Goal: Task Accomplishment & Management: Manage account settings

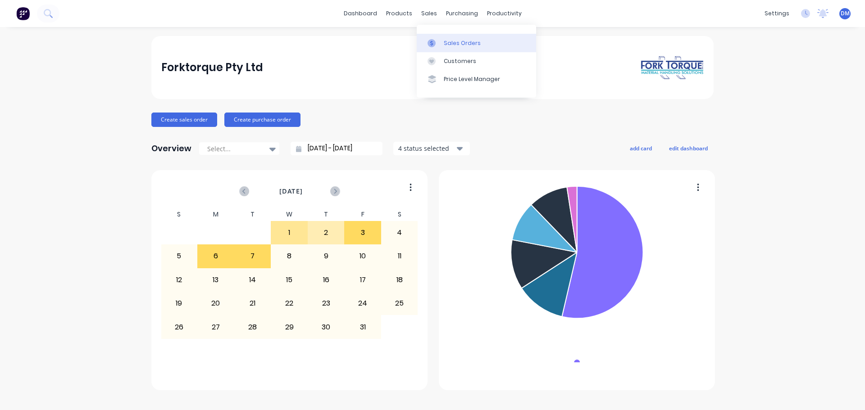
click at [440, 39] on div at bounding box center [434, 43] width 14 height 8
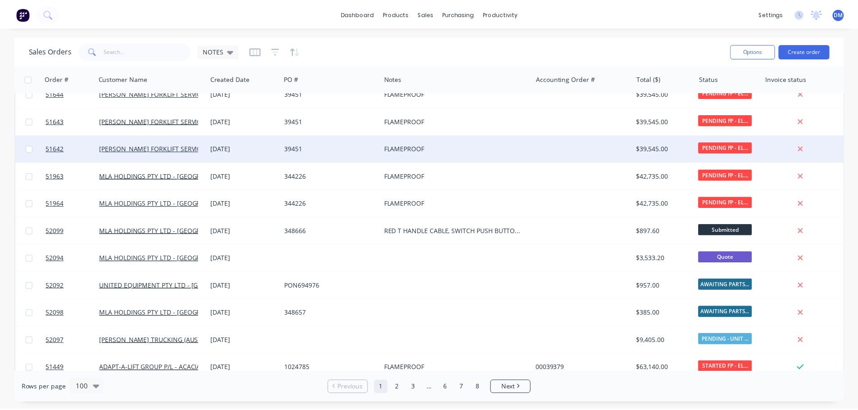
scroll to position [360, 0]
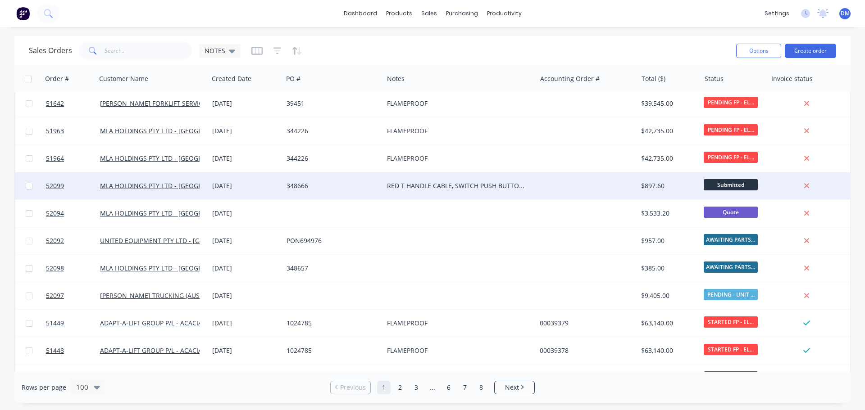
click at [340, 186] on div "348666" at bounding box center [330, 186] width 89 height 9
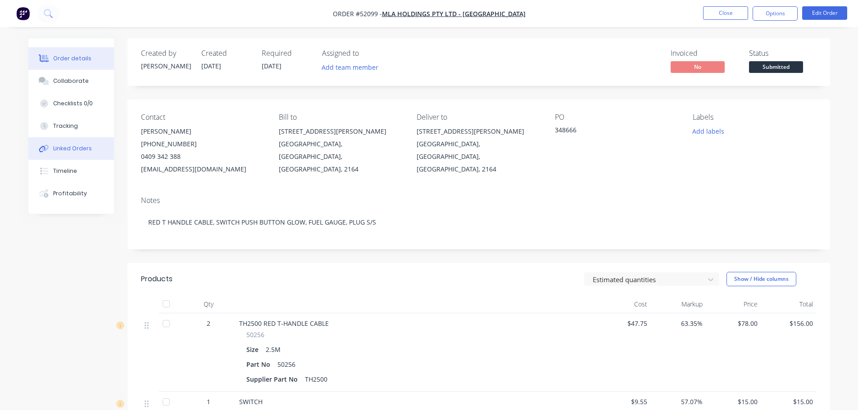
click at [66, 150] on div "Linked Orders" at bounding box center [72, 149] width 39 height 8
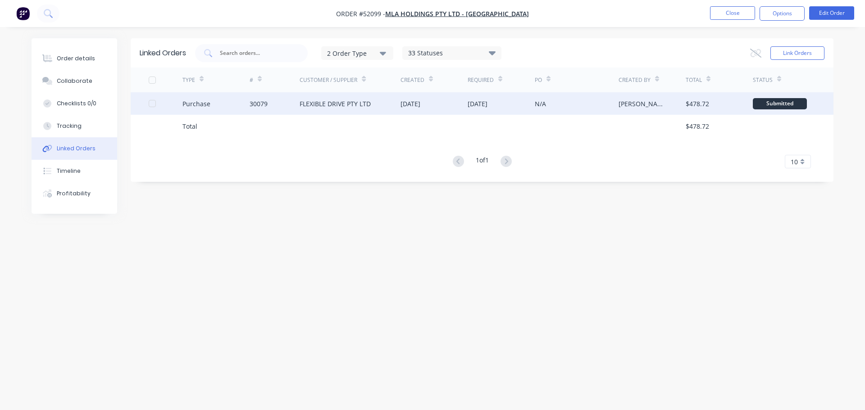
click at [420, 101] on div "[DATE]" at bounding box center [410, 103] width 20 height 9
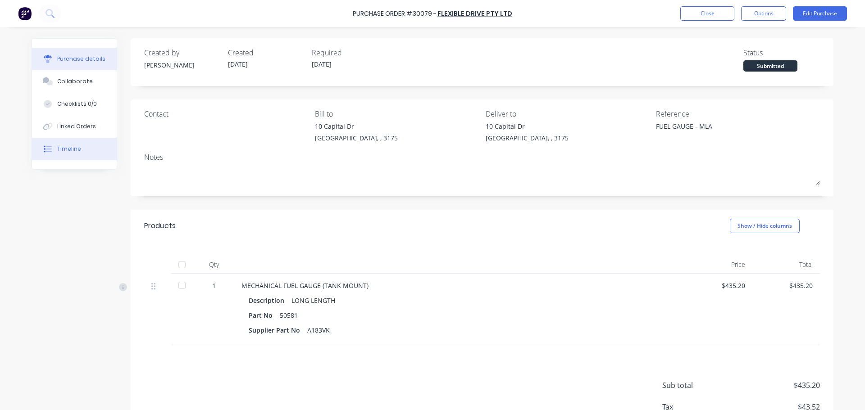
click at [59, 148] on div "Timeline" at bounding box center [69, 149] width 24 height 8
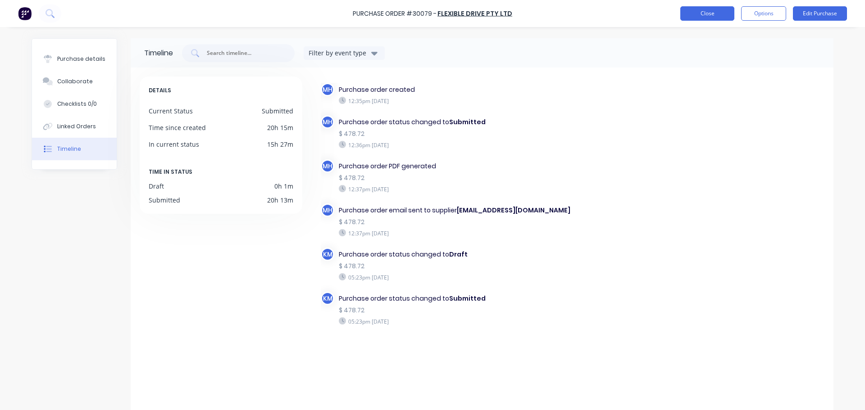
click at [700, 17] on button "Close" at bounding box center [707, 13] width 54 height 14
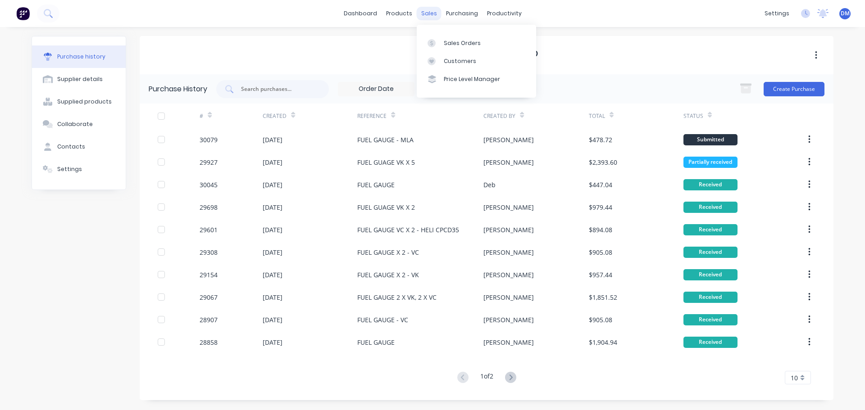
click at [429, 13] on div "sales" at bounding box center [429, 14] width 25 height 14
click at [446, 44] on div "Sales Orders" at bounding box center [462, 43] width 37 height 8
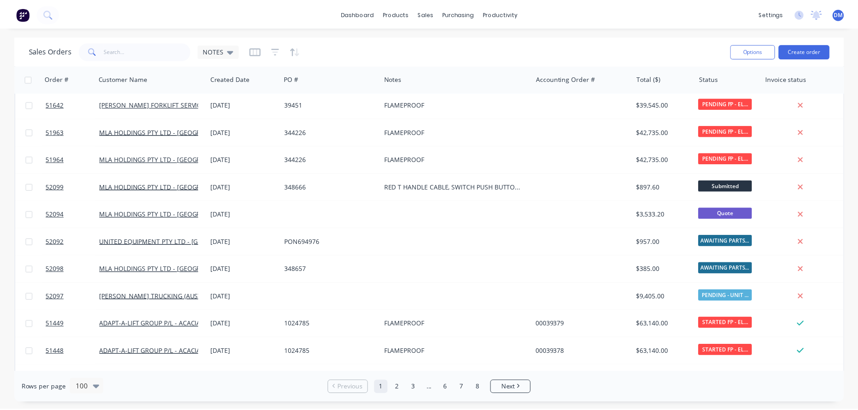
scroll to position [360, 0]
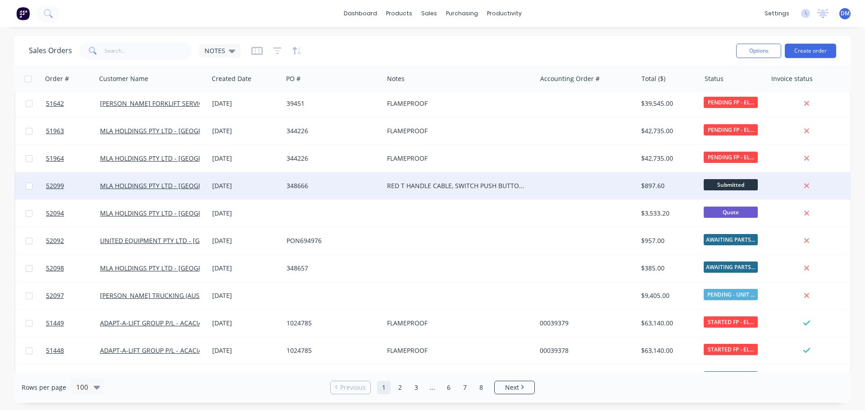
click at [303, 183] on div "348666" at bounding box center [330, 186] width 89 height 9
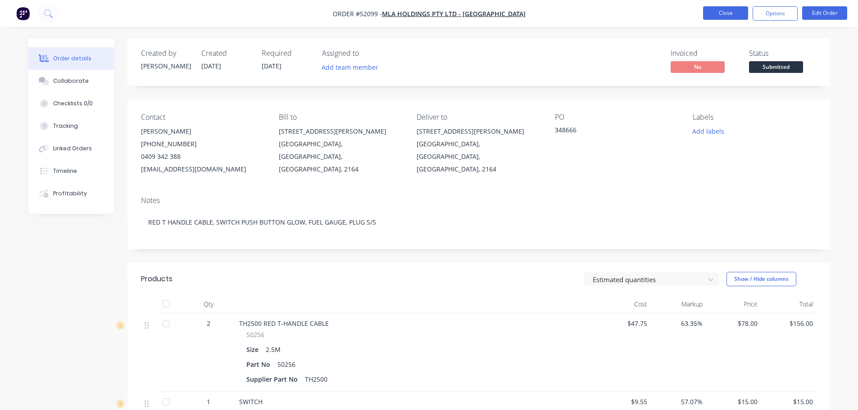
click at [736, 11] on button "Close" at bounding box center [725, 13] width 45 height 14
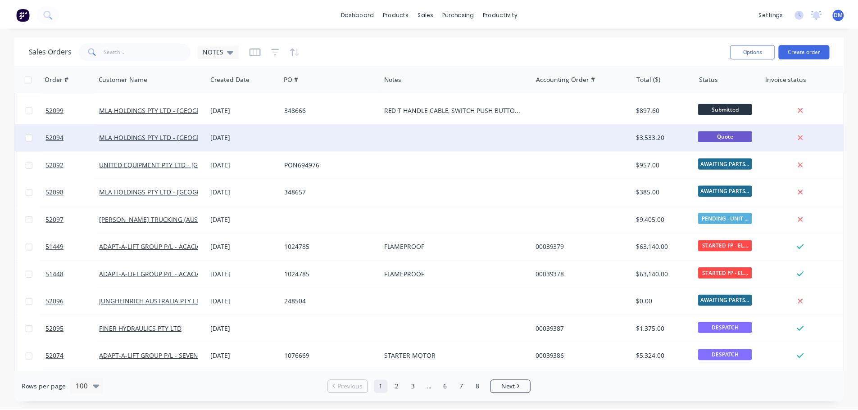
scroll to position [450, 0]
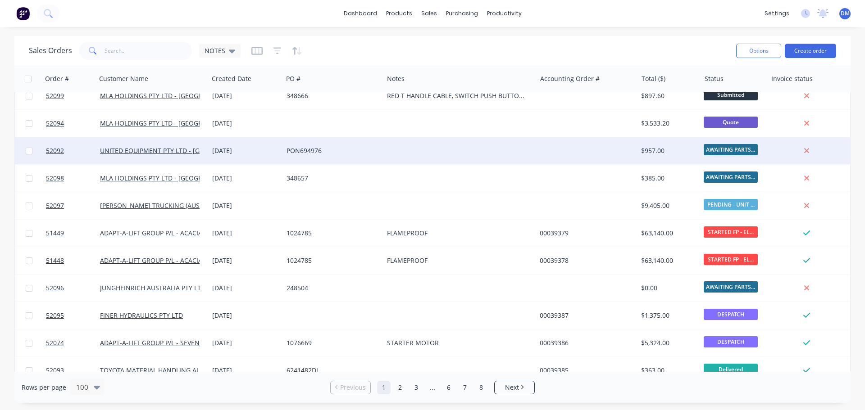
click at [320, 150] on div "PON694976" at bounding box center [330, 150] width 89 height 9
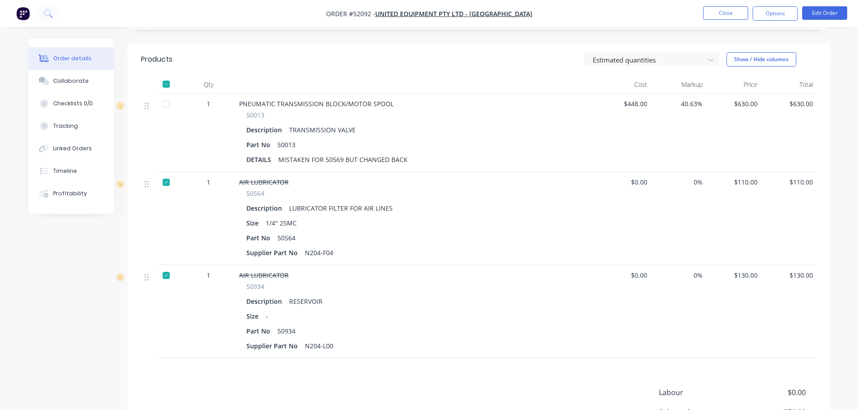
scroll to position [180, 0]
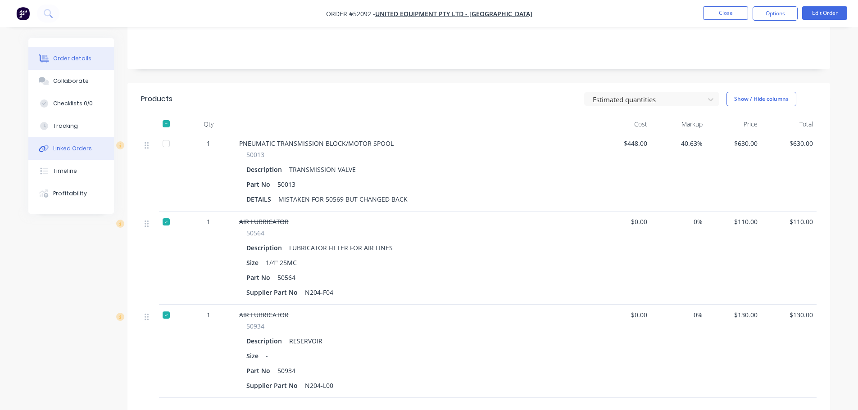
click at [73, 149] on div "Linked Orders" at bounding box center [72, 149] width 39 height 8
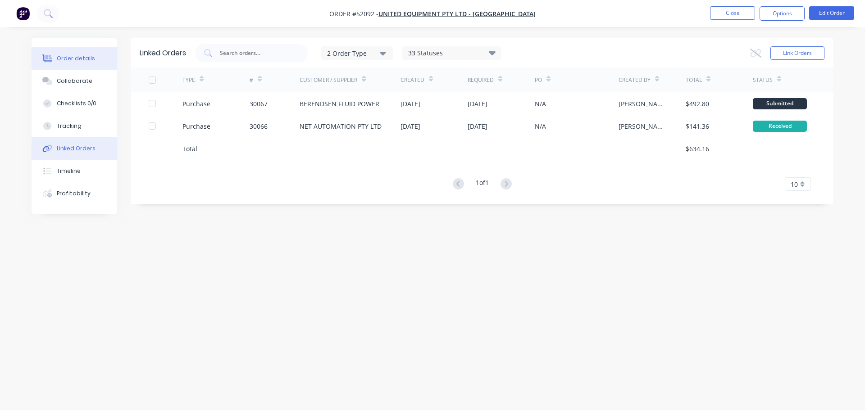
click at [85, 60] on div "Order details" at bounding box center [76, 58] width 38 height 8
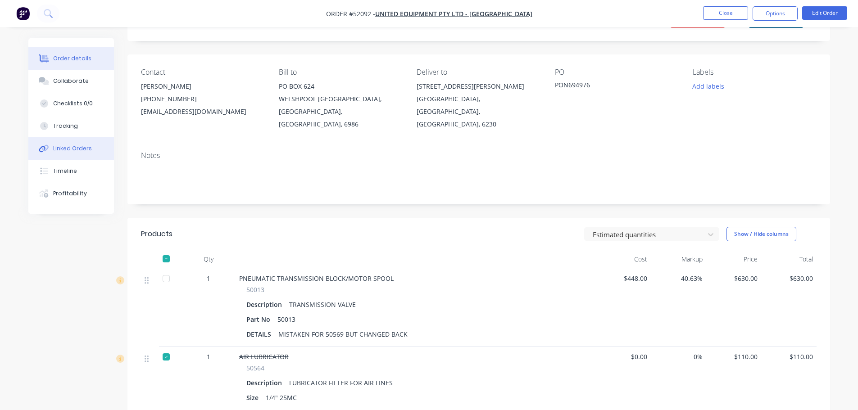
scroll to position [90, 0]
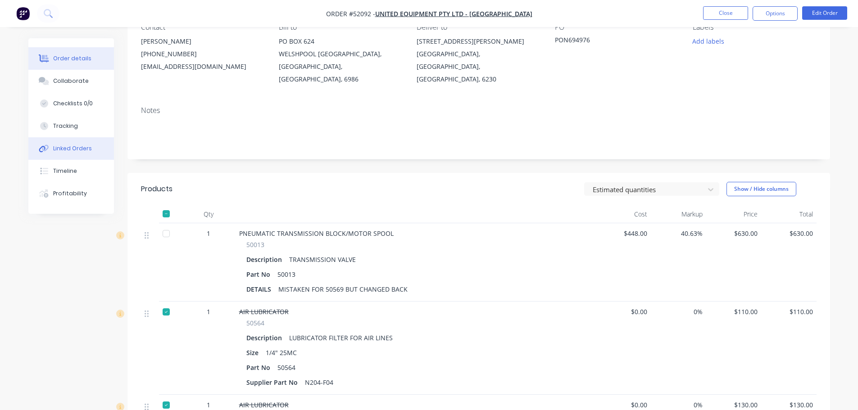
click at [68, 149] on div "Linked Orders" at bounding box center [72, 149] width 39 height 8
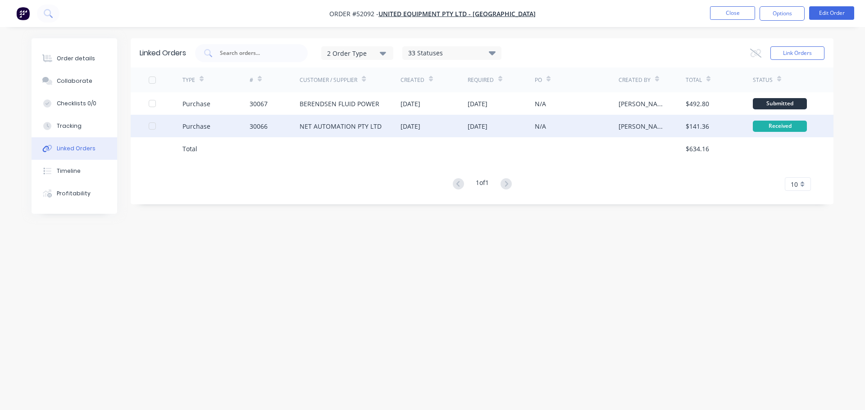
click at [355, 124] on div "NET AUTOMATION PTY LTD" at bounding box center [341, 126] width 82 height 9
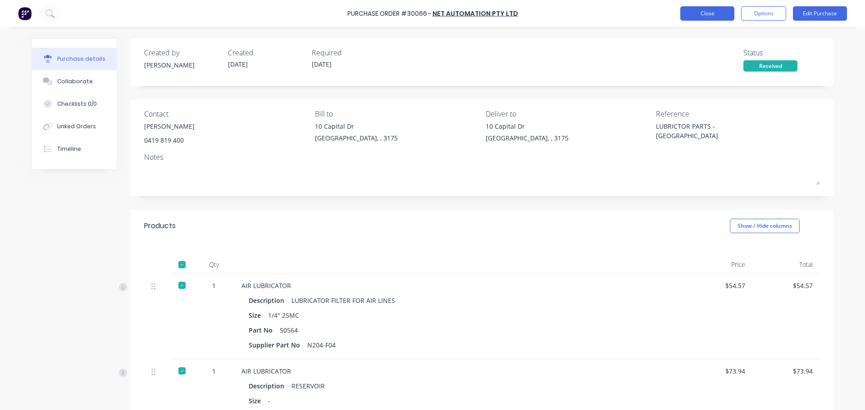
click at [699, 11] on button "Close" at bounding box center [707, 13] width 54 height 14
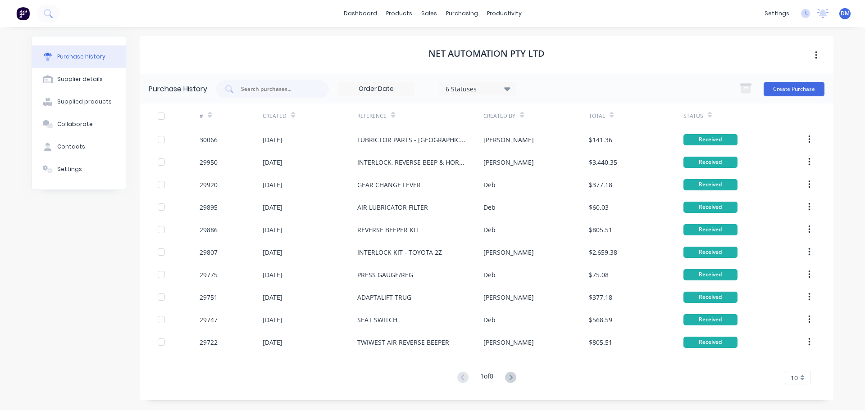
type textarea "x"
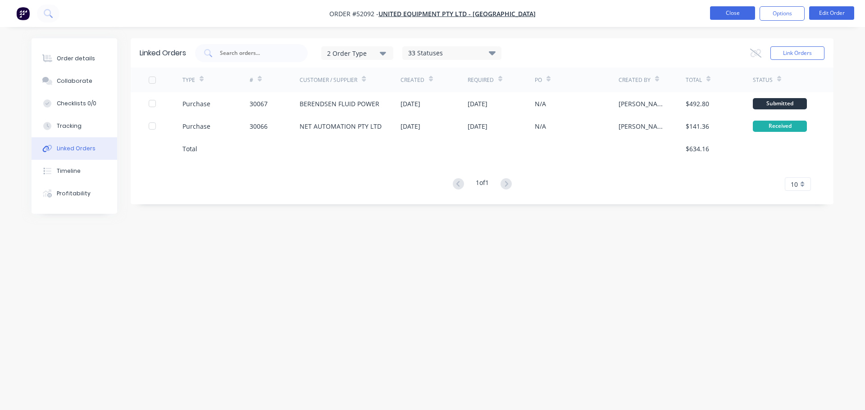
click at [727, 14] on button "Close" at bounding box center [732, 13] width 45 height 14
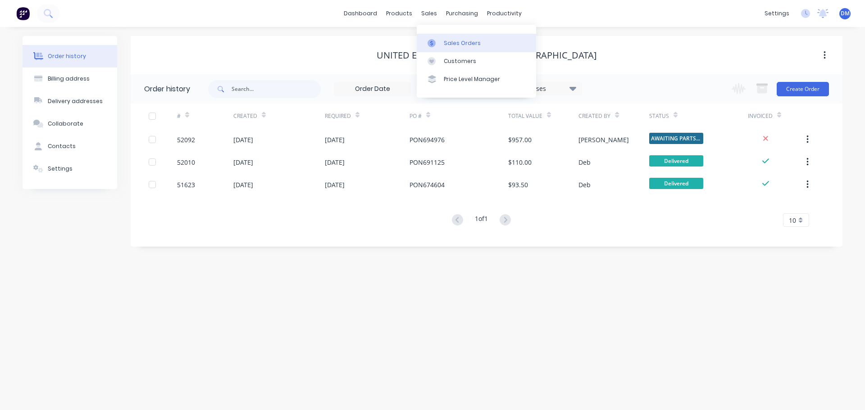
click at [442, 44] on link "Sales Orders" at bounding box center [476, 43] width 119 height 18
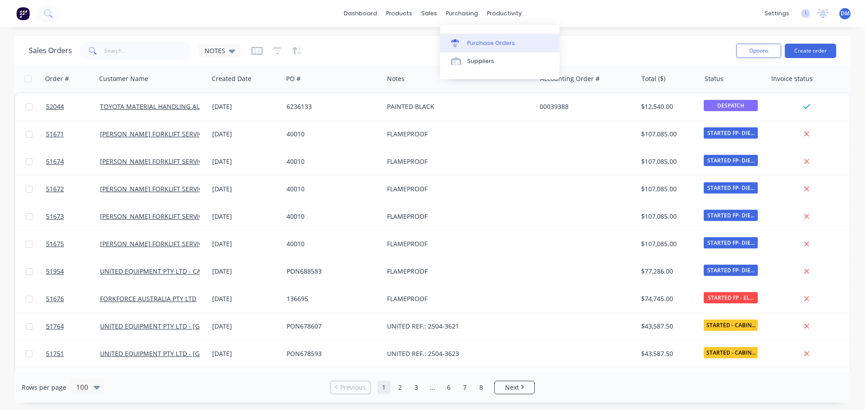
click at [470, 42] on div "Purchase Orders" at bounding box center [491, 43] width 48 height 8
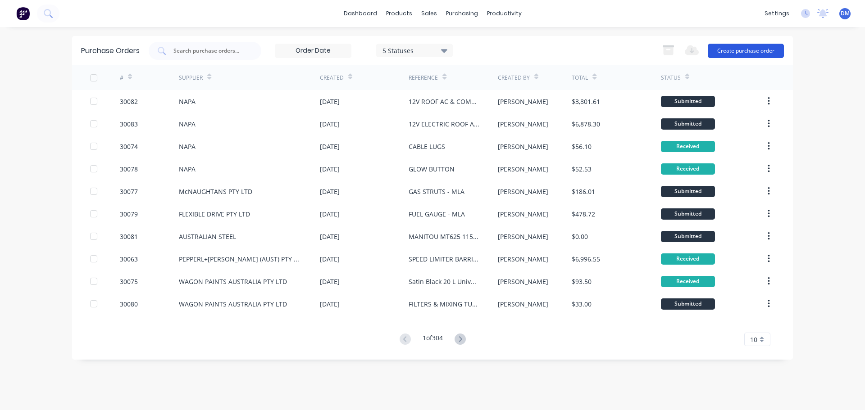
click at [731, 48] on button "Create purchase order" at bounding box center [746, 51] width 76 height 14
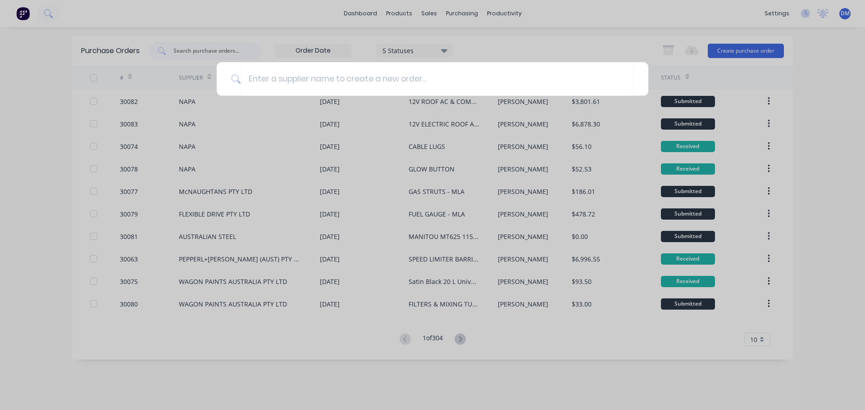
type input "l"
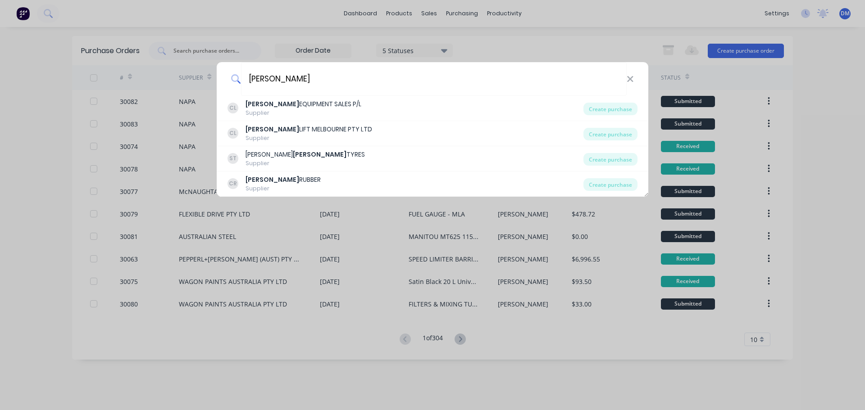
type input "[PERSON_NAME]"
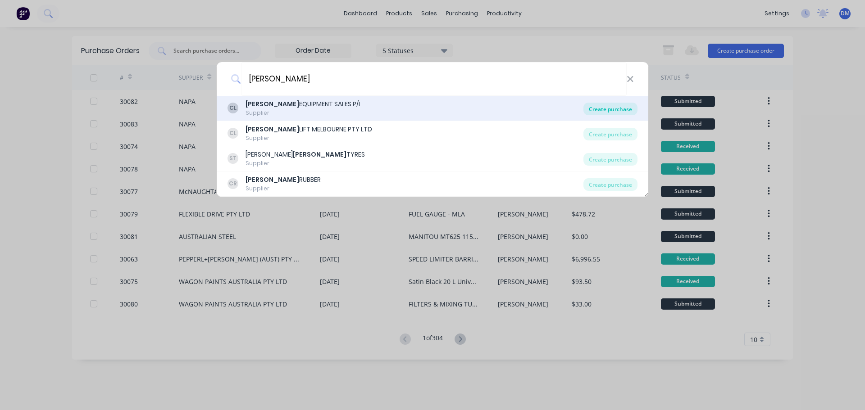
click at [596, 108] on div "Create purchase" at bounding box center [610, 109] width 54 height 13
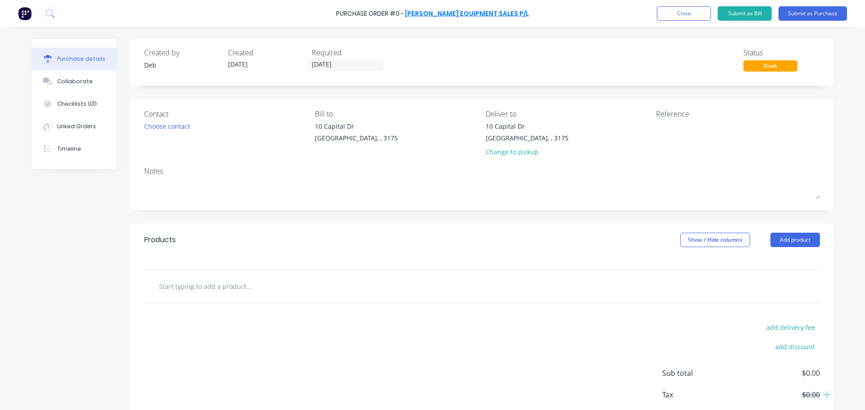
click at [436, 12] on link "[PERSON_NAME] EQUIPMENT SALES P/L" at bounding box center [467, 13] width 124 height 9
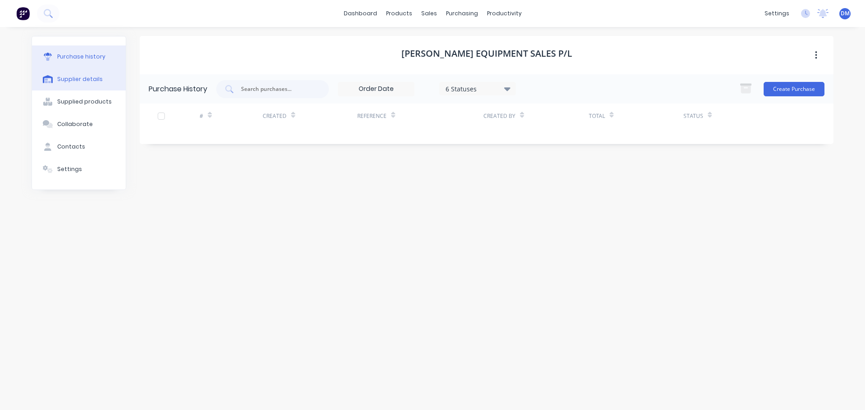
click at [63, 80] on div "Supplier details" at bounding box center [79, 79] width 45 height 8
select select "AU"
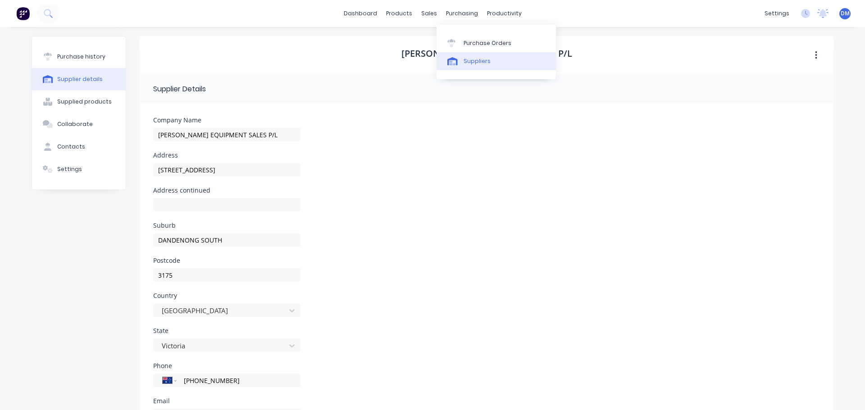
click at [467, 66] on link "Suppliers" at bounding box center [495, 61] width 119 height 18
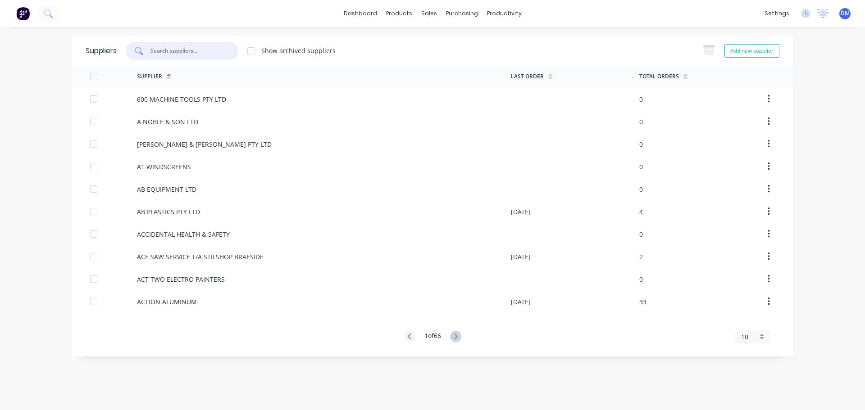
click at [174, 52] on input "text" at bounding box center [187, 50] width 75 height 9
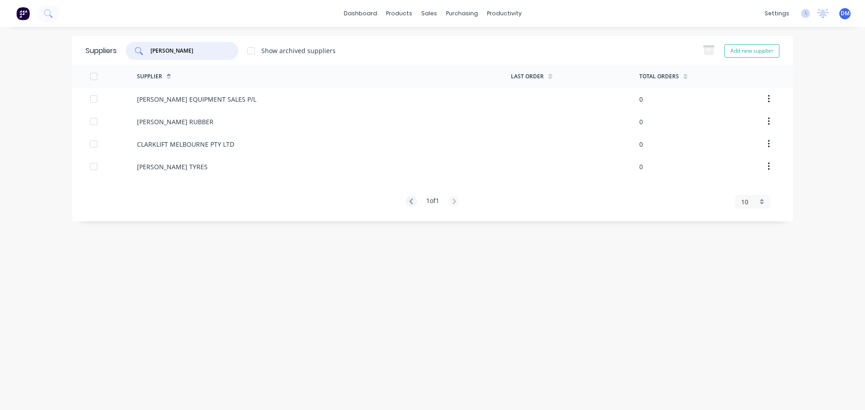
type input "[PERSON_NAME]"
click at [742, 50] on button "Add new supplier" at bounding box center [751, 51] width 55 height 14
select select "AU"
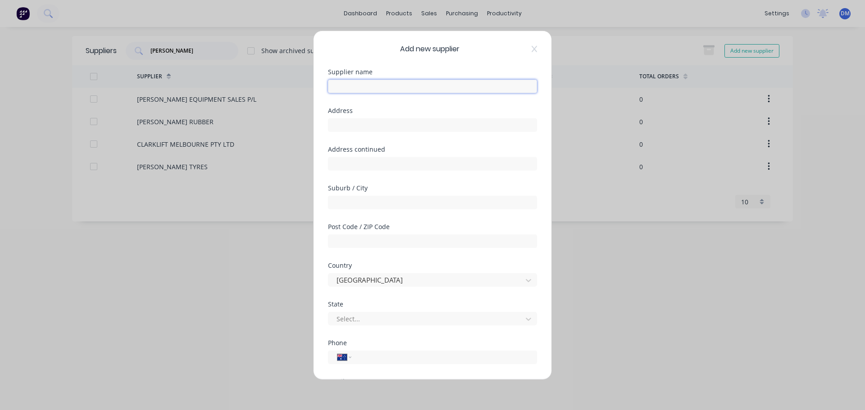
click at [403, 87] on input "text" at bounding box center [432, 86] width 209 height 14
type input "[PERSON_NAME] EQUIPMENT SALES PTY LTD"
type input "1"
type input "PO BOX 265"
type input "MADDINGTON"
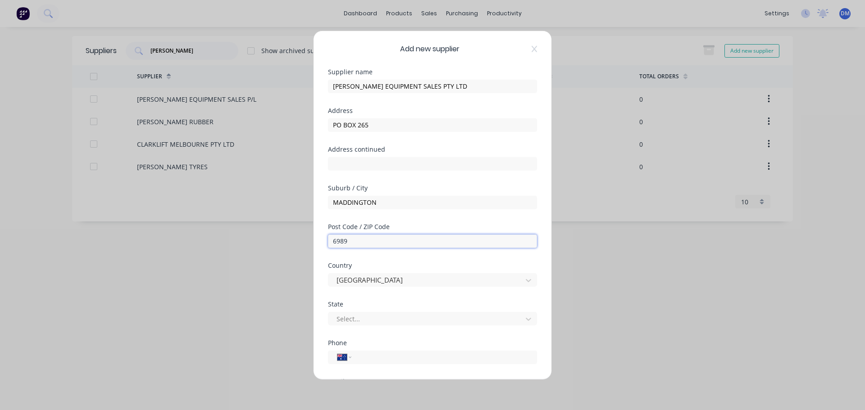
type input "6989"
type input "WE"
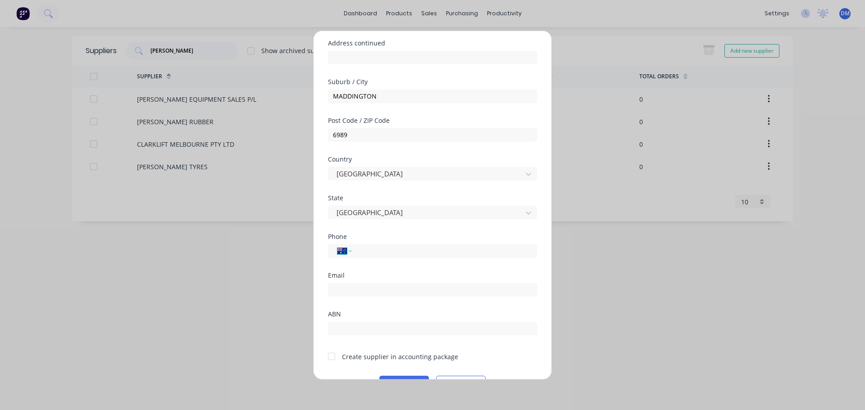
scroll to position [130, 0]
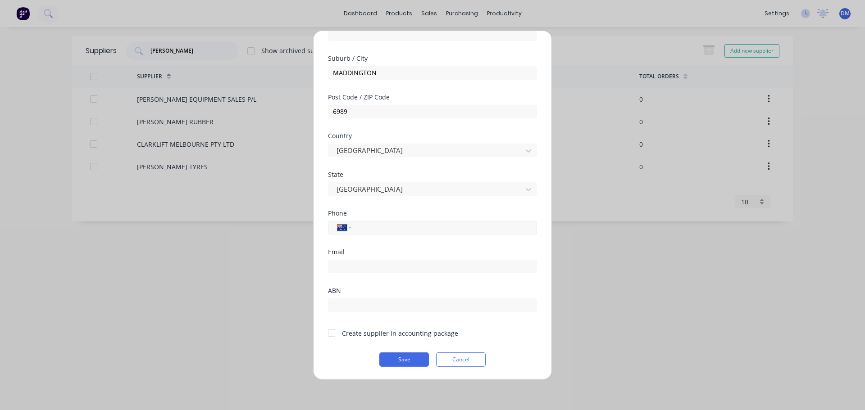
click at [404, 232] on input "tel" at bounding box center [443, 227] width 170 height 10
type input "[PHONE_NUMBER]"
click at [371, 263] on input "email" at bounding box center [432, 266] width 209 height 14
type input "[PERSON_NAME][DOMAIN_NAME][EMAIL_ADDRESS][DOMAIN_NAME]"
click at [329, 335] on div at bounding box center [331, 333] width 18 height 18
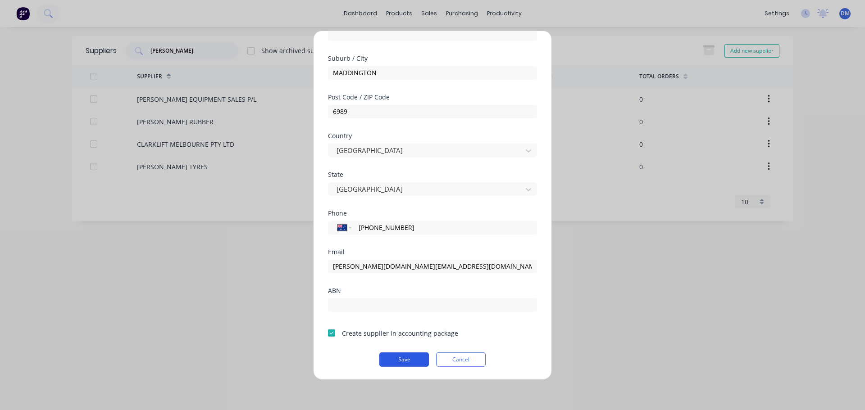
click at [387, 362] on button "Save" at bounding box center [404, 359] width 50 height 14
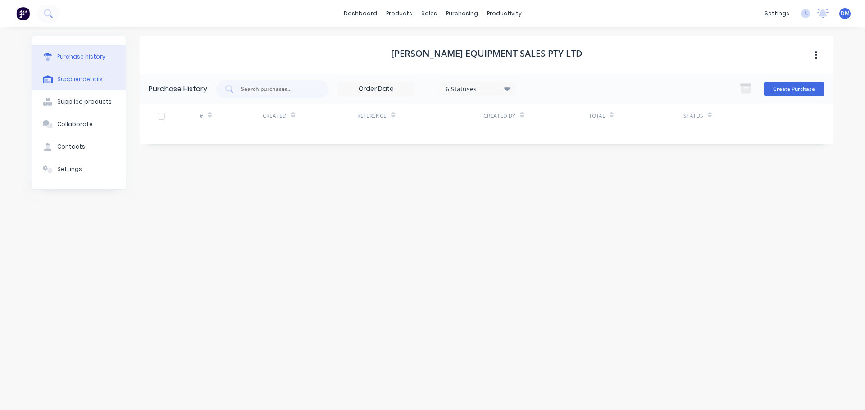
click at [82, 79] on div "Supplier details" at bounding box center [79, 79] width 45 height 8
select select "AU"
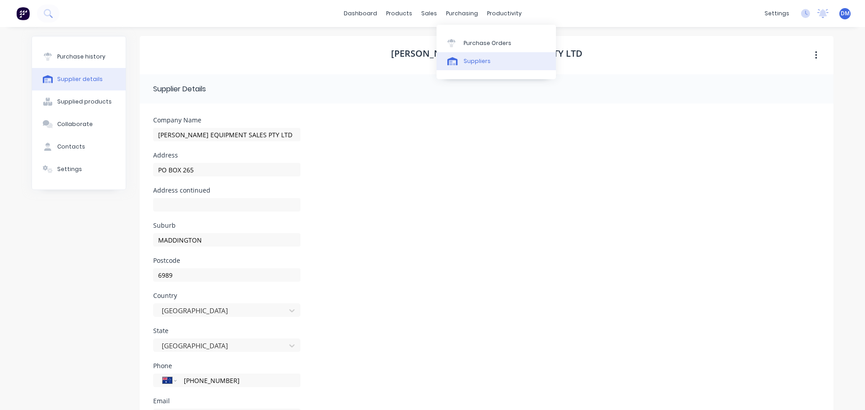
click at [472, 60] on div "Suppliers" at bounding box center [476, 61] width 27 height 8
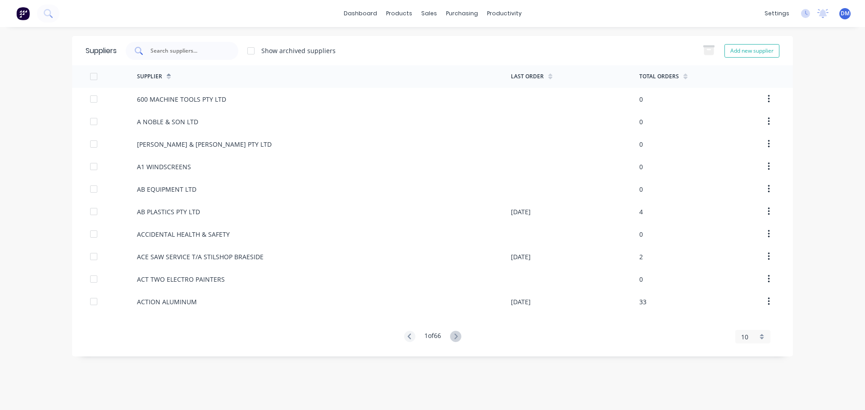
click at [181, 51] on input "text" at bounding box center [187, 50] width 75 height 9
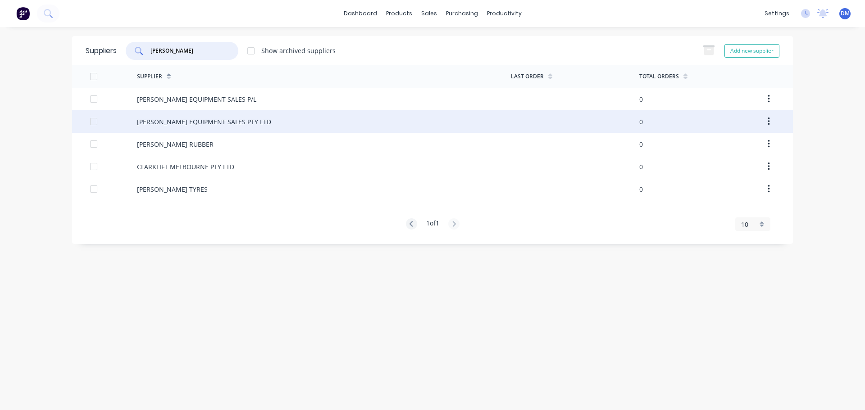
type input "[PERSON_NAME]"
click at [204, 120] on div "[PERSON_NAME] EQUIPMENT SALES PTY LTD" at bounding box center [204, 121] width 134 height 9
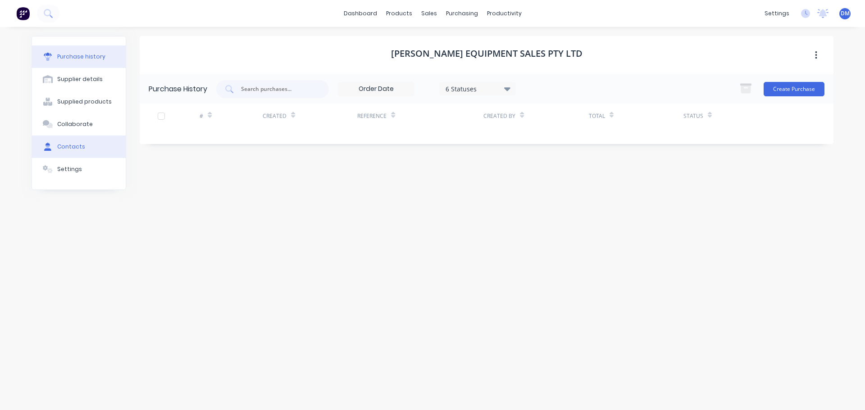
click at [70, 145] on div "Contacts" at bounding box center [71, 147] width 28 height 8
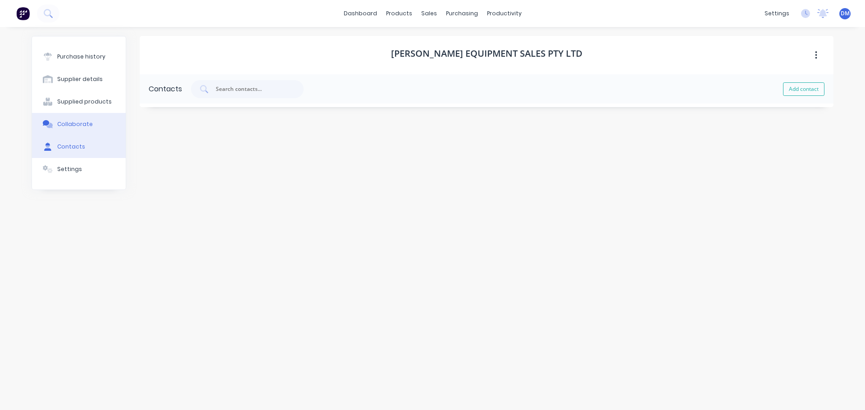
click at [74, 123] on div "Collaborate" at bounding box center [75, 124] width 36 height 8
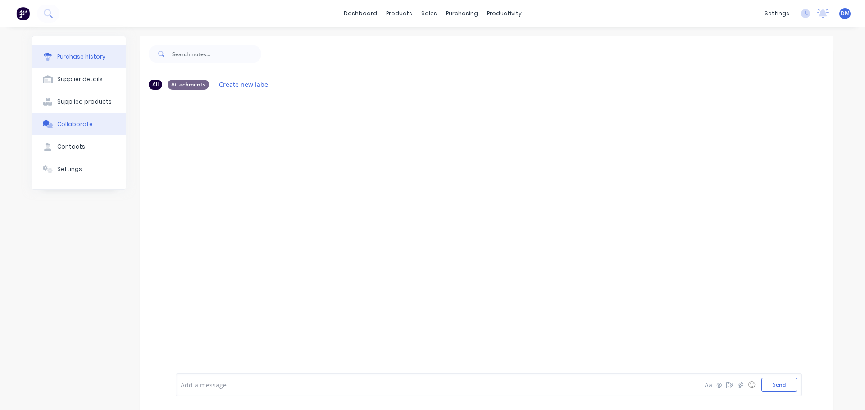
click at [82, 53] on div "Purchase history" at bounding box center [81, 57] width 48 height 8
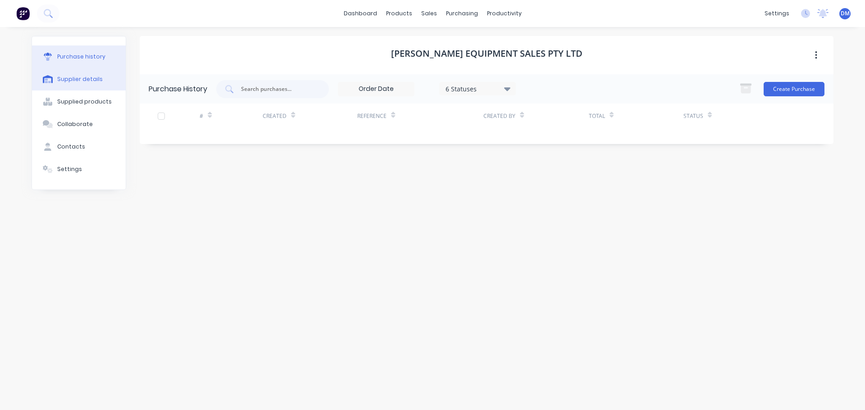
click at [65, 79] on div "Supplier details" at bounding box center [79, 79] width 45 height 8
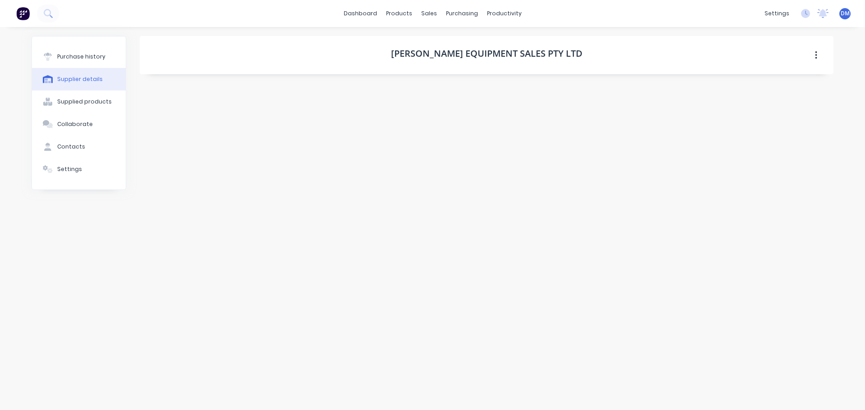
select select "AU"
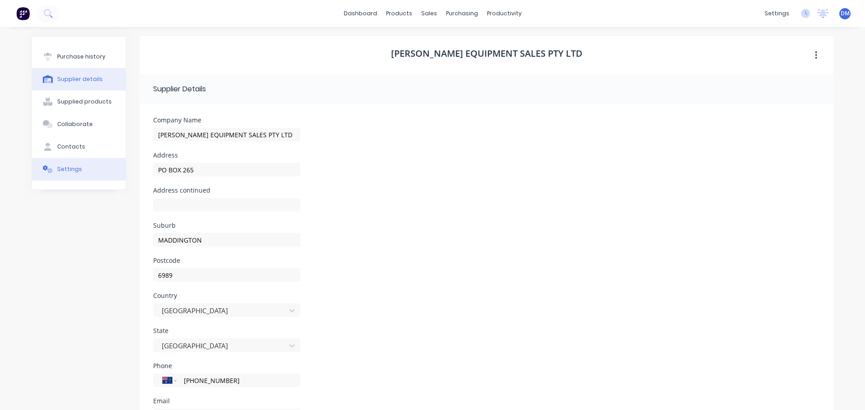
click at [60, 167] on div "Settings" at bounding box center [69, 169] width 25 height 8
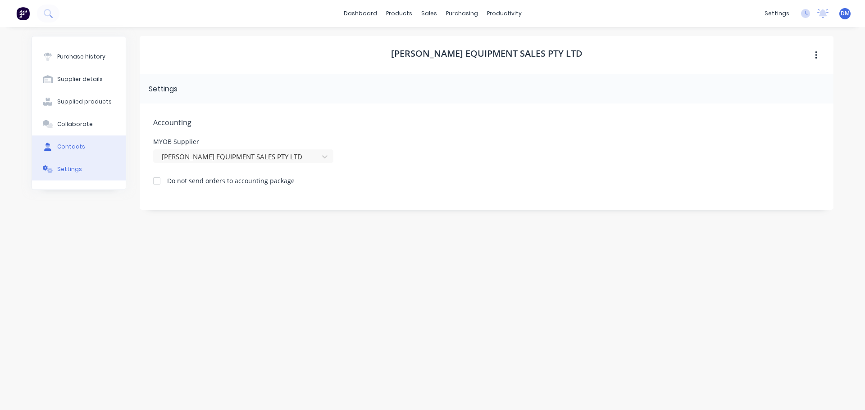
click at [62, 149] on div "Contacts" at bounding box center [71, 147] width 28 height 8
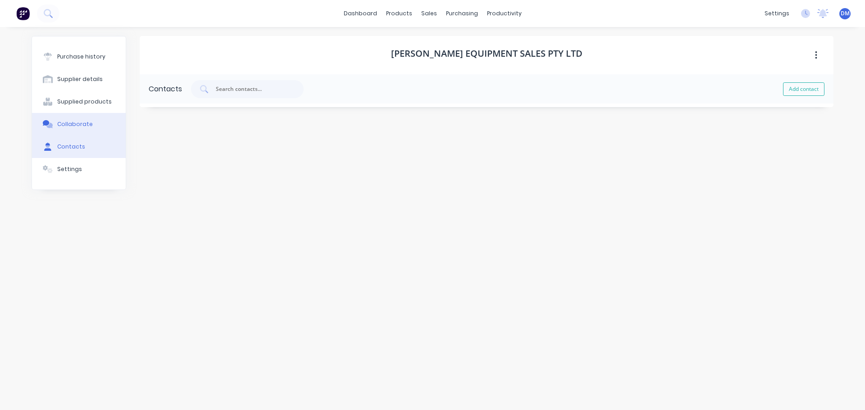
click at [80, 115] on button "Collaborate" at bounding box center [79, 124] width 94 height 23
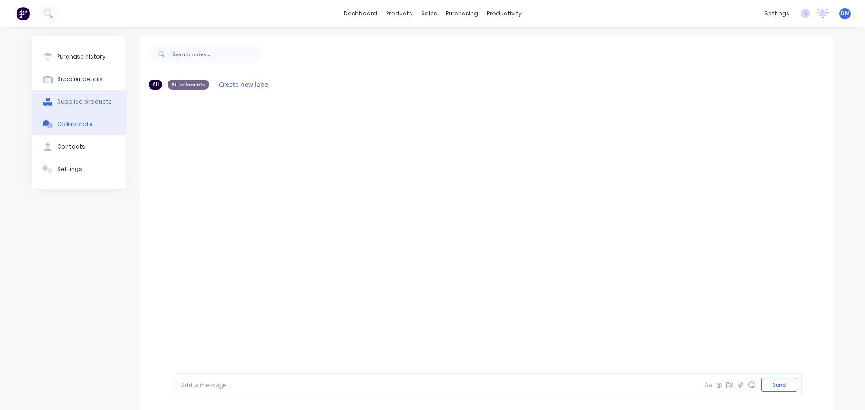
click at [79, 105] on div "Supplied products" at bounding box center [84, 102] width 54 height 8
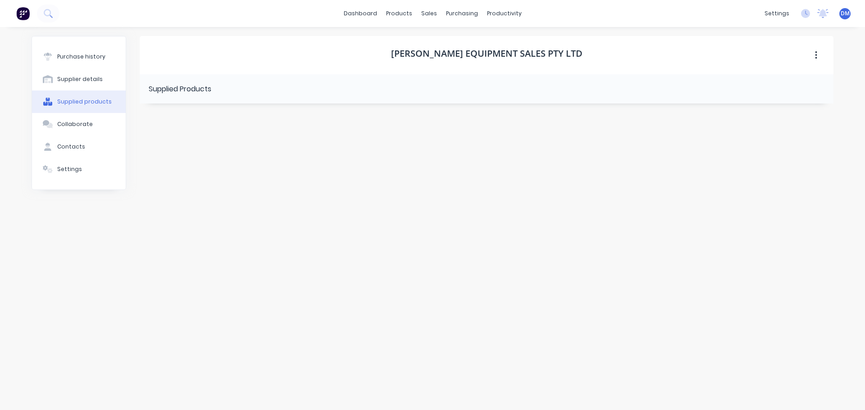
click at [27, 13] on img at bounding box center [23, 14] width 14 height 14
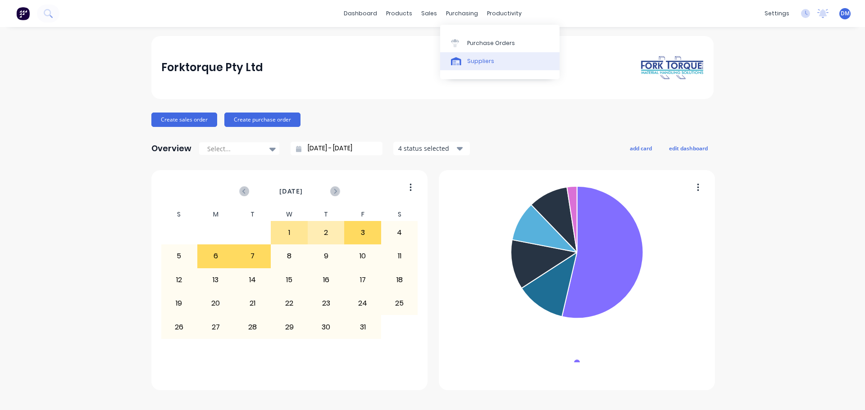
click at [483, 58] on div "Suppliers" at bounding box center [480, 61] width 27 height 8
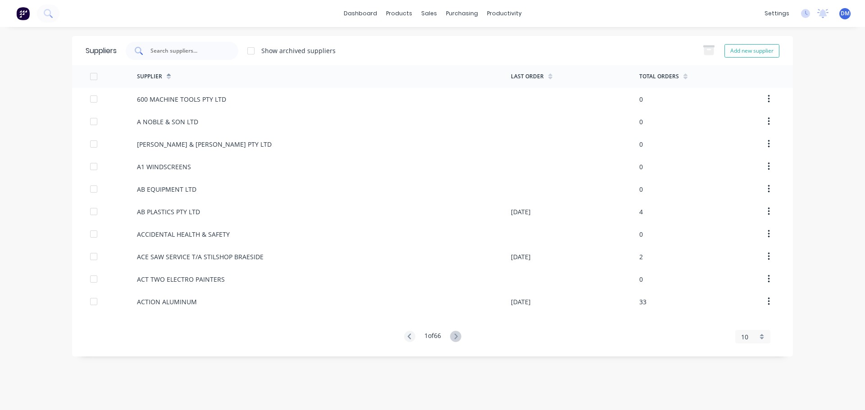
click at [179, 51] on input "text" at bounding box center [187, 50] width 75 height 9
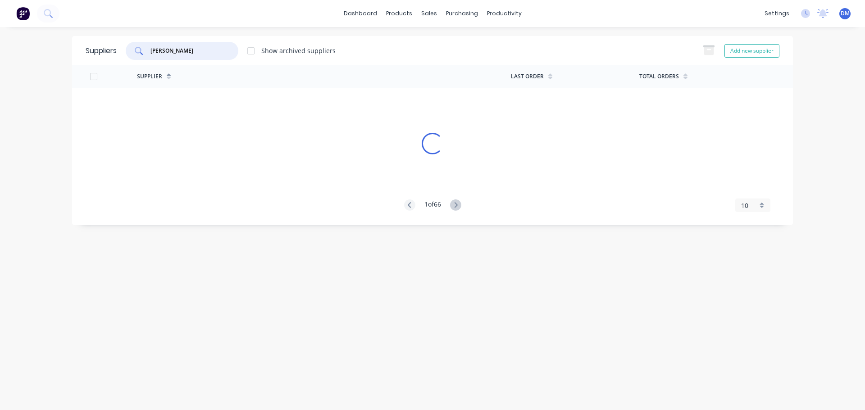
type input "[PERSON_NAME]"
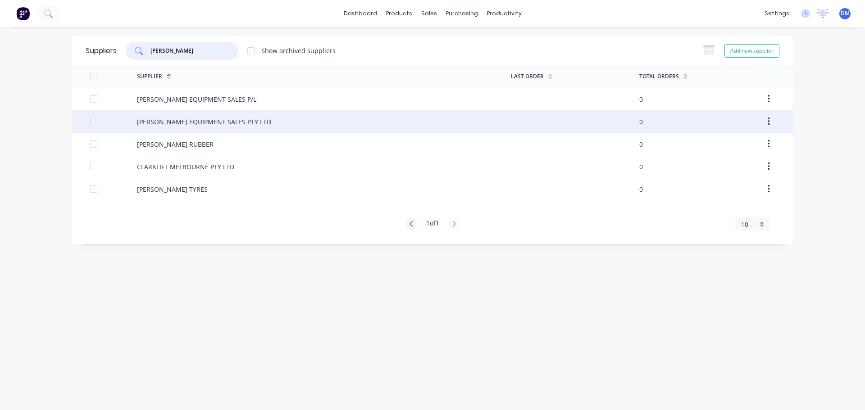
click at [183, 121] on div "[PERSON_NAME] EQUIPMENT SALES PTY LTD" at bounding box center [204, 121] width 134 height 9
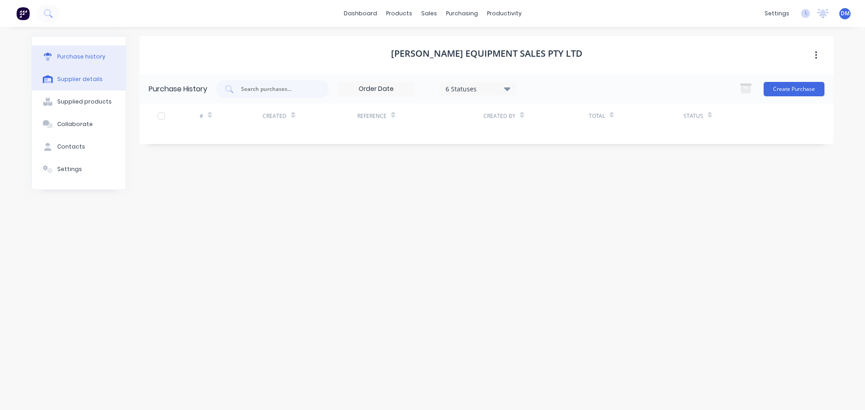
click at [78, 76] on div "Supplier details" at bounding box center [79, 79] width 45 height 8
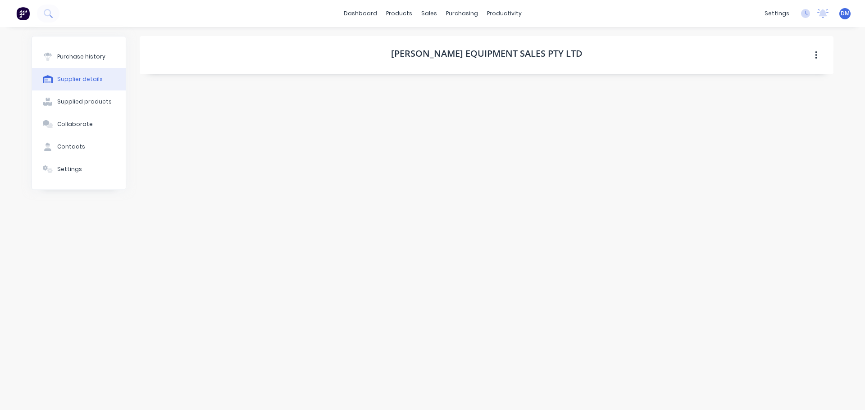
select select "AU"
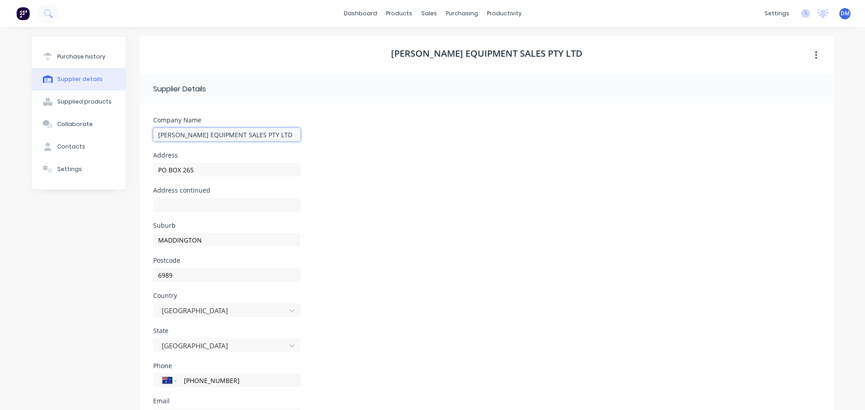
click at [264, 132] on input "[PERSON_NAME] EQUIPMENT SALES PTY LTD" at bounding box center [226, 135] width 147 height 14
type input "[PERSON_NAME] EQUIPMENT SALES PTY LTD - [GEOGRAPHIC_DATA]"
drag, startPoint x: 210, startPoint y: 168, endPoint x: 42, endPoint y: 185, distance: 169.2
click at [45, 183] on div "Purchase history Supplier details Supplied products Collaborate Contacts Settin…" at bounding box center [433, 259] width 802 height 446
type input "1711 [GEOGRAPHIC_DATA]"
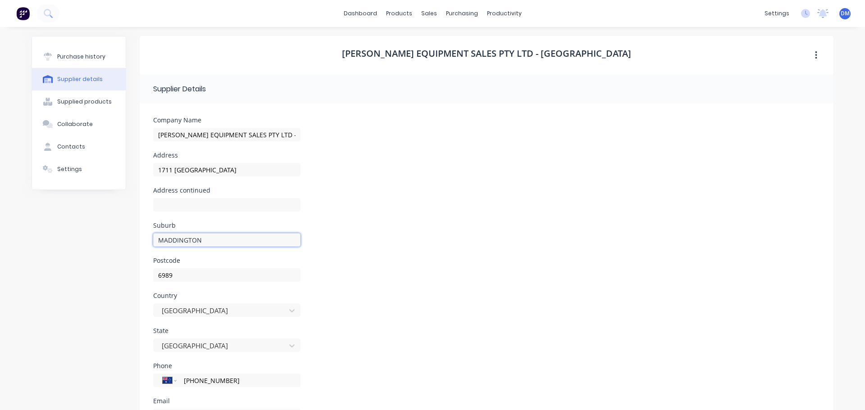
drag, startPoint x: 212, startPoint y: 236, endPoint x: 64, endPoint y: 259, distance: 150.4
click at [72, 258] on div "Purchase history Supplier details Supplied products Collaborate Contacts Settin…" at bounding box center [433, 259] width 802 height 446
type input "KENWICK"
type input "6107"
click at [60, 144] on div "Contacts" at bounding box center [71, 147] width 28 height 8
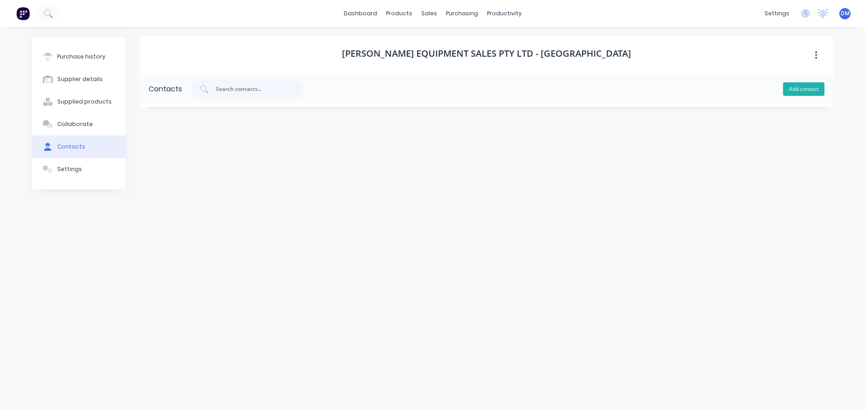
click at [812, 91] on button "Add contact" at bounding box center [803, 89] width 41 height 14
select select "AU"
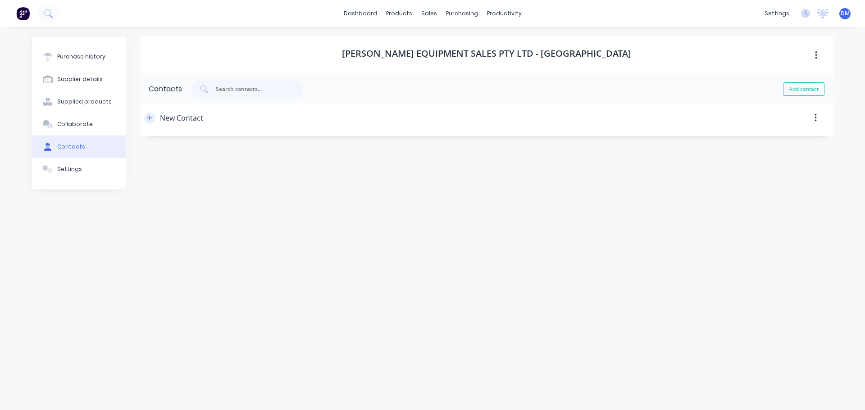
click at [154, 117] on button "button" at bounding box center [149, 118] width 11 height 11
click at [205, 154] on input "New Contact" at bounding box center [216, 157] width 126 height 14
drag, startPoint x: 193, startPoint y: 154, endPoint x: 160, endPoint y: 155, distance: 32.9
click at [166, 154] on input "New Contact" at bounding box center [216, 157] width 126 height 14
type input "t"
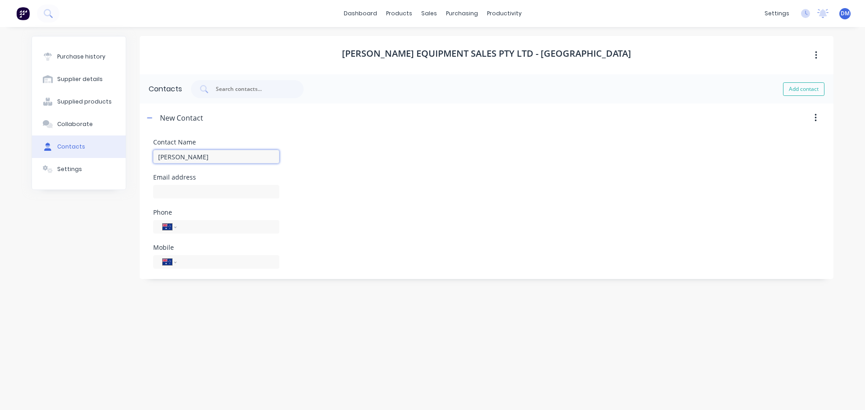
type input "[PERSON_NAME]"
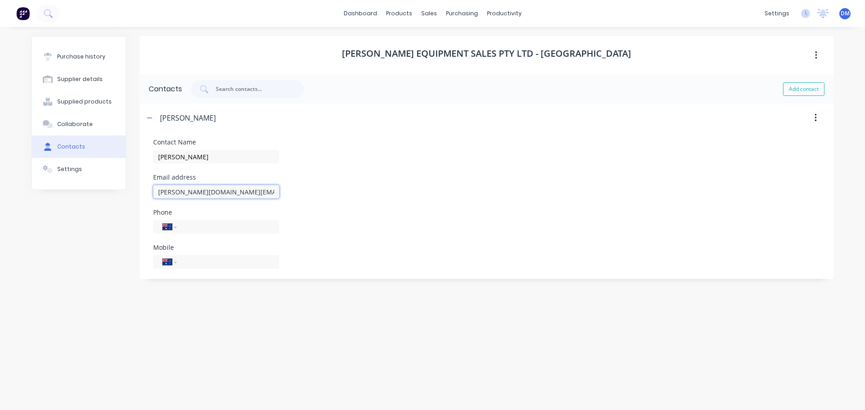
type input "[PERSON_NAME][DOMAIN_NAME][EMAIL_ADDRESS][DOMAIN_NAME]"
type input "[PHONE_NUMBER]"
type input "0409 601 290"
click at [88, 54] on div "Purchase history" at bounding box center [81, 57] width 48 height 8
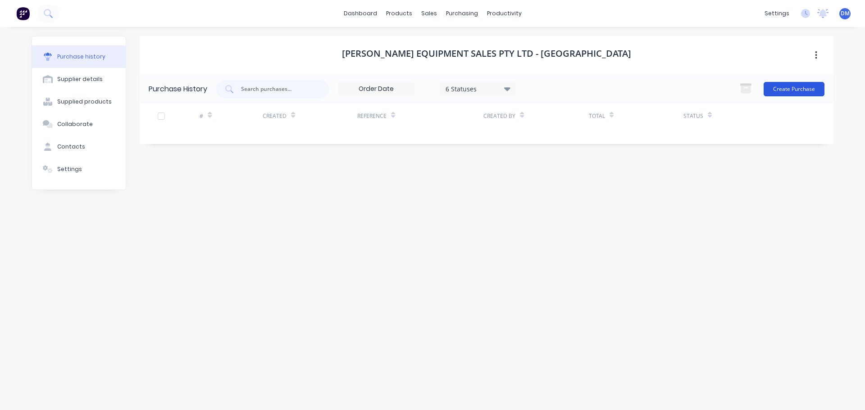
click at [791, 93] on button "Create Purchase" at bounding box center [793, 89] width 61 height 14
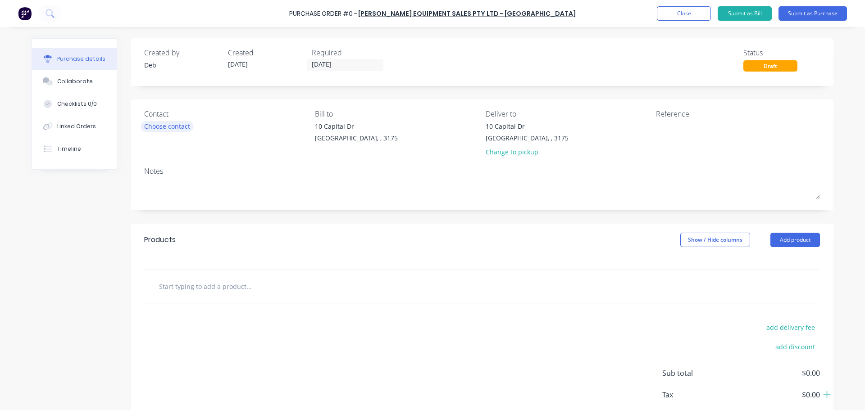
click at [182, 128] on div "Choose contact" at bounding box center [167, 126] width 46 height 9
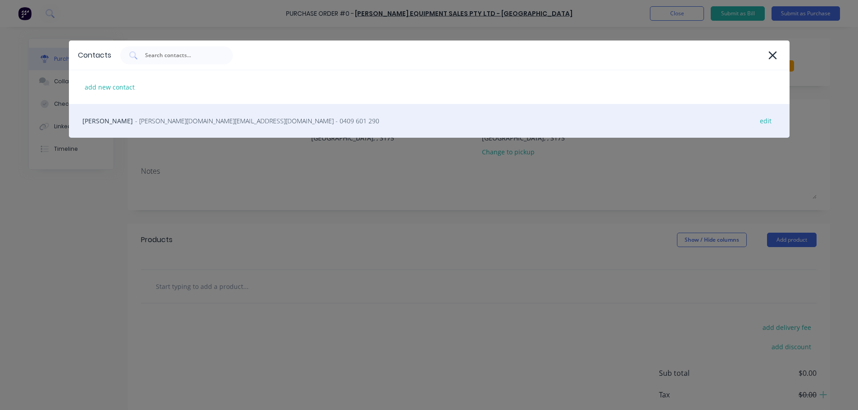
click at [167, 123] on span "- [PERSON_NAME][DOMAIN_NAME][EMAIL_ADDRESS][DOMAIN_NAME] - 0409 601 290" at bounding box center [257, 120] width 244 height 9
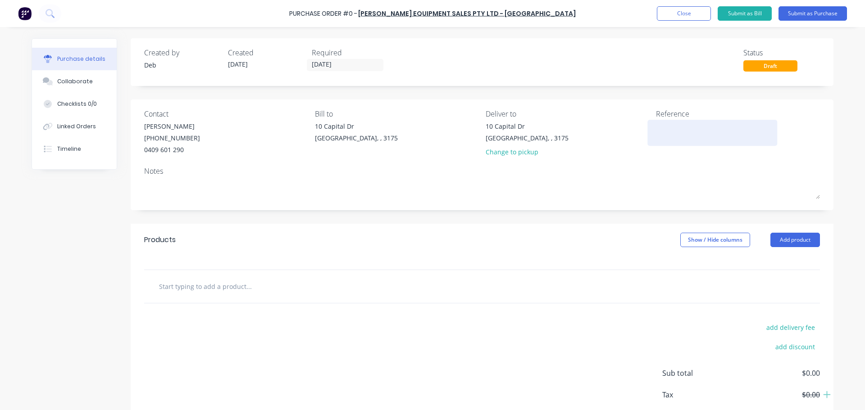
click at [669, 127] on textarea at bounding box center [712, 132] width 113 height 20
type textarea "R"
type textarea "ADJUST COMPRESSOR BAR"
click at [777, 242] on button "Add product" at bounding box center [795, 240] width 50 height 14
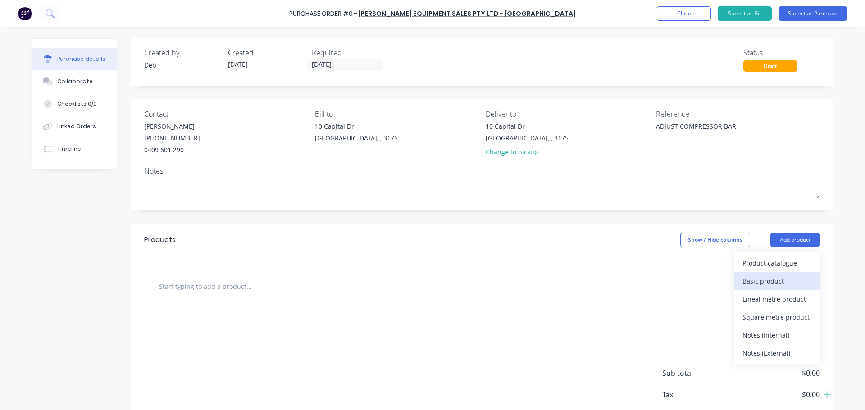
click at [749, 282] on div "Basic product" at bounding box center [776, 281] width 69 height 13
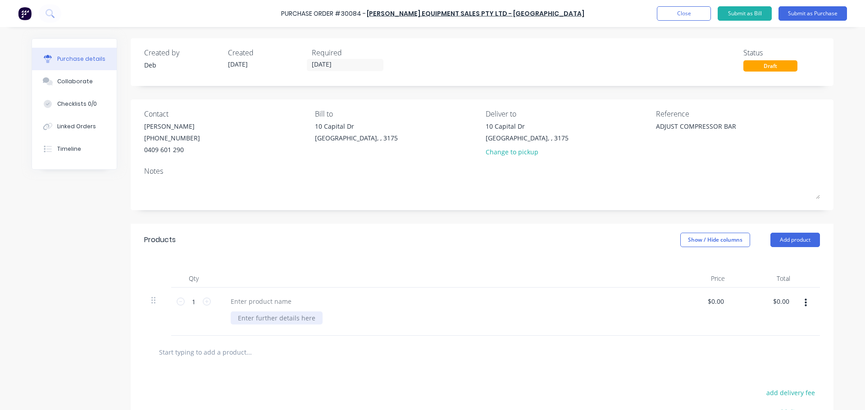
click at [270, 316] on div at bounding box center [277, 318] width 92 height 13
paste div
click at [234, 314] on div "extend the rear compressor adjuster bar by 1.5-2cm" at bounding box center [317, 318] width 173 height 13
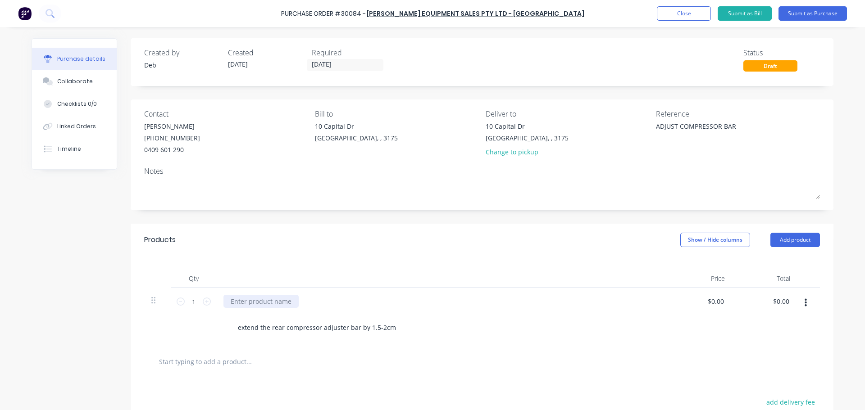
click at [280, 299] on div at bounding box center [260, 301] width 75 height 13
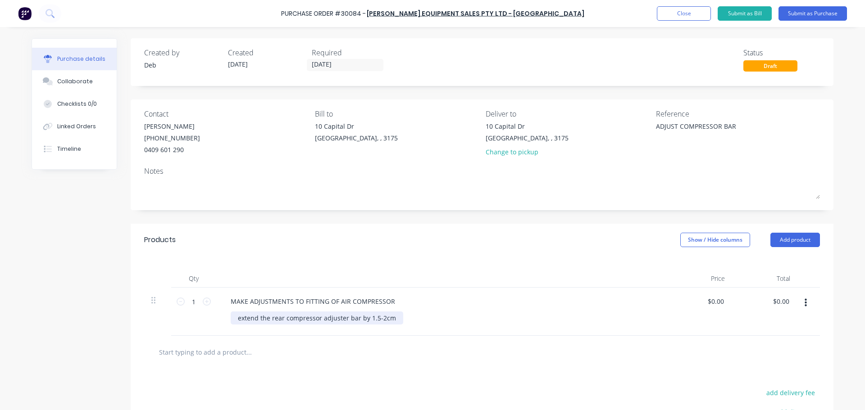
drag, startPoint x: 235, startPoint y: 318, endPoint x: 186, endPoint y: 345, distance: 55.5
click at [234, 319] on div "extend the rear compressor adjuster bar by 1.5-2cm" at bounding box center [317, 318] width 173 height 13
drag, startPoint x: 229, startPoint y: 327, endPoint x: 390, endPoint y: 328, distance: 160.8
click at [390, 325] on div "EXTEND THE REAR COMPRESSOR ADJUSTER BAR BY 1.5 - 2 CM extend the rear compresso…" at bounding box center [410, 318] width 359 height 13
click at [227, 304] on div "MAKE ADJUSTMENTS TO FITTING OF AIR COMPRESSOR" at bounding box center [312, 301] width 179 height 13
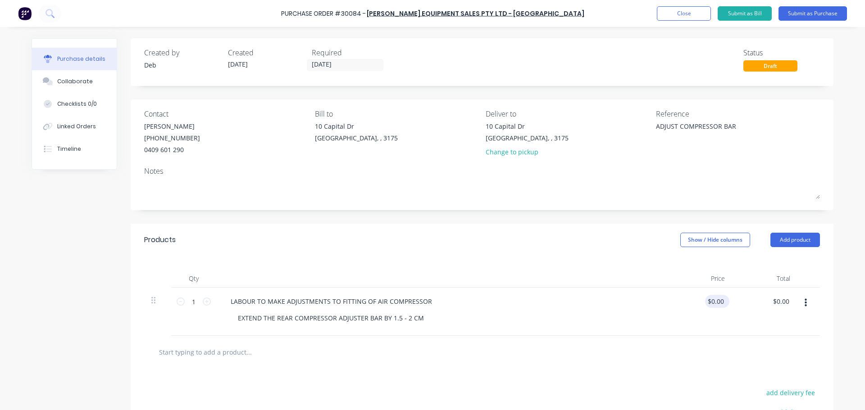
click at [726, 300] on div "$0.00 $0.00" at bounding box center [699, 312] width 65 height 48
drag, startPoint x: 720, startPoint y: 300, endPoint x: 685, endPoint y: 301, distance: 35.1
click at [686, 301] on div "0.00 0.00" at bounding box center [699, 312] width 65 height 48
type input "$956.00"
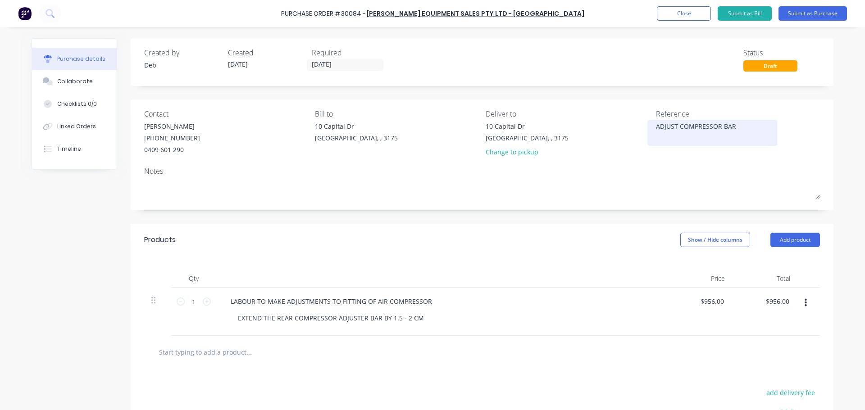
click at [738, 127] on textarea "ADJUST COMPRESSOR BAR" at bounding box center [712, 132] width 113 height 20
type textarea "ADJUST COMPRESSOR BAR - WARRANTY"
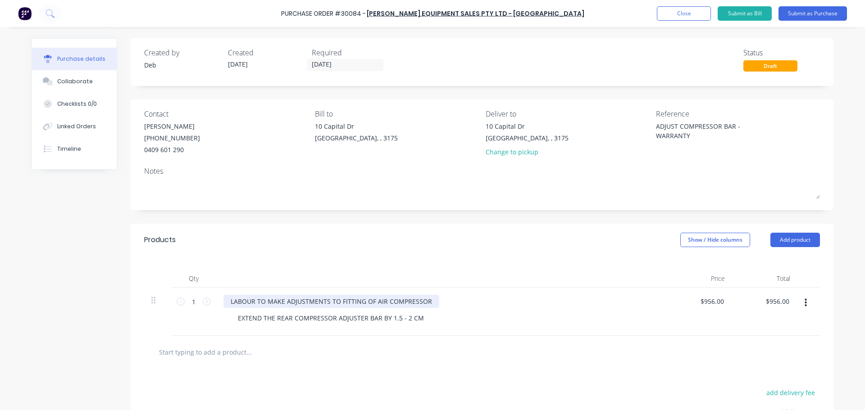
drag, startPoint x: 254, startPoint y: 298, endPoint x: 236, endPoint y: 311, distance: 21.9
click at [254, 298] on div "LABOUR TO MAKE ADJUSTMENTS TO FITTING OF AIR COMPRESSOR" at bounding box center [331, 301] width 216 height 13
click at [791, 13] on button "Submit as Purchase" at bounding box center [812, 13] width 68 height 14
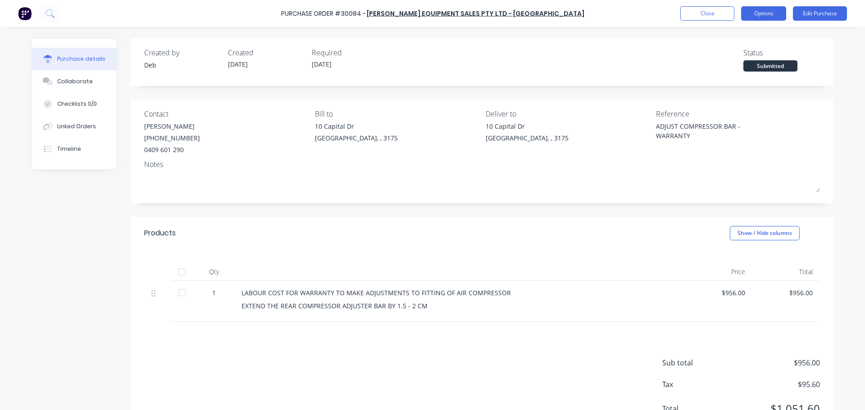
click at [758, 11] on button "Options" at bounding box center [763, 13] width 45 height 14
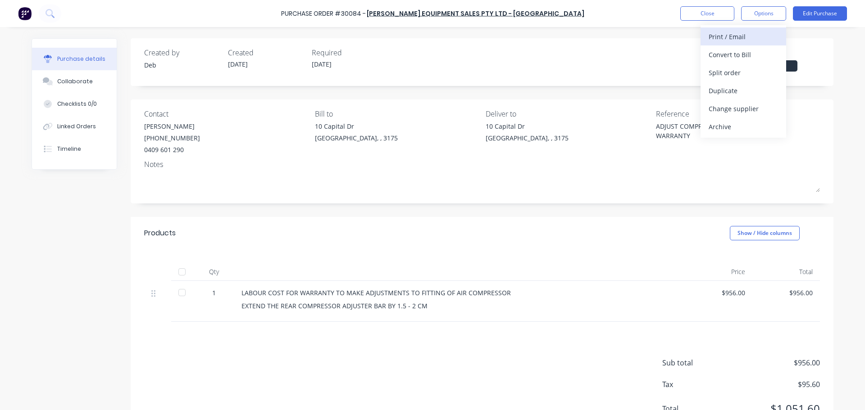
click at [732, 36] on div "Print / Email" at bounding box center [742, 36] width 69 height 13
click at [724, 54] on div "With pricing" at bounding box center [742, 54] width 69 height 13
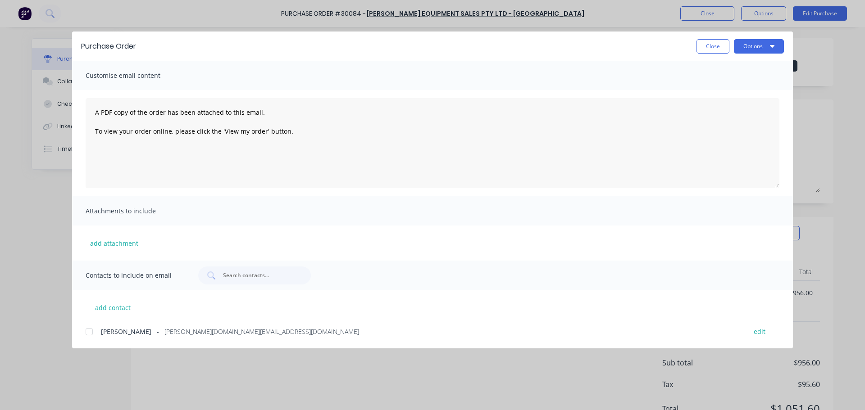
click at [86, 332] on div at bounding box center [89, 332] width 18 height 18
click at [752, 48] on button "Options" at bounding box center [759, 46] width 50 height 14
click at [729, 105] on div "Email" at bounding box center [740, 105] width 69 height 13
click at [716, 45] on button "Close" at bounding box center [712, 46] width 33 height 14
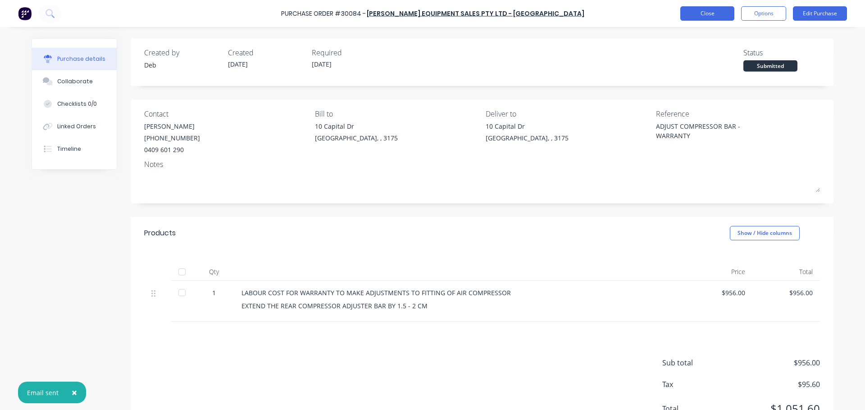
click at [701, 12] on button "Close" at bounding box center [707, 13] width 54 height 14
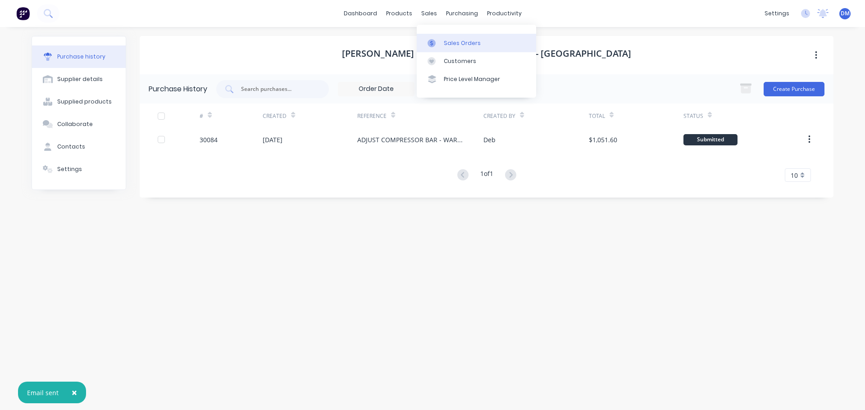
click at [452, 40] on div "Sales Orders" at bounding box center [462, 43] width 37 height 8
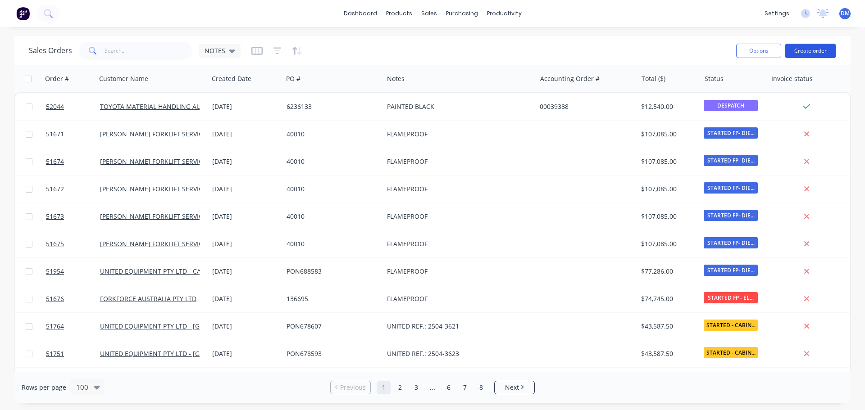
click at [827, 52] on button "Create order" at bounding box center [810, 51] width 51 height 14
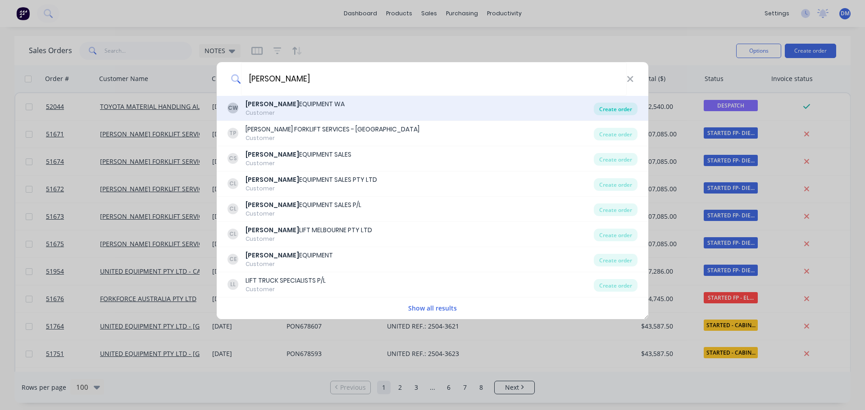
type input "[PERSON_NAME]"
click at [607, 108] on div "Create order" at bounding box center [616, 109] width 44 height 13
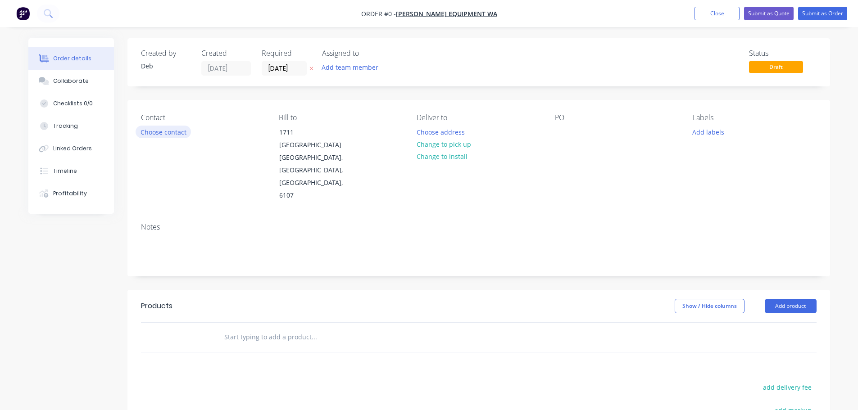
click at [158, 133] on button "Choose contact" at bounding box center [163, 132] width 55 height 12
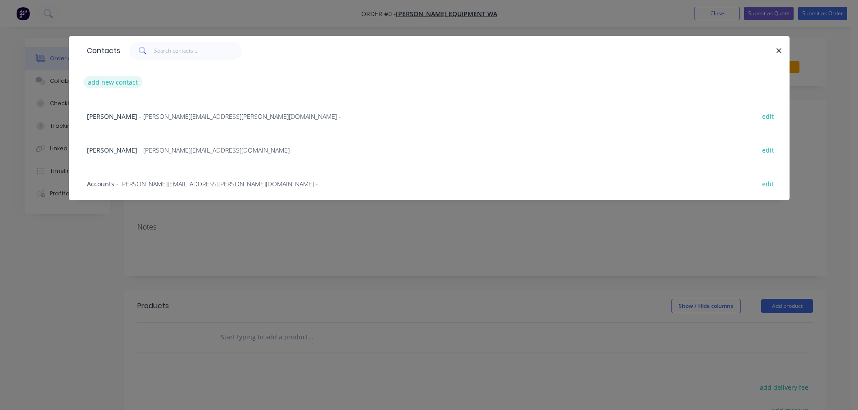
click at [104, 83] on button "add new contact" at bounding box center [112, 82] width 59 height 12
select select "AU"
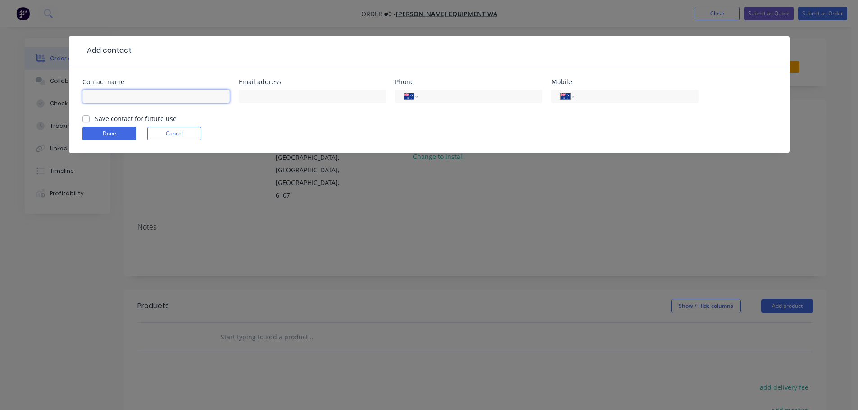
click at [113, 100] on input "text" at bounding box center [155, 97] width 147 height 14
type input "[PERSON_NAME]"
type input "[PERSON_NAME][DOMAIN_NAME][EMAIL_ADDRESS][DOMAIN_NAME]"
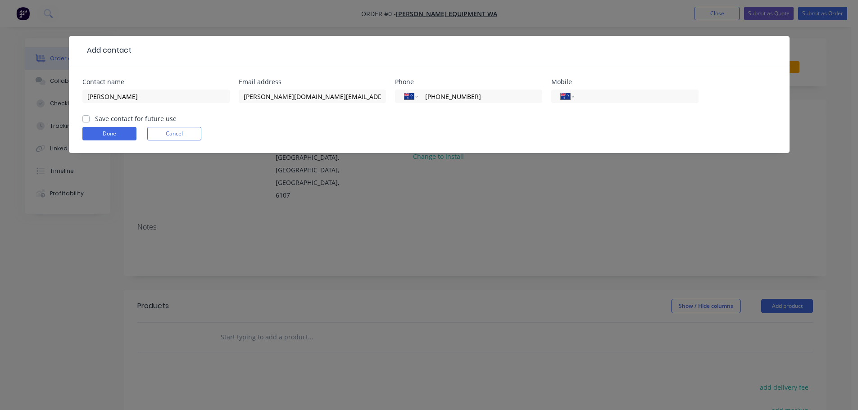
type input "[PHONE_NUMBER]"
type input "0409 601 290"
click at [95, 120] on label "Save contact for future use" at bounding box center [136, 118] width 82 height 9
click at [83, 120] on input "Save contact for future use" at bounding box center [85, 118] width 7 height 9
checkbox input "true"
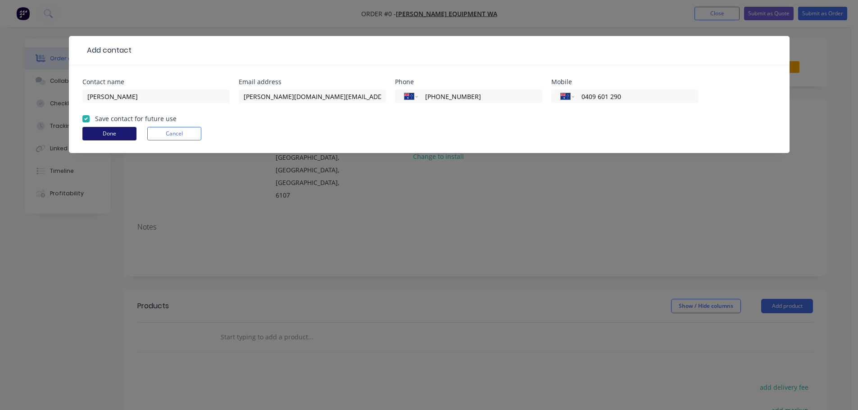
click at [101, 132] on button "Done" at bounding box center [109, 134] width 54 height 14
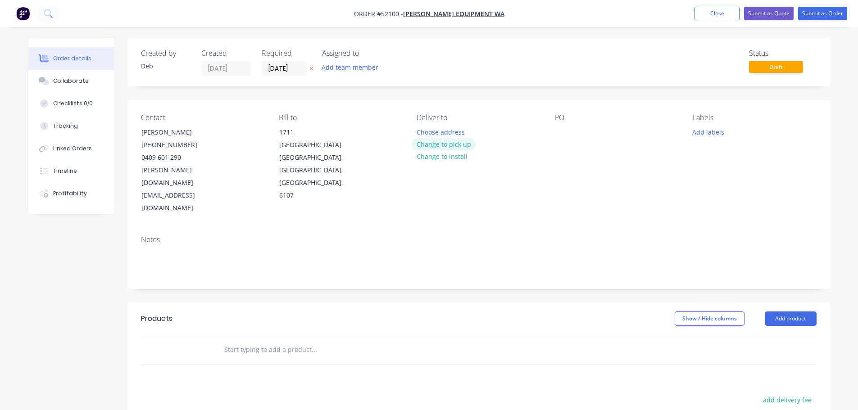
click at [439, 142] on button "Change to pick up" at bounding box center [444, 144] width 64 height 12
click at [441, 144] on button "Change to delivery" at bounding box center [445, 145] width 66 height 12
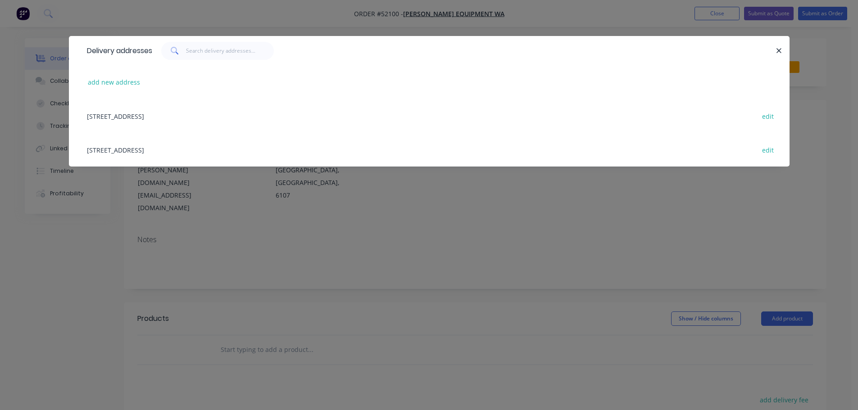
click at [257, 118] on div "[STREET_ADDRESS] edit" at bounding box center [429, 116] width 694 height 34
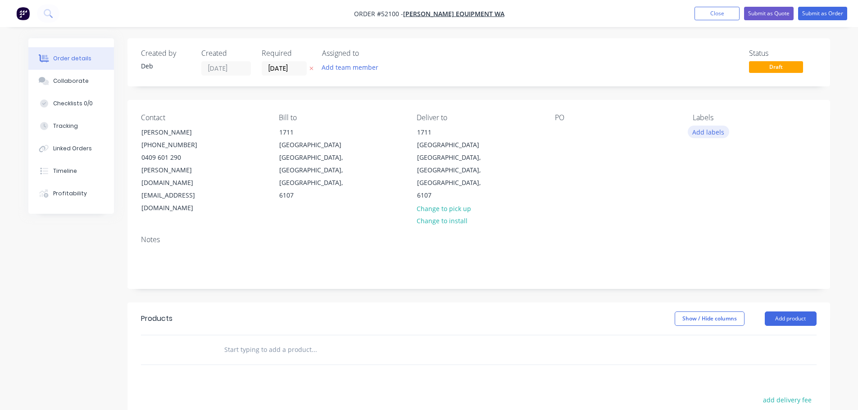
click at [708, 135] on button "Add labels" at bounding box center [708, 132] width 41 height 12
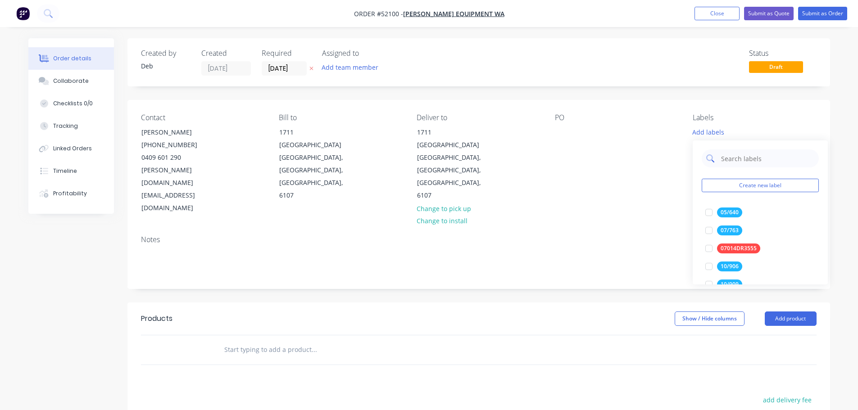
click at [736, 158] on input "text" at bounding box center [767, 159] width 94 height 18
type input "2"
click at [711, 215] on div at bounding box center [709, 213] width 18 height 18
drag, startPoint x: 710, startPoint y: 210, endPoint x: 672, endPoint y: 201, distance: 38.5
click at [709, 210] on div at bounding box center [709, 208] width 18 height 18
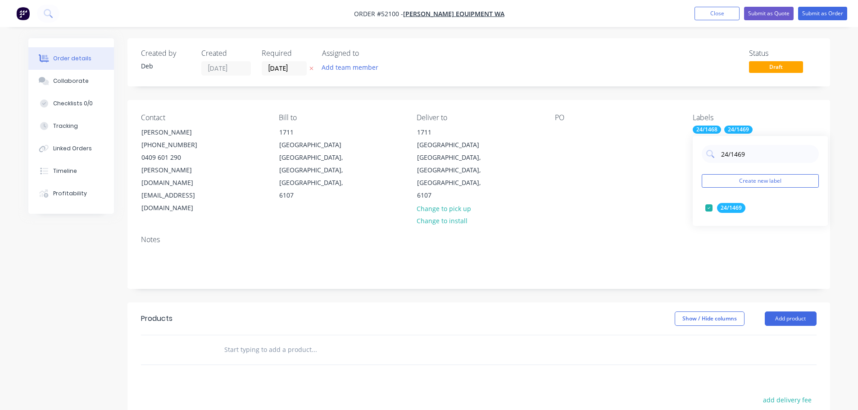
drag, startPoint x: 748, startPoint y: 156, endPoint x: 629, endPoint y: 165, distance: 119.7
click at [631, 166] on body "Order #52100 - [PERSON_NAME] EQUIPMENT WA Add product Close Submit as Quote Sub…" at bounding box center [429, 297] width 858 height 595
drag, startPoint x: 746, startPoint y: 155, endPoint x: 714, endPoint y: 146, distance: 33.5
click at [717, 151] on div "24/1469" at bounding box center [760, 154] width 117 height 18
type input "[PERSON_NAME]"
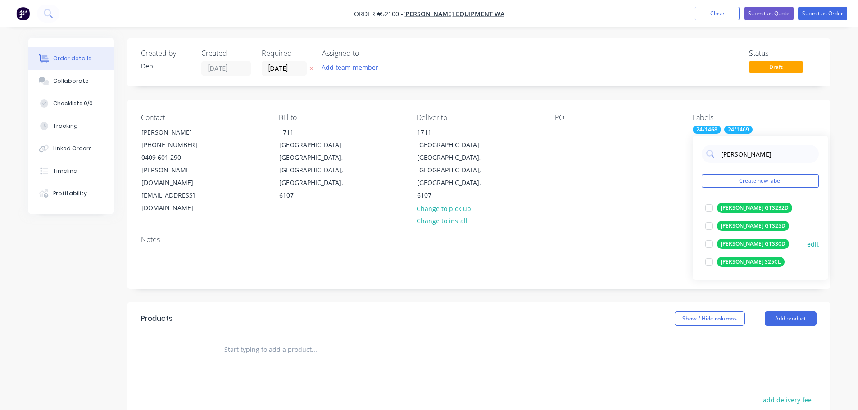
click at [710, 244] on div at bounding box center [709, 244] width 18 height 18
click at [713, 14] on button "Close" at bounding box center [717, 14] width 45 height 14
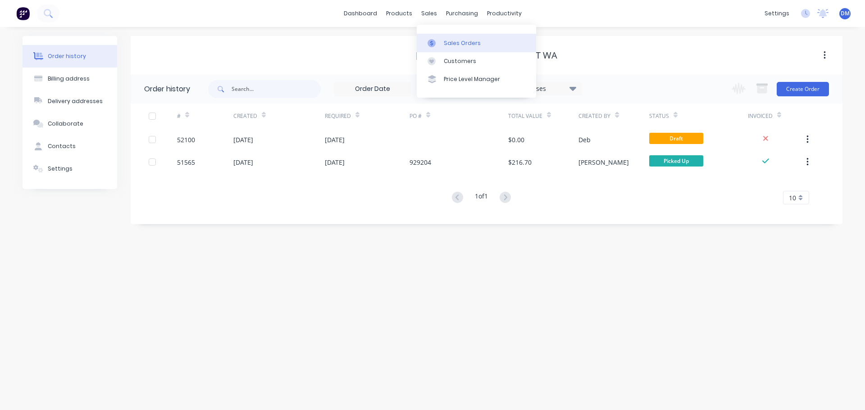
click at [447, 41] on div "Sales Orders" at bounding box center [462, 43] width 37 height 8
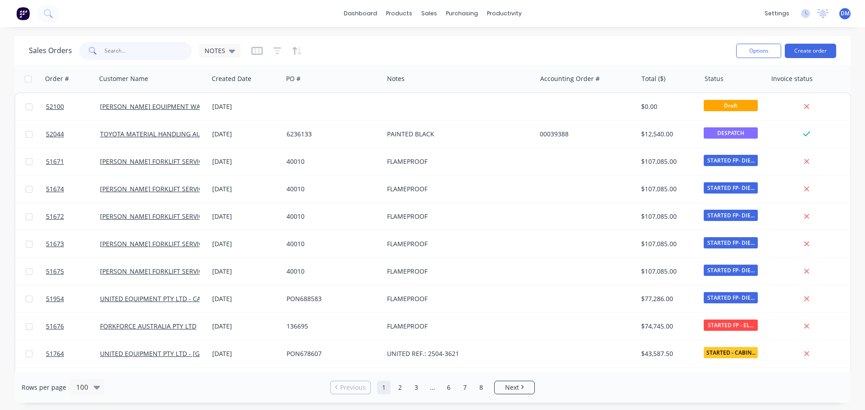
click at [150, 51] on input "text" at bounding box center [148, 51] width 88 height 18
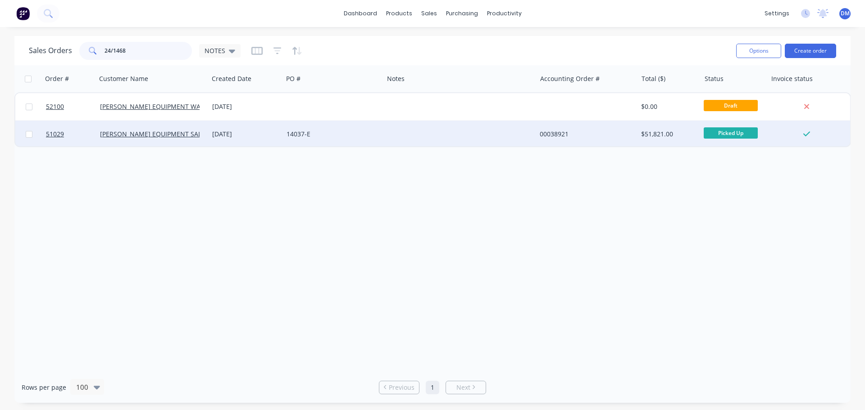
type input "24/1468"
click at [295, 136] on div "14037-E" at bounding box center [330, 134] width 89 height 9
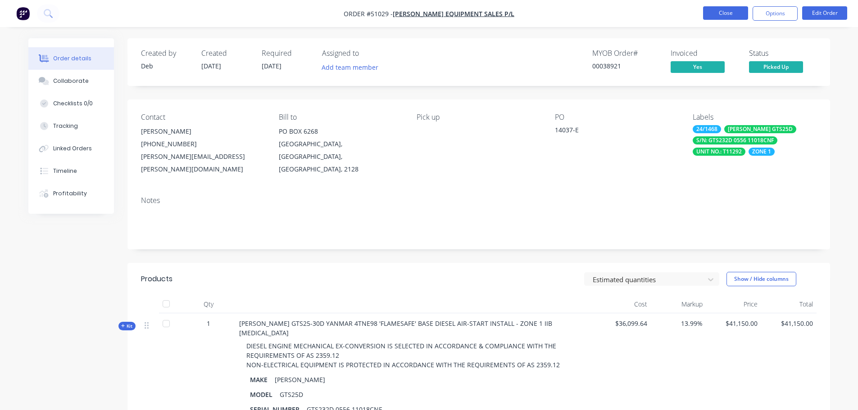
click at [724, 10] on button "Close" at bounding box center [725, 13] width 45 height 14
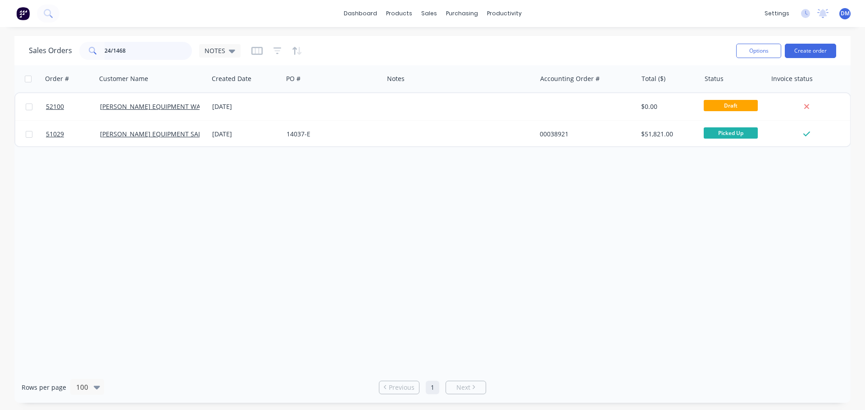
click at [160, 43] on input "24/1468" at bounding box center [148, 51] width 88 height 18
type input "24/1469"
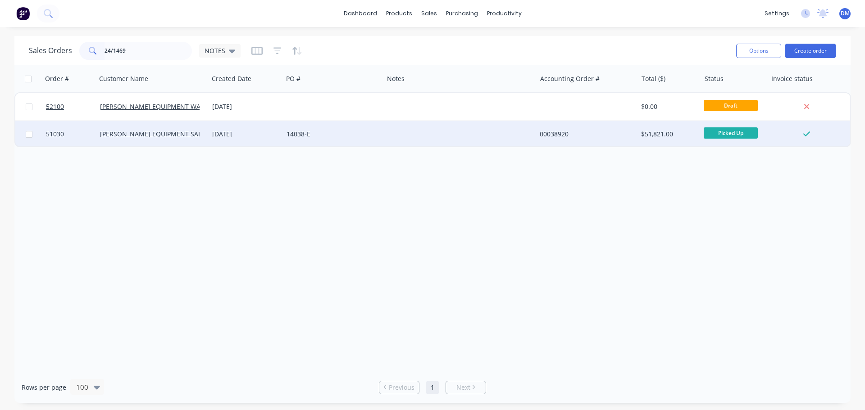
click at [279, 134] on div "[DATE]" at bounding box center [246, 134] width 74 height 27
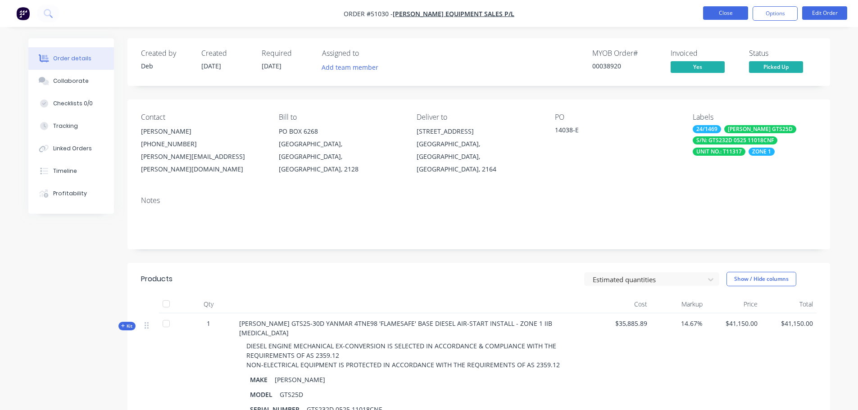
click at [725, 15] on button "Close" at bounding box center [725, 13] width 45 height 14
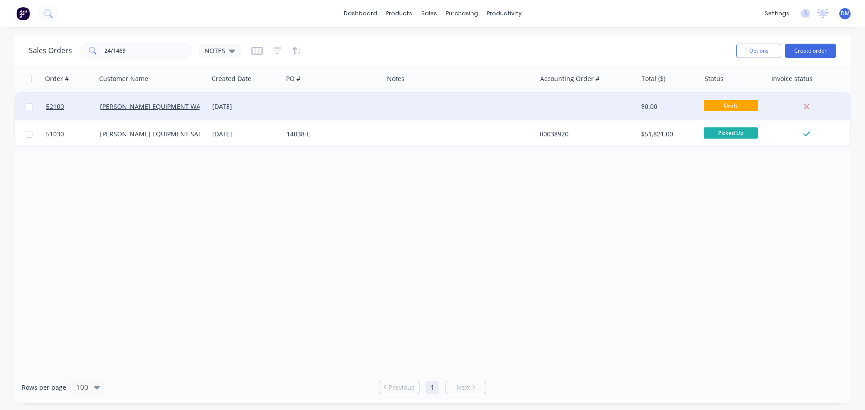
click at [360, 108] on div at bounding box center [333, 106] width 100 height 27
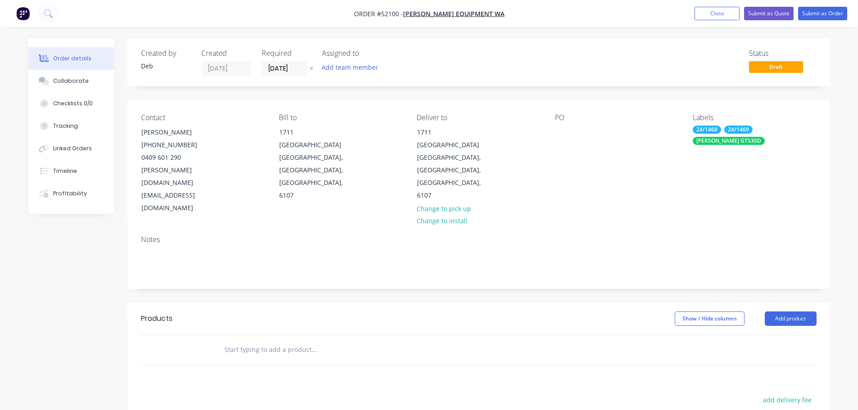
click at [721, 131] on div "24/1468 24/1469 [PERSON_NAME] GTS30D" at bounding box center [754, 135] width 123 height 19
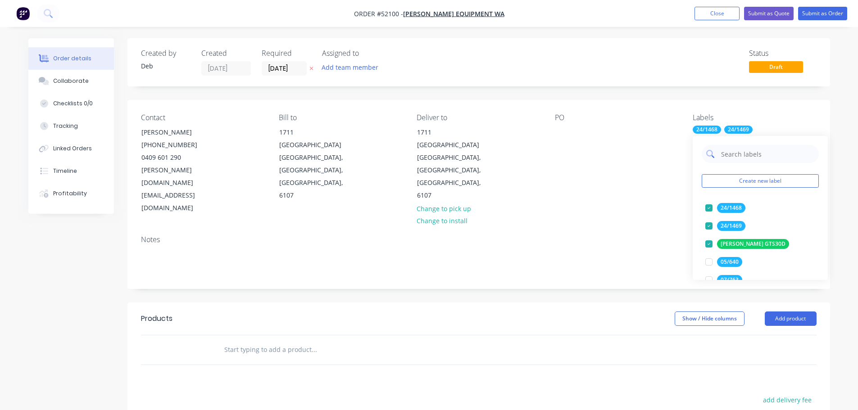
click at [756, 155] on input "text" at bounding box center [767, 154] width 94 height 18
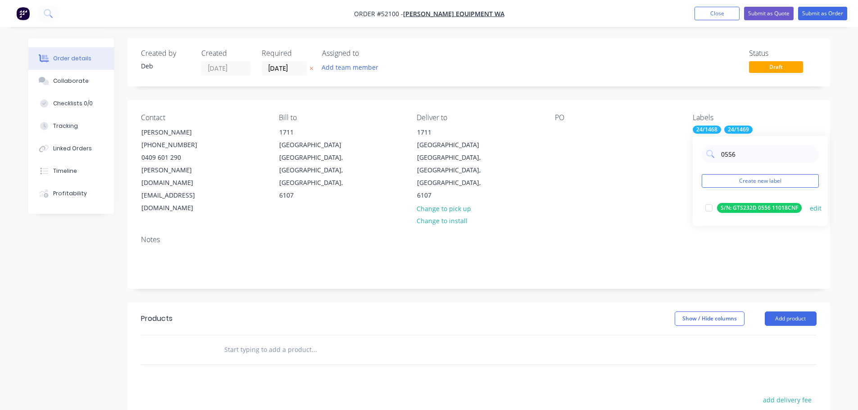
click at [708, 209] on div at bounding box center [709, 208] width 18 height 18
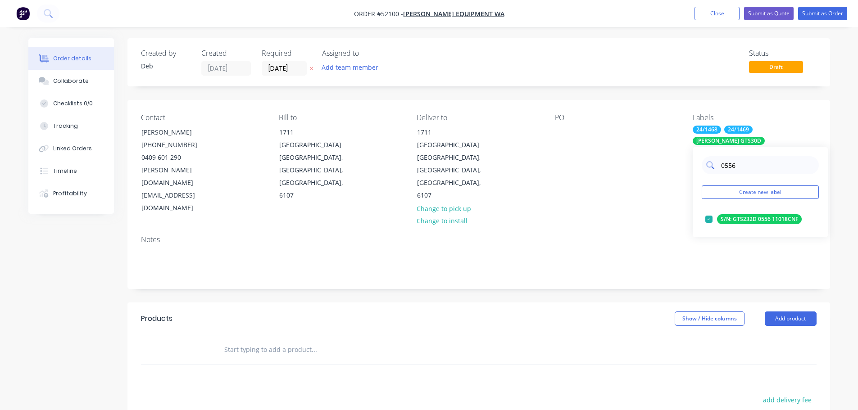
click at [736, 167] on input "0556" at bounding box center [767, 165] width 94 height 18
type input "0525"
click at [708, 236] on div at bounding box center [709, 237] width 18 height 18
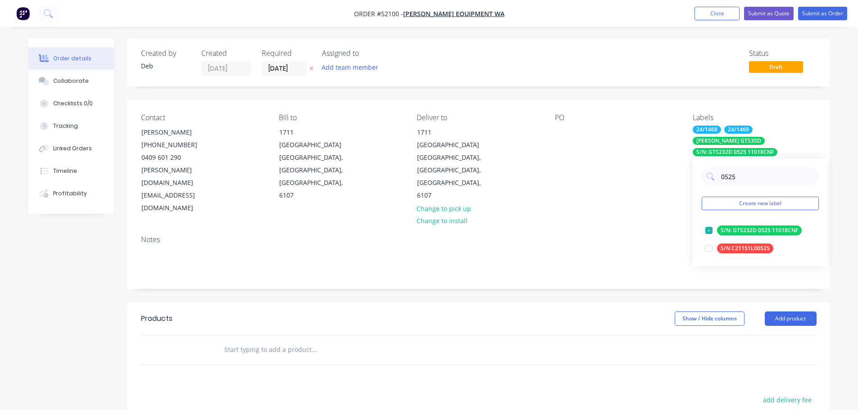
click at [601, 169] on div "PO" at bounding box center [616, 164] width 123 height 101
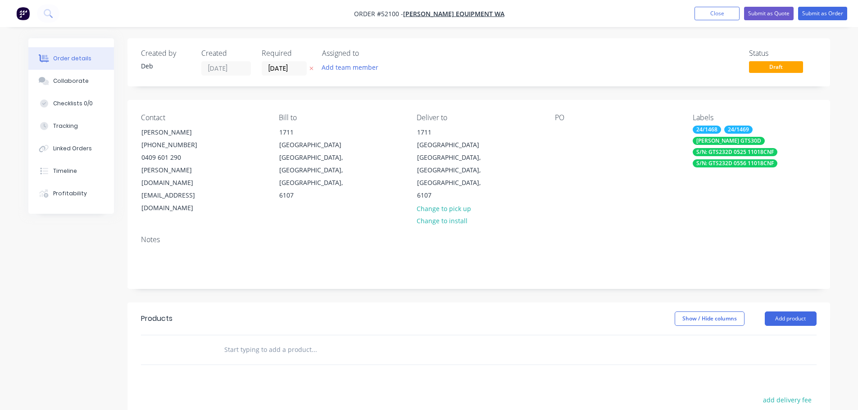
click at [739, 163] on div "Labels 24/1468 24/1469 [PERSON_NAME] GTS30D S/N: GTS232D 0525 11018CNF S/N: GTS…" at bounding box center [754, 164] width 123 height 101
click at [732, 159] on div "S/N: GTS232D 0556 11018CNF" at bounding box center [735, 163] width 85 height 8
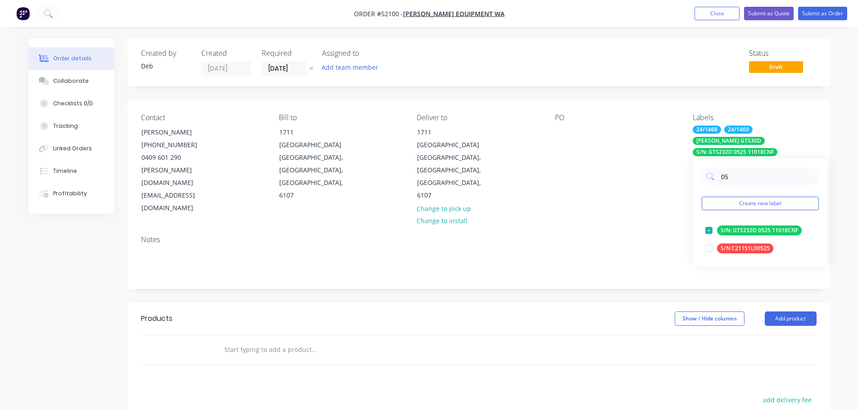
type input "0"
type input "WAR"
click at [710, 233] on div at bounding box center [709, 231] width 18 height 18
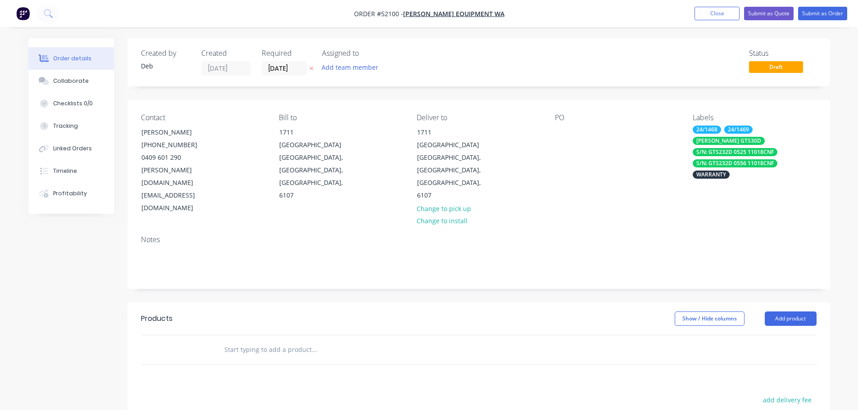
click at [629, 189] on div "Contact [PERSON_NAME] [PHONE_NUMBER] [PERSON_NAME][DOMAIN_NAME][EMAIL_ADDRESS][…" at bounding box center [478, 164] width 703 height 128
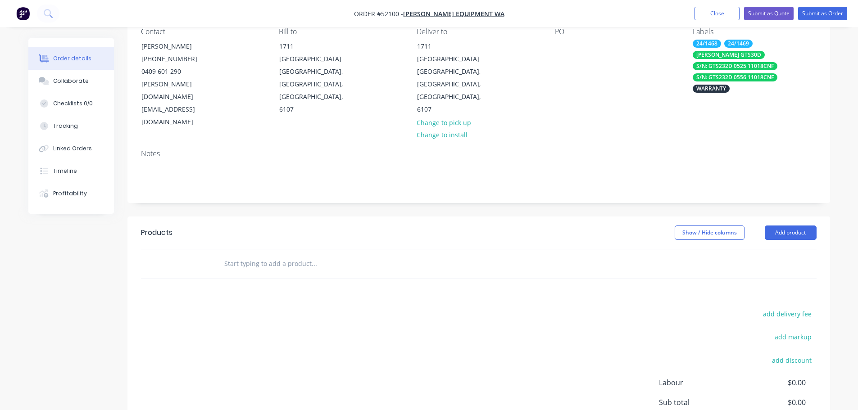
scroll to position [90, 0]
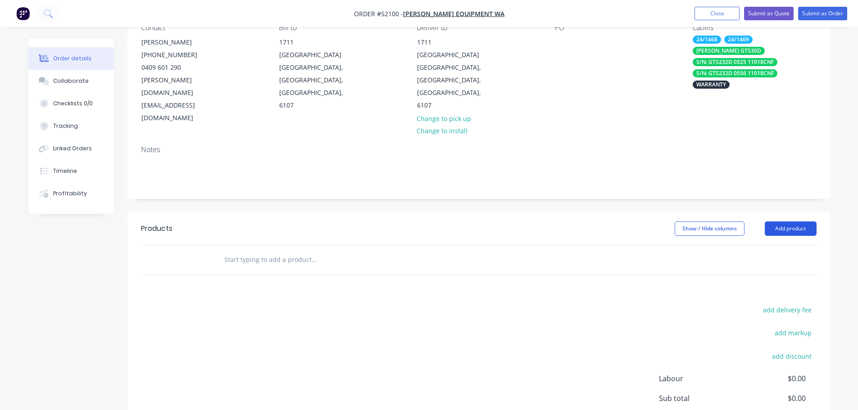
click at [778, 222] on button "Add product" at bounding box center [791, 229] width 52 height 14
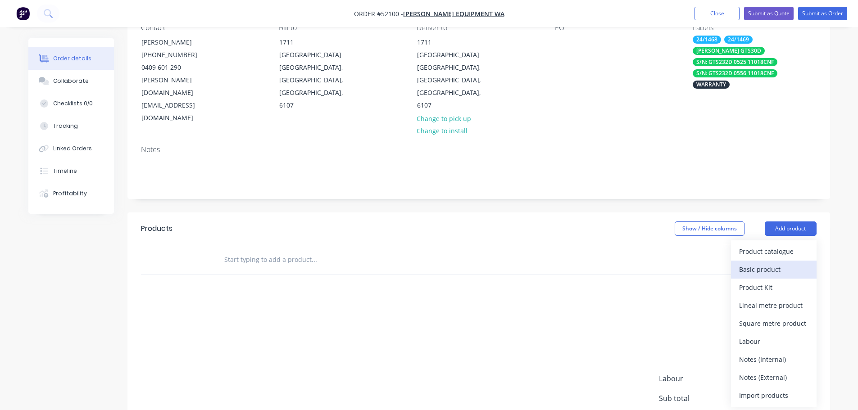
click at [760, 263] on div "Basic product" at bounding box center [773, 269] width 69 height 13
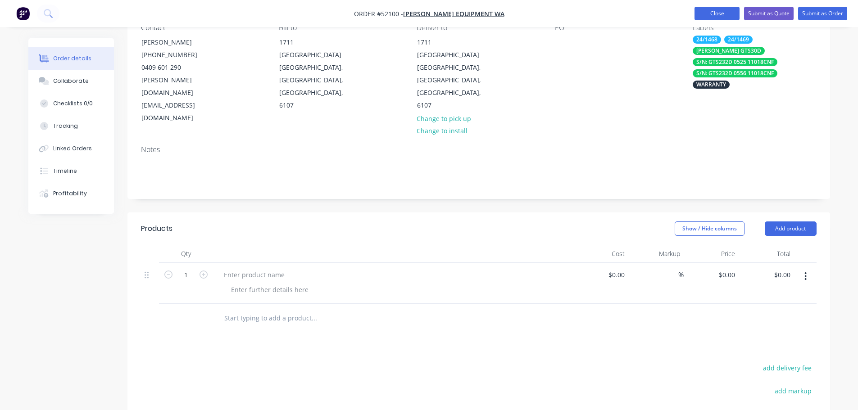
click at [715, 14] on button "Close" at bounding box center [717, 14] width 45 height 14
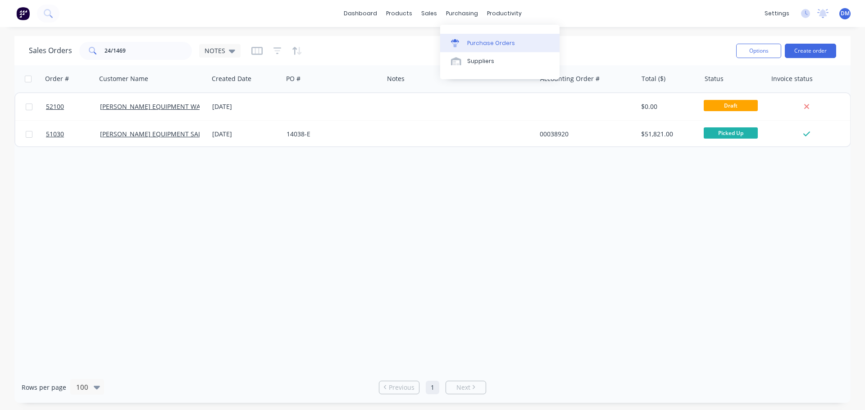
click at [481, 41] on div "Purchase Orders" at bounding box center [491, 43] width 48 height 8
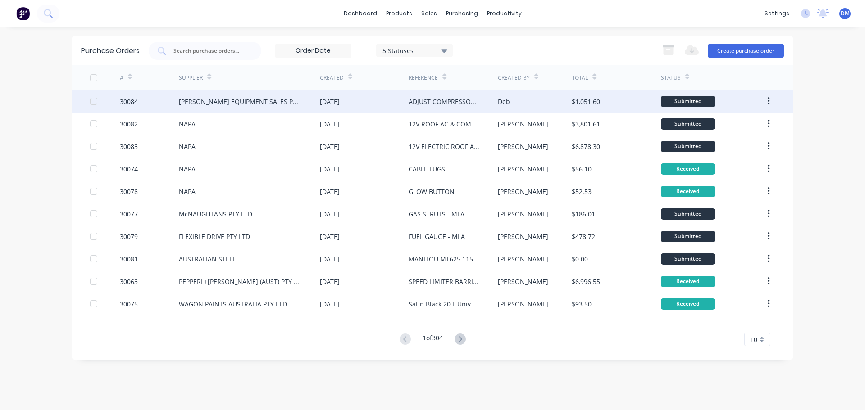
click at [340, 101] on div "[DATE]" at bounding box center [330, 101] width 20 height 9
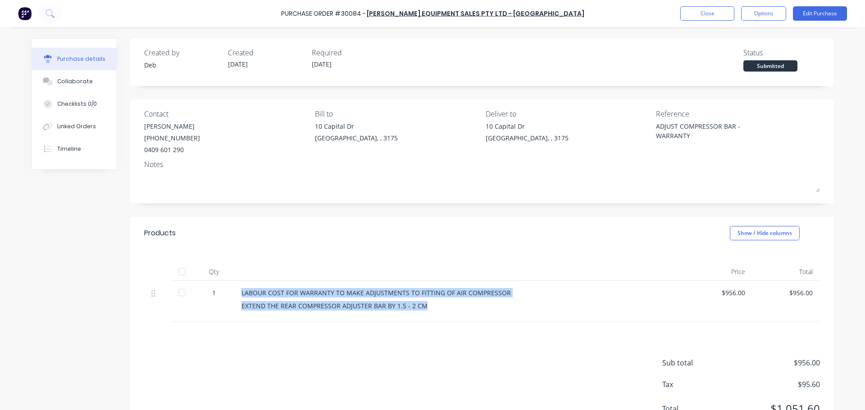
drag, startPoint x: 239, startPoint y: 291, endPoint x: 444, endPoint y: 300, distance: 204.6
click at [444, 300] on div "LABOUR COST FOR WARRANTY TO MAKE ADJUSTMENTS TO FITTING OF AIR COMPRESSOR EXTEN…" at bounding box center [459, 301] width 450 height 41
copy div "LABOUR COST FOR WARRANTY TO MAKE ADJUSTMENTS TO FITTING OF AIR COMPRESSOR EXTEN…"
click at [692, 19] on button "Close" at bounding box center [707, 13] width 54 height 14
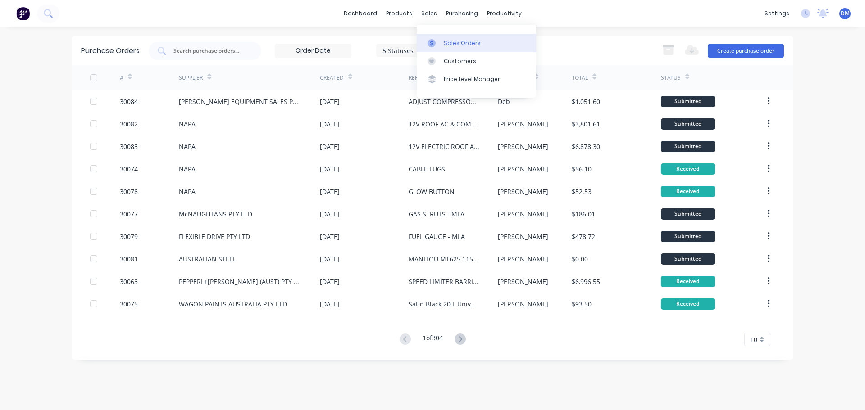
click at [443, 42] on link "Sales Orders" at bounding box center [476, 43] width 119 height 18
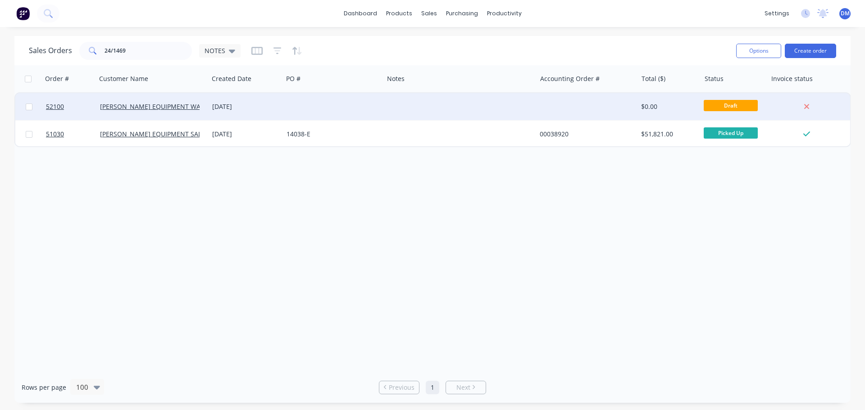
click at [391, 111] on div at bounding box center [459, 106] width 153 height 27
click at [325, 111] on div at bounding box center [333, 106] width 100 height 27
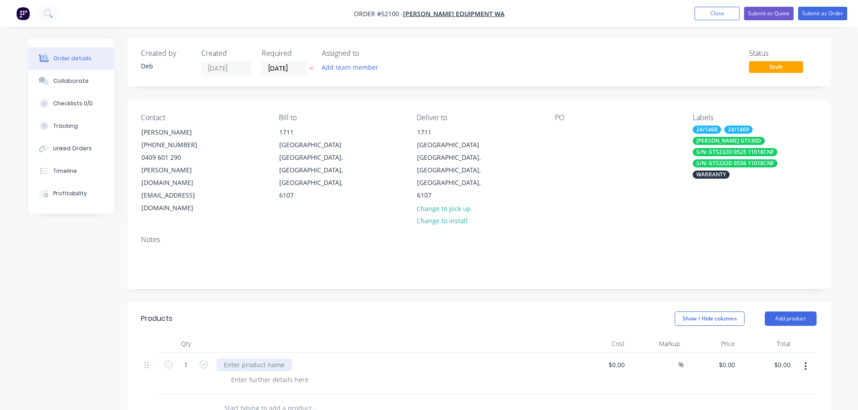
click at [270, 359] on div at bounding box center [254, 365] width 75 height 13
paste div
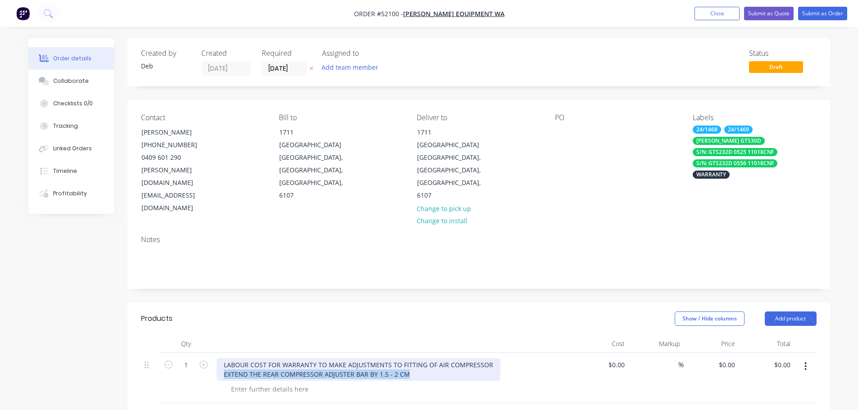
drag, startPoint x: 223, startPoint y: 336, endPoint x: 432, endPoint y: 345, distance: 209.1
click at [432, 353] on div "LABOUR COST FOR WARRANTY TO MAKE ADJUSTMENTS TO FITTING OF AIR COMPRESSOR EXTEN…" at bounding box center [393, 378] width 360 height 50
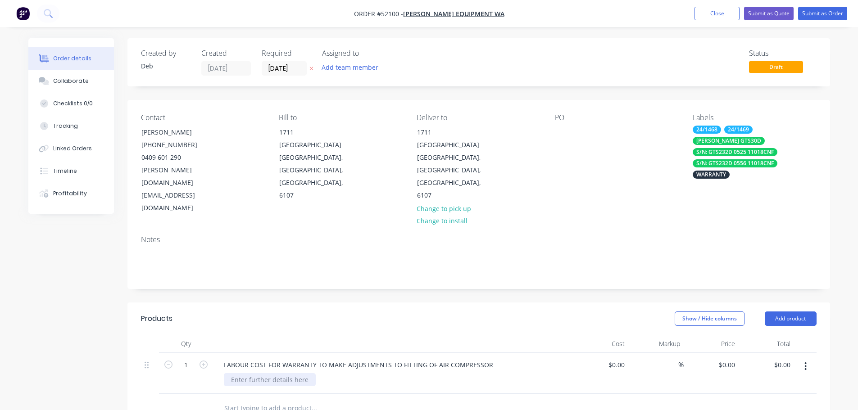
click at [294, 353] on div "LABOUR COST FOR WARRANTY TO MAKE ADJUSTMENTS TO FITTING OF AIR COMPRESSOR" at bounding box center [393, 373] width 360 height 41
click at [280, 373] on div at bounding box center [270, 379] width 92 height 13
paste div
click at [622, 359] on input "0" at bounding box center [623, 365] width 10 height 13
click at [619, 359] on input "0" at bounding box center [623, 365] width 10 height 13
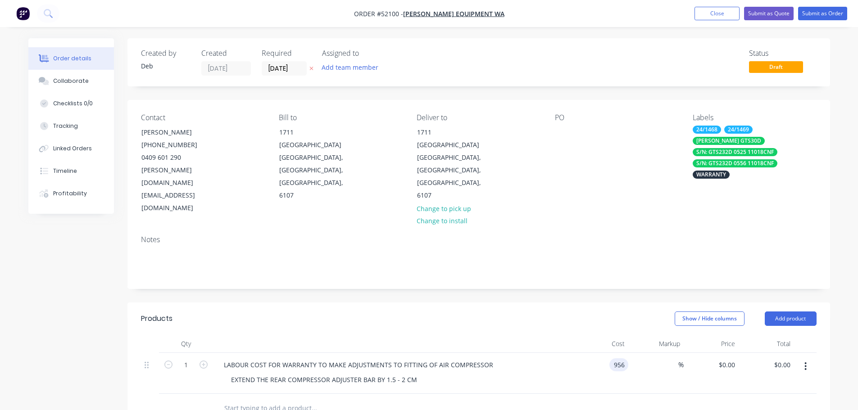
type input "$956.00"
click at [819, 13] on button "Submit as Order" at bounding box center [822, 14] width 49 height 14
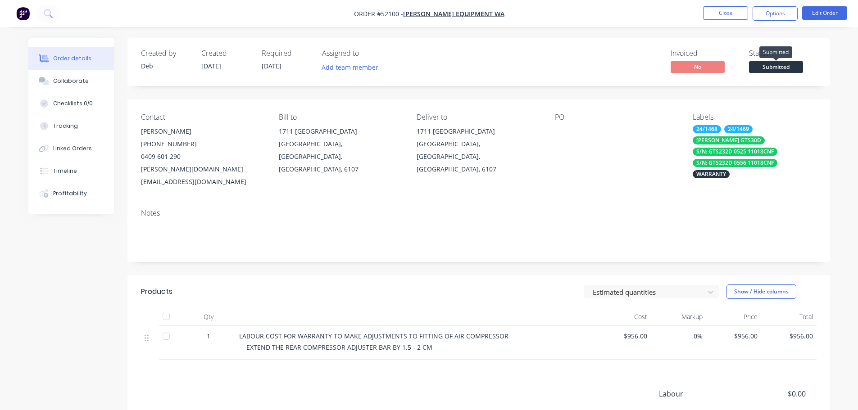
click at [767, 65] on span "Submitted" at bounding box center [776, 66] width 54 height 11
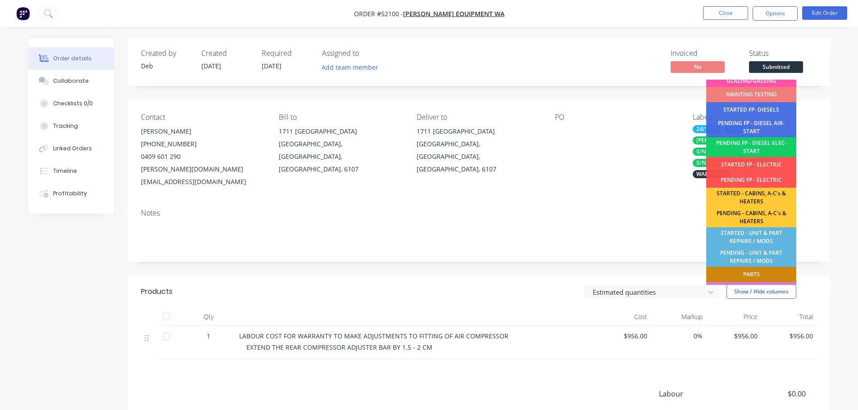
scroll to position [183, 0]
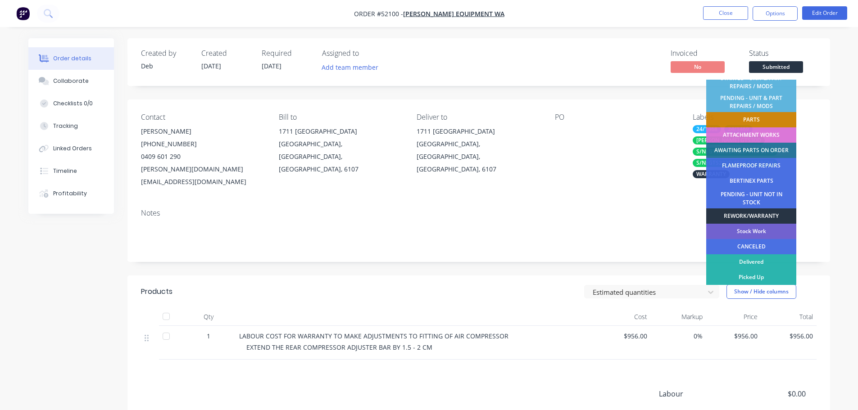
click at [759, 215] on div "REWORK/WARRANTY" at bounding box center [751, 216] width 90 height 15
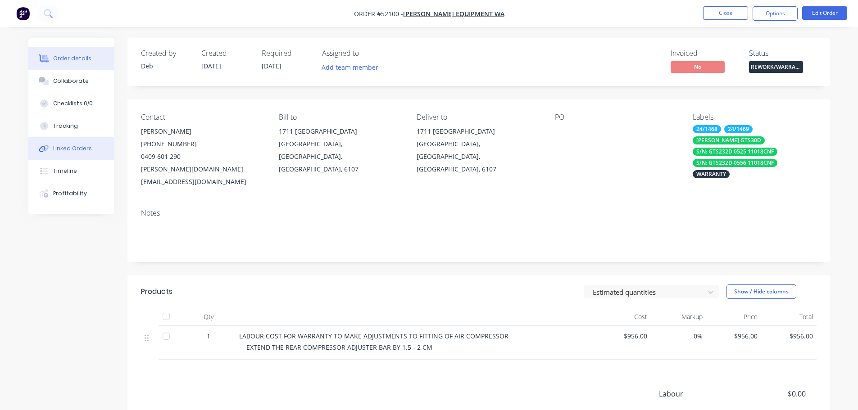
click at [64, 154] on button "Linked Orders" at bounding box center [71, 148] width 86 height 23
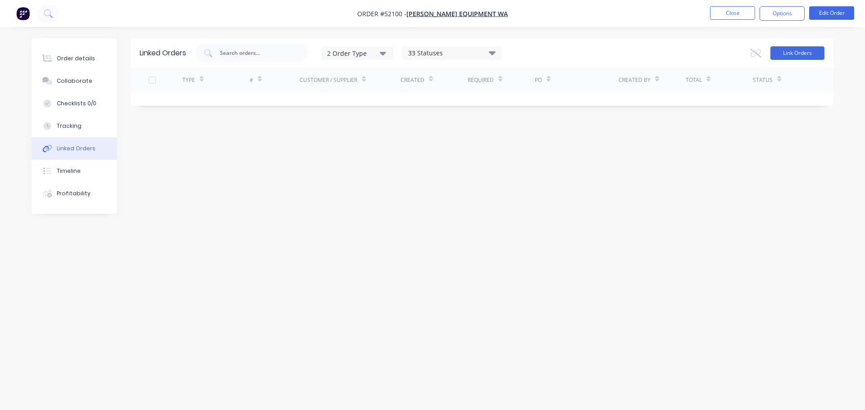
click at [817, 50] on button "Link Orders" at bounding box center [797, 53] width 54 height 14
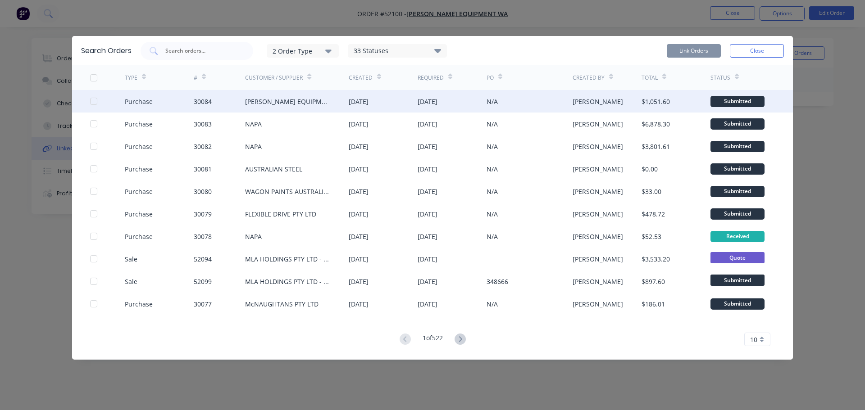
click at [94, 100] on div at bounding box center [94, 101] width 18 height 18
click at [700, 49] on button "Link Orders" at bounding box center [694, 51] width 54 height 14
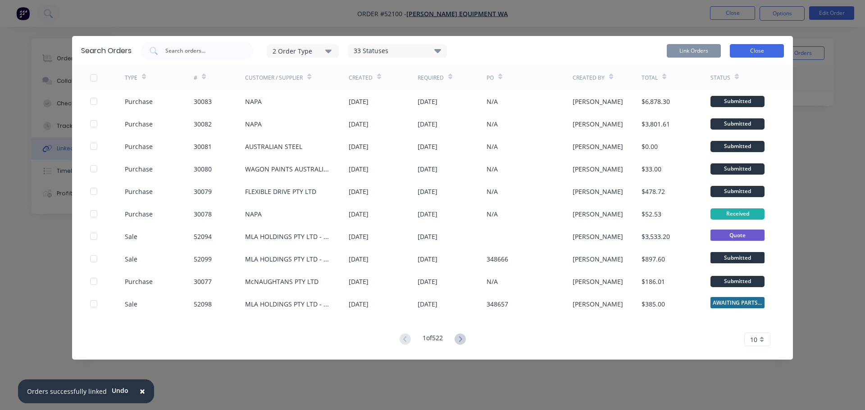
click at [749, 50] on button "Close" at bounding box center [757, 51] width 54 height 14
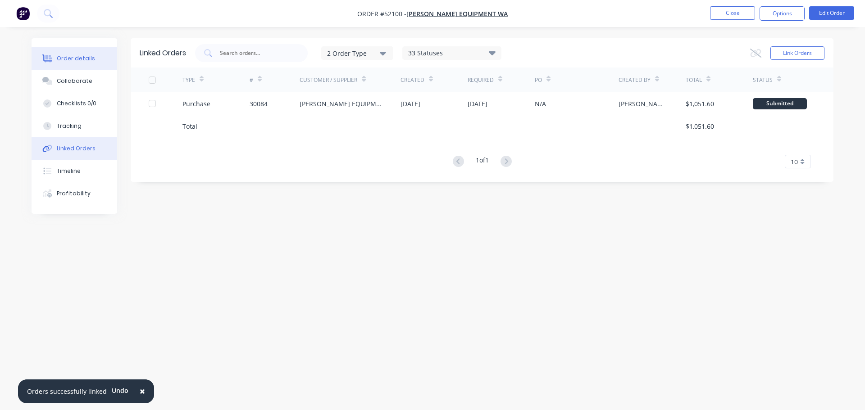
click at [83, 59] on div "Order details" at bounding box center [76, 58] width 38 height 8
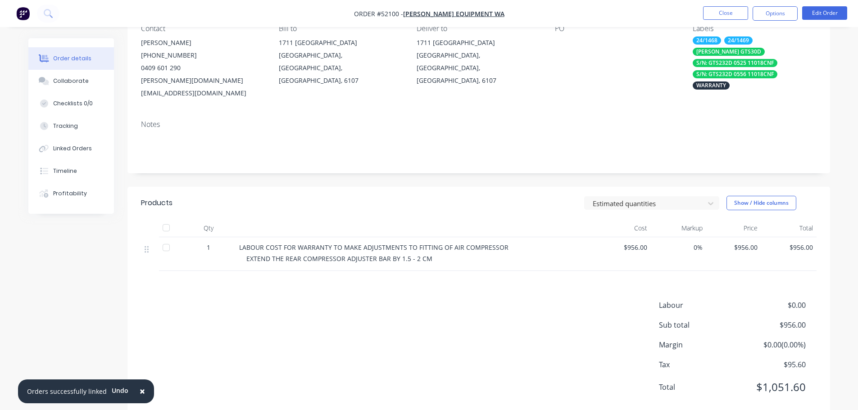
scroll to position [97, 0]
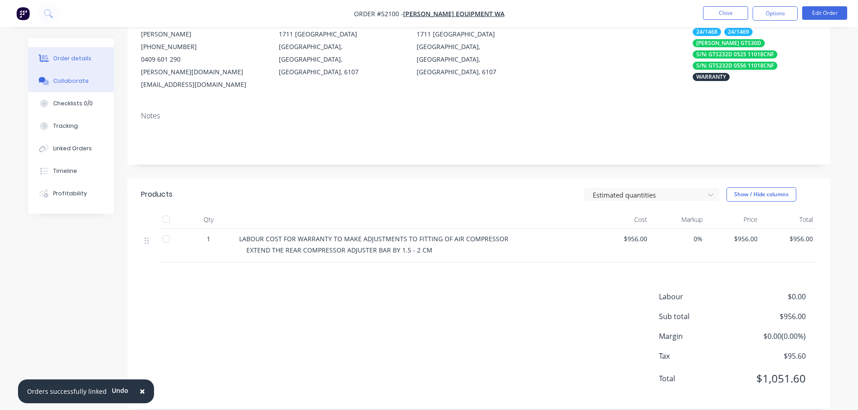
click at [65, 78] on div "Collaborate" at bounding box center [71, 81] width 36 height 8
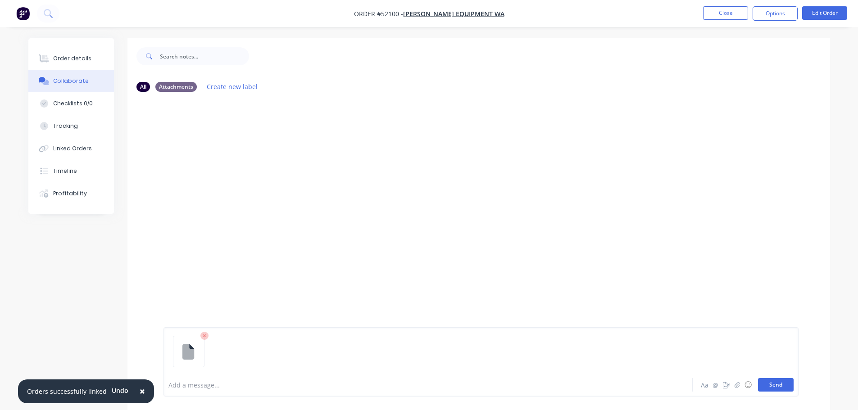
click at [763, 388] on button "Send" at bounding box center [776, 385] width 36 height 14
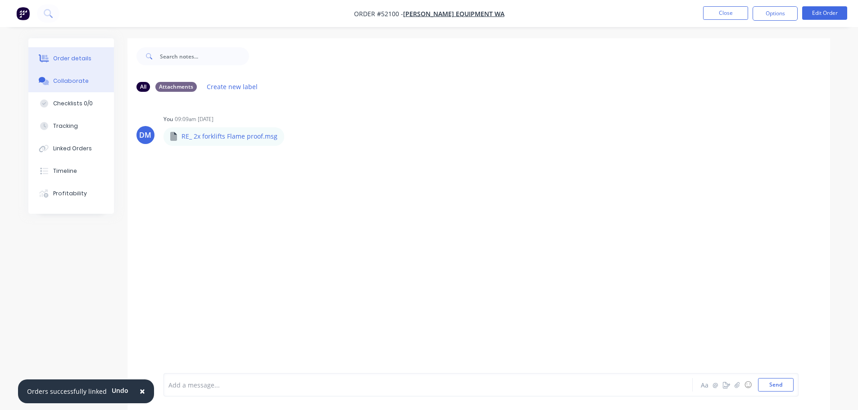
click at [91, 57] on button "Order details" at bounding box center [71, 58] width 86 height 23
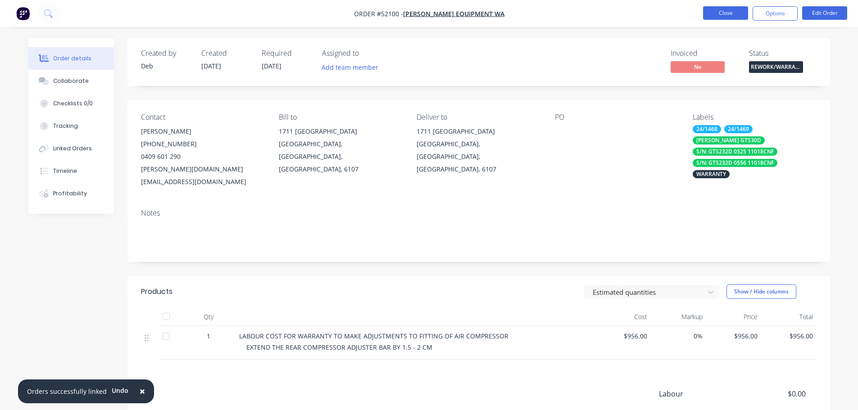
click at [728, 11] on button "Close" at bounding box center [725, 13] width 45 height 14
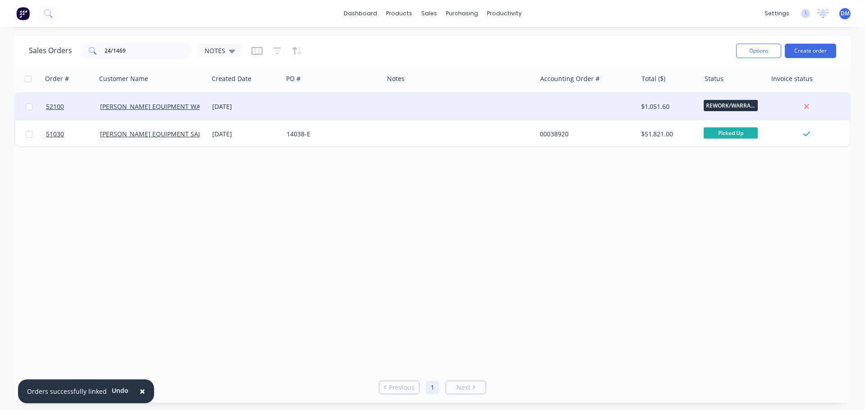
click at [284, 107] on div at bounding box center [333, 106] width 100 height 27
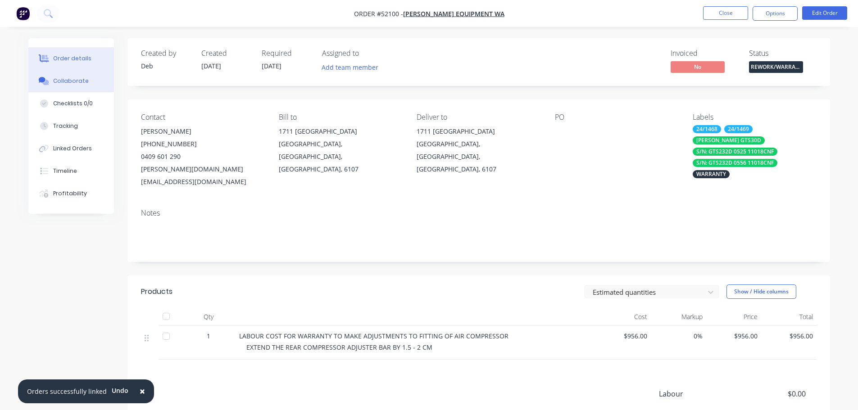
drag, startPoint x: 98, startPoint y: 81, endPoint x: 92, endPoint y: 81, distance: 5.4
click at [97, 81] on button "Collaborate" at bounding box center [71, 81] width 86 height 23
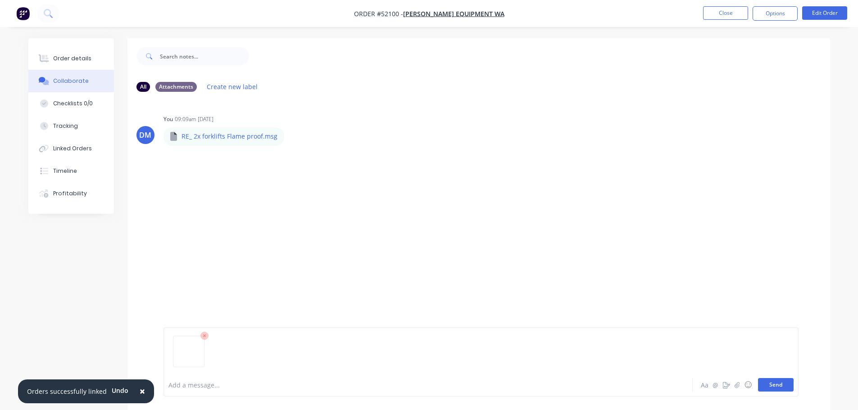
drag, startPoint x: 768, startPoint y: 387, endPoint x: 761, endPoint y: 387, distance: 7.2
click at [768, 387] on button "Send" at bounding box center [776, 385] width 36 height 14
drag, startPoint x: 778, startPoint y: 383, endPoint x: 716, endPoint y: 384, distance: 62.2
click at [778, 383] on button "Send" at bounding box center [776, 385] width 36 height 14
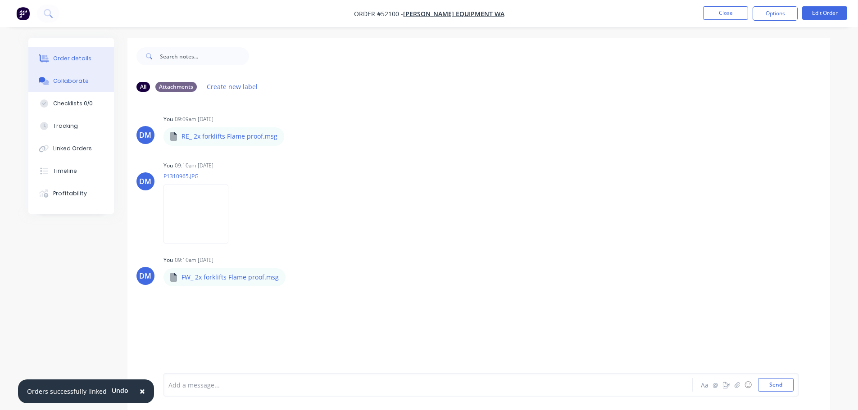
click at [77, 52] on button "Order details" at bounding box center [71, 58] width 86 height 23
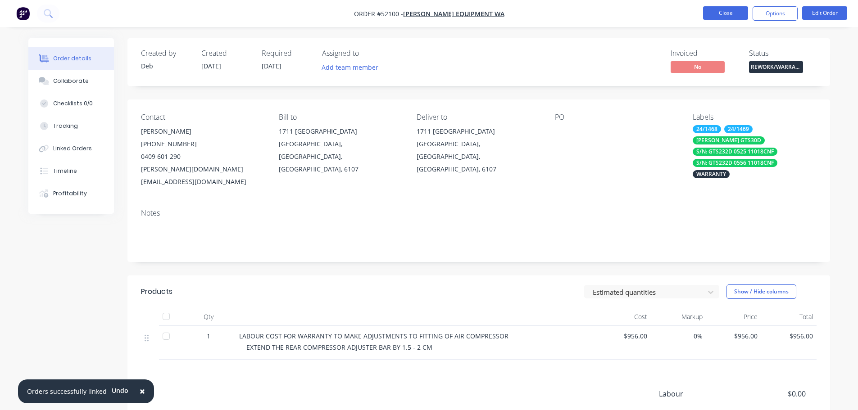
click at [739, 14] on button "Close" at bounding box center [725, 13] width 45 height 14
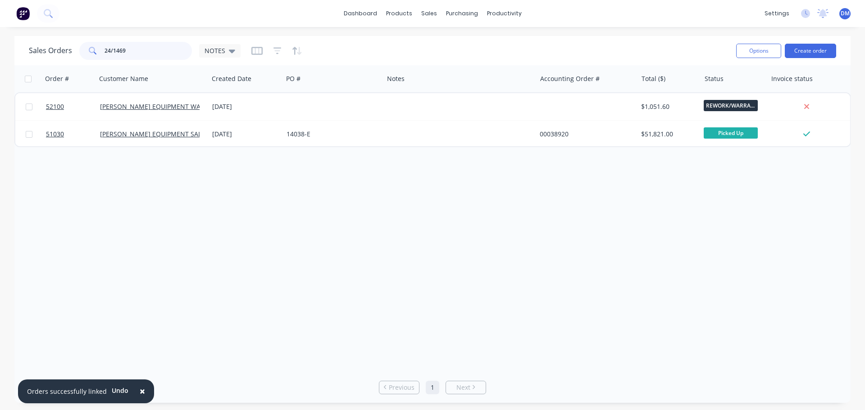
drag, startPoint x: 123, startPoint y: 47, endPoint x: 58, endPoint y: 48, distance: 65.8
click at [58, 48] on div "Sales Orders 24/1469 NOTES" at bounding box center [135, 51] width 212 height 18
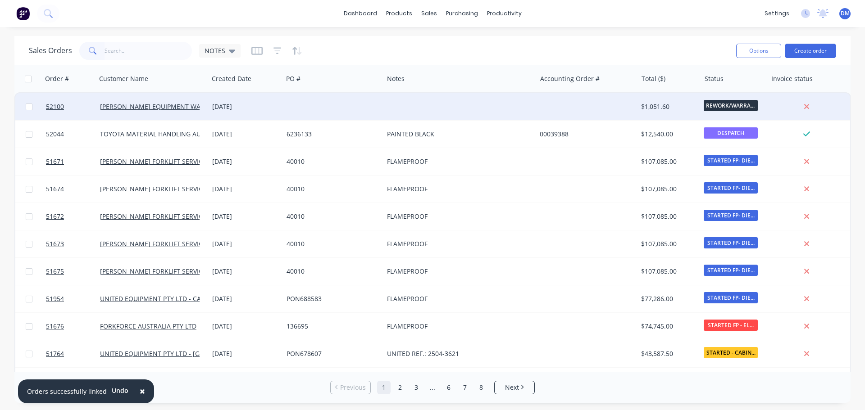
click at [289, 107] on div at bounding box center [333, 106] width 100 height 27
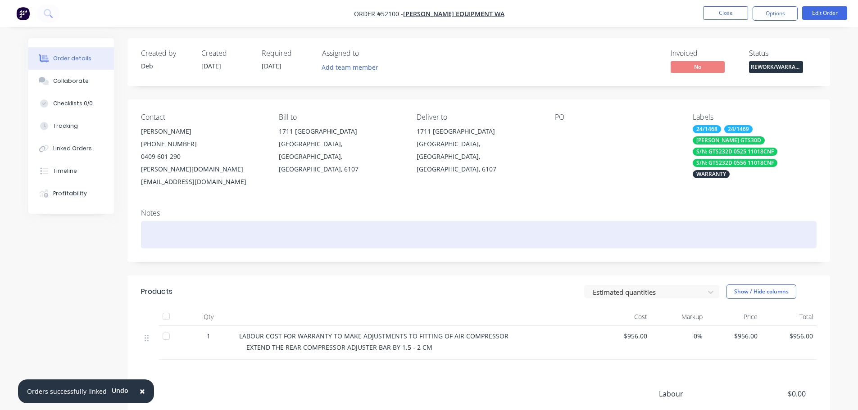
click at [148, 221] on div at bounding box center [479, 234] width 676 height 27
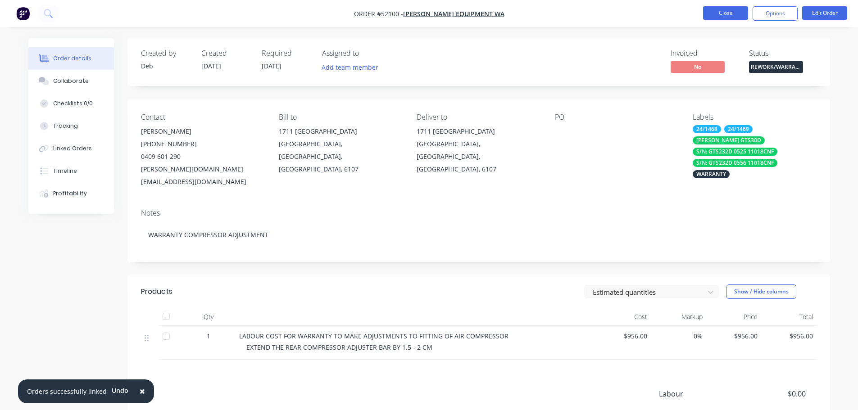
click at [719, 15] on button "Close" at bounding box center [725, 13] width 45 height 14
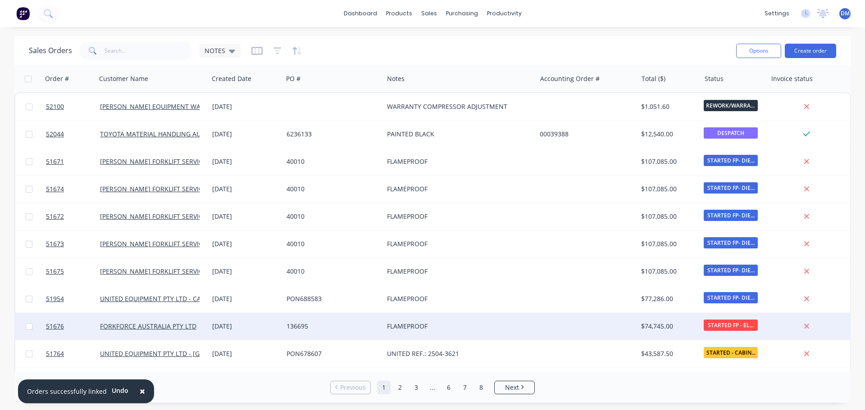
drag, startPoint x: 137, startPoint y: 390, endPoint x: 173, endPoint y: 338, distance: 63.2
click at [140, 390] on span "×" at bounding box center [142, 391] width 5 height 13
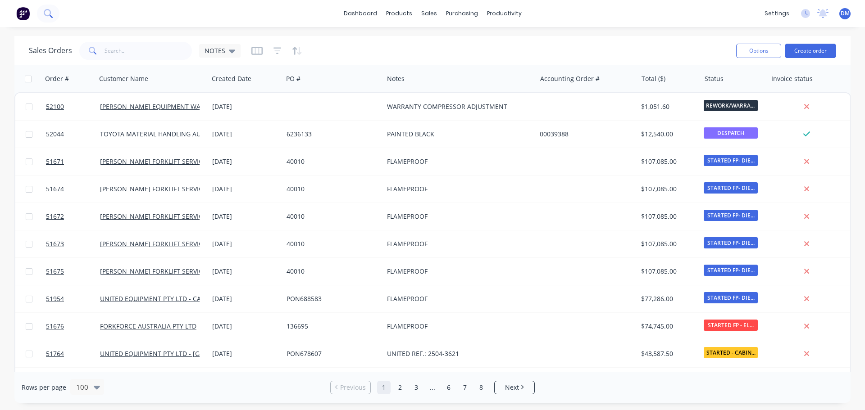
click at [46, 15] on icon at bounding box center [47, 12] width 7 height 7
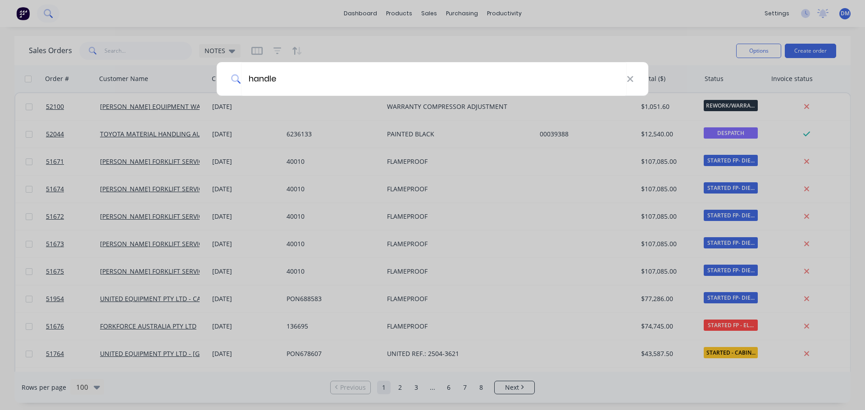
type input "handle"
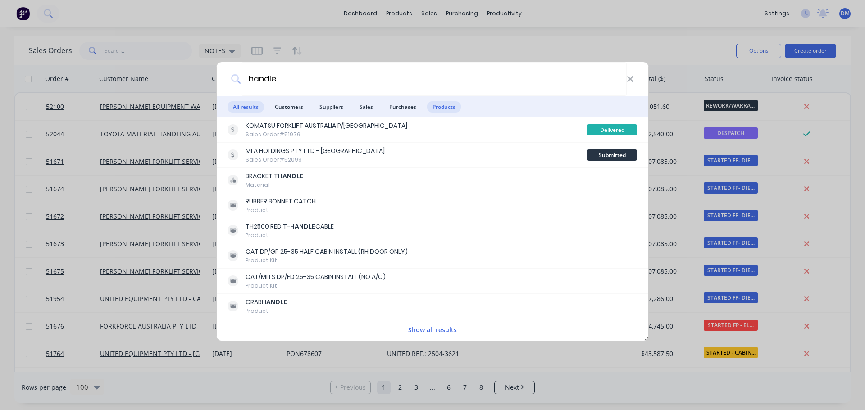
click at [443, 103] on span "Products" at bounding box center [444, 106] width 34 height 11
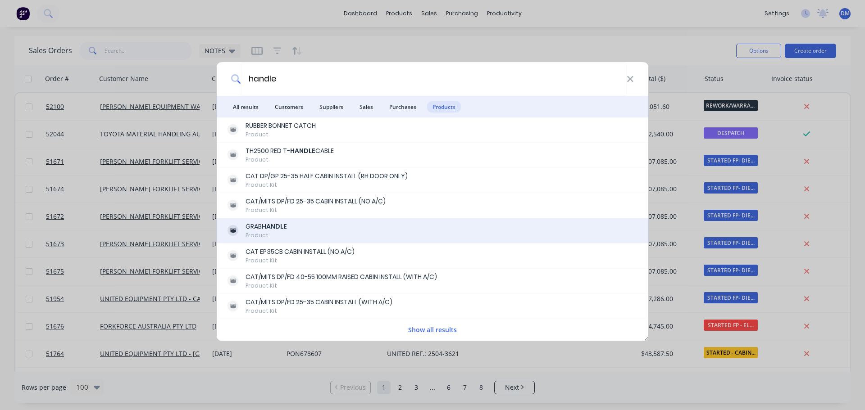
click at [299, 228] on div "GRAB HANDLE Product" at bounding box center [432, 231] width 410 height 18
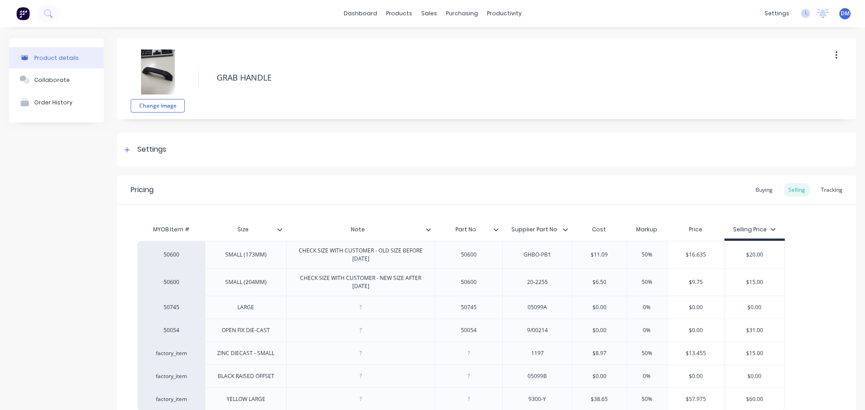
click at [20, 11] on img at bounding box center [23, 14] width 14 height 14
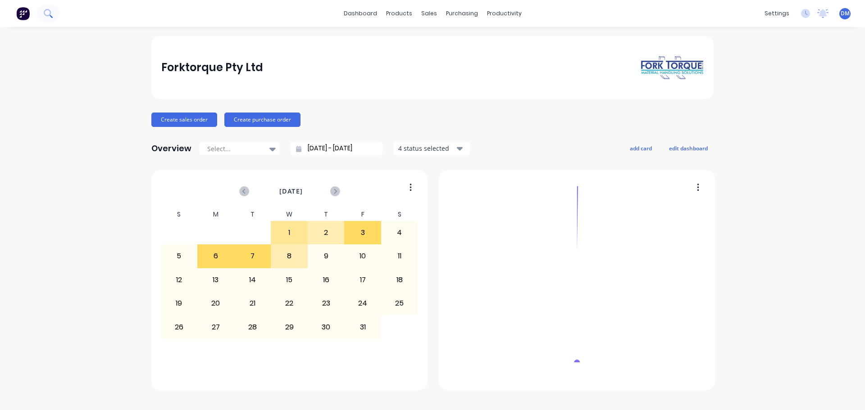
click at [44, 13] on icon at bounding box center [47, 12] width 7 height 7
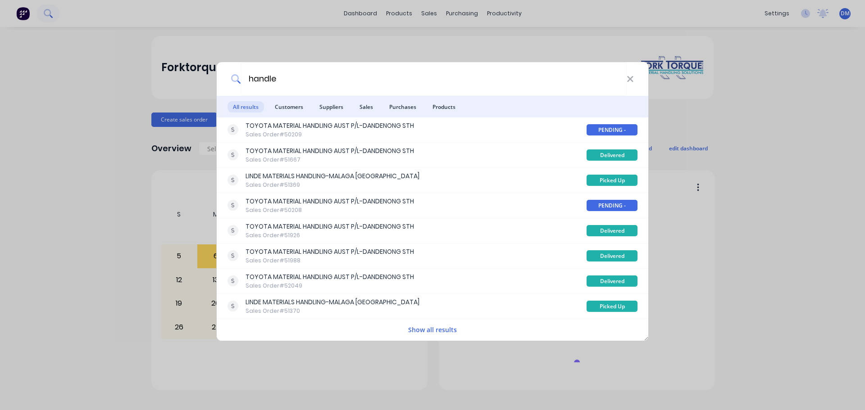
type input "handle"
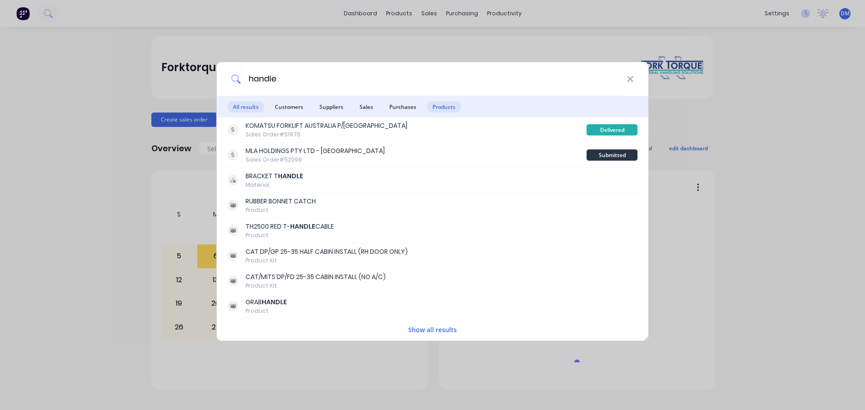
click at [443, 104] on span "Products" at bounding box center [444, 106] width 34 height 11
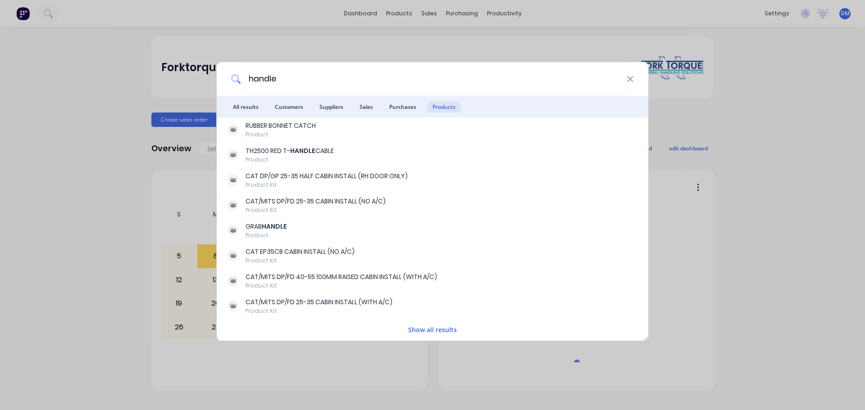
click at [423, 332] on button "Show all results" at bounding box center [432, 330] width 54 height 10
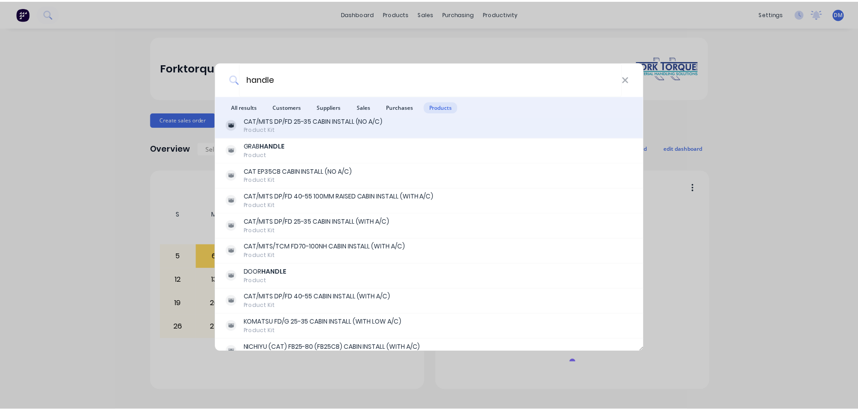
scroll to position [135, 0]
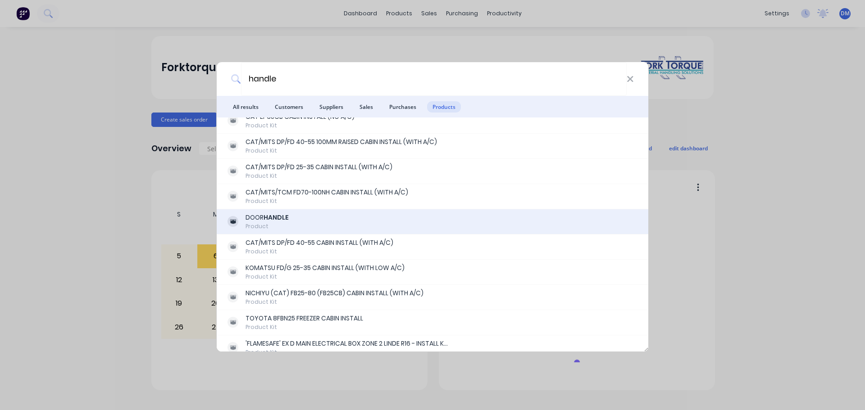
click at [259, 215] on div "DOOR HANDLE" at bounding box center [266, 217] width 43 height 9
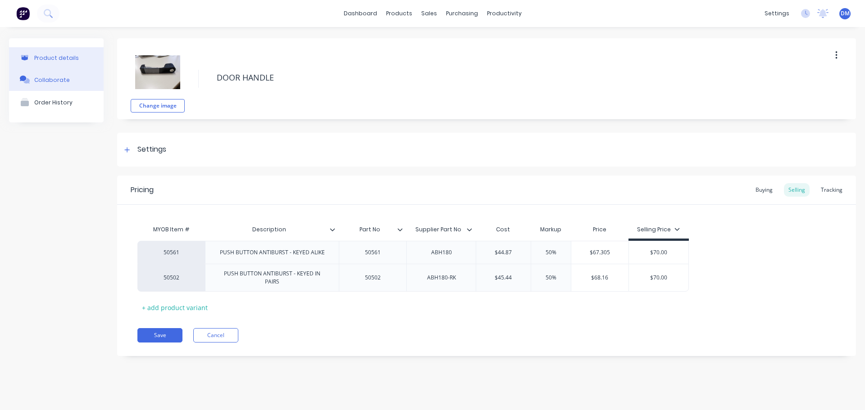
click at [77, 79] on button "Collaborate" at bounding box center [56, 79] width 95 height 23
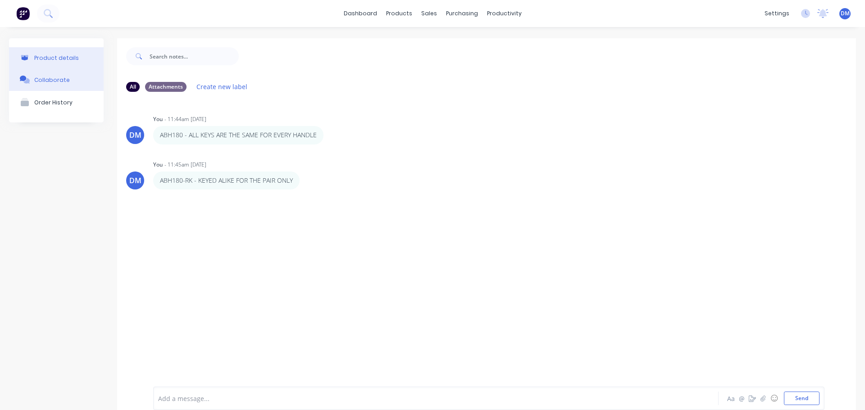
click at [42, 59] on div "Product details" at bounding box center [56, 57] width 45 height 7
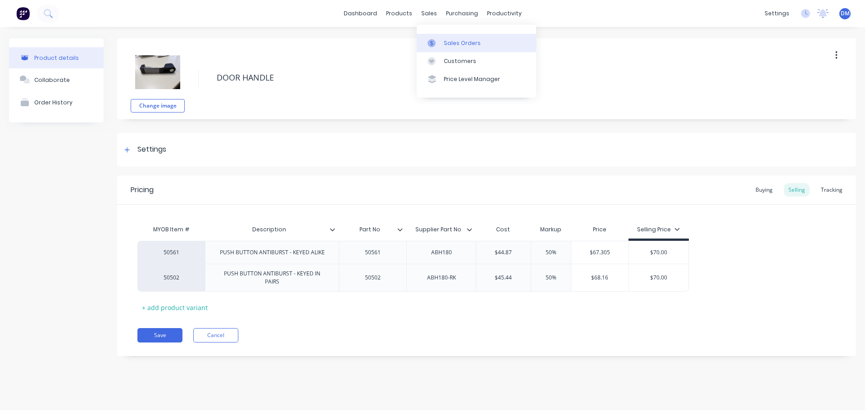
click at [446, 45] on div "Sales Orders" at bounding box center [462, 43] width 37 height 8
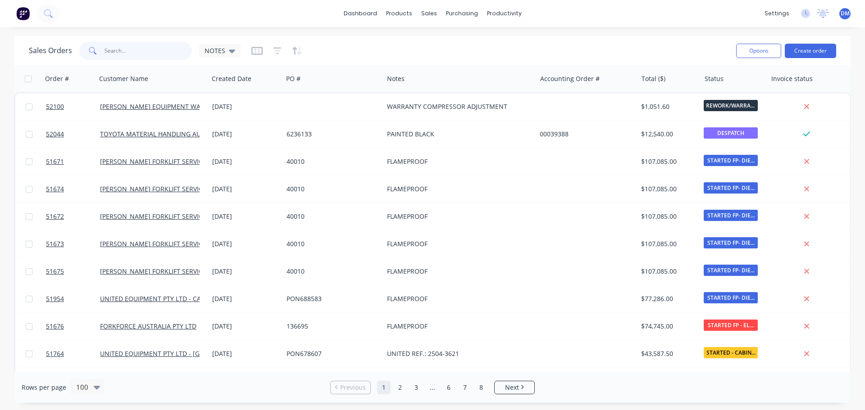
click at [142, 49] on input "text" at bounding box center [148, 51] width 88 height 18
type input "245625"
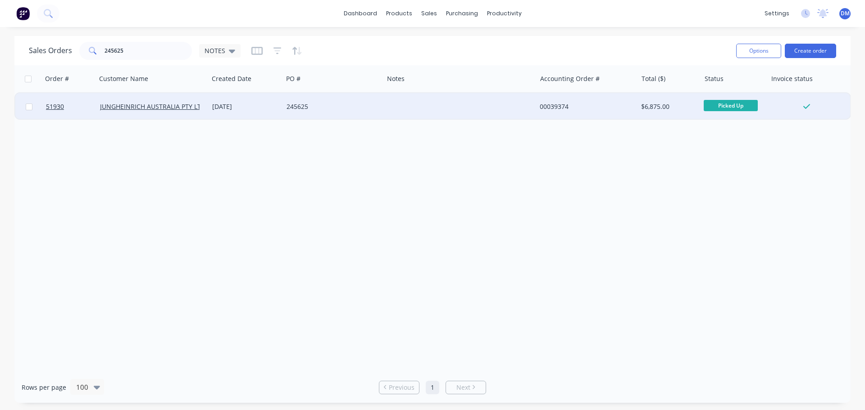
click at [250, 106] on div "[DATE]" at bounding box center [245, 106] width 67 height 9
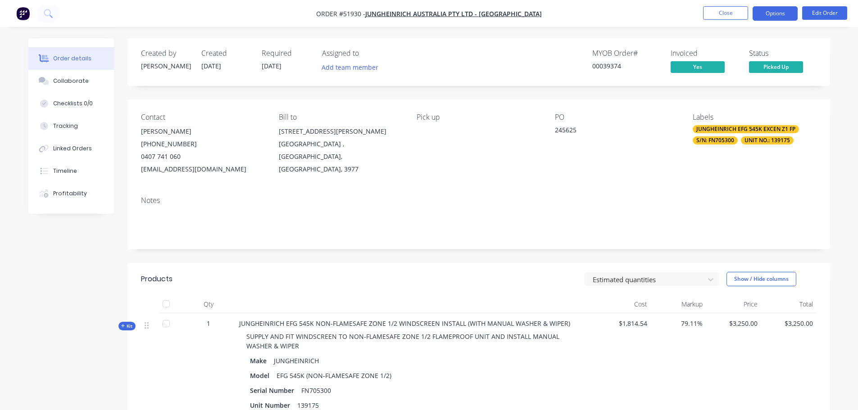
click at [768, 14] on button "Options" at bounding box center [775, 13] width 45 height 14
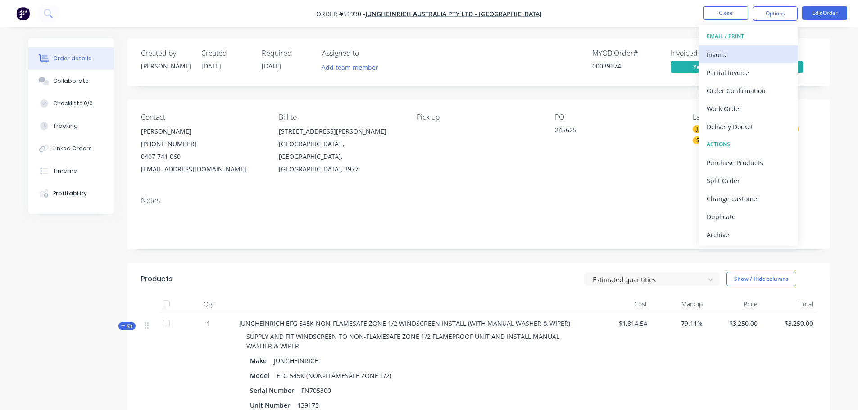
click at [729, 51] on div "Invoice" at bounding box center [748, 54] width 83 height 13
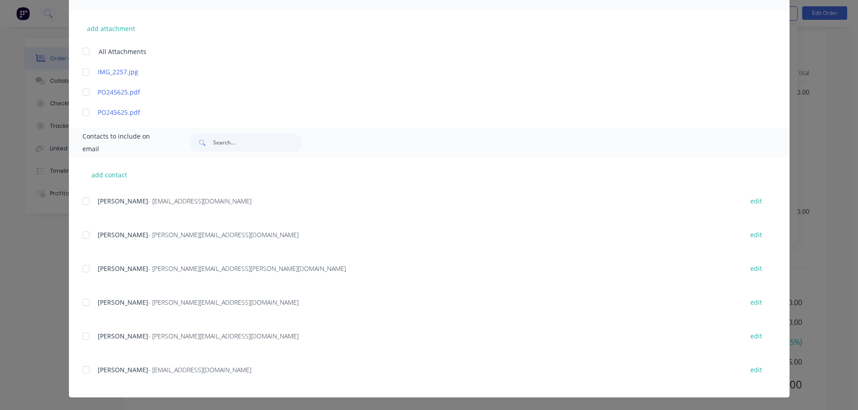
scroll to position [250, 0]
click at [82, 369] on div at bounding box center [86, 370] width 18 height 18
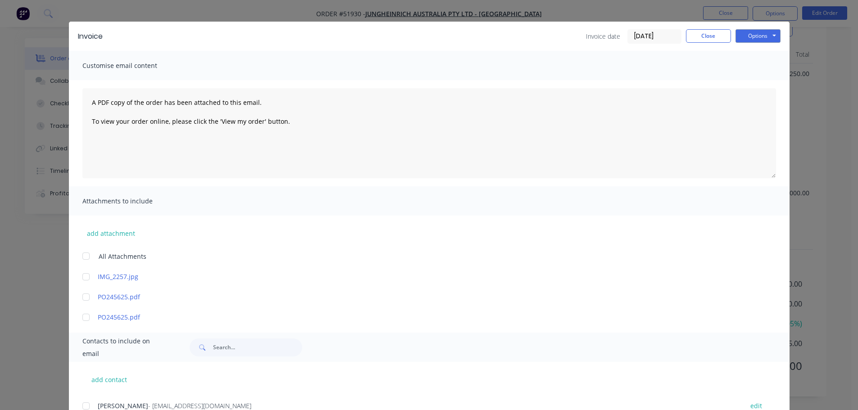
scroll to position [0, 0]
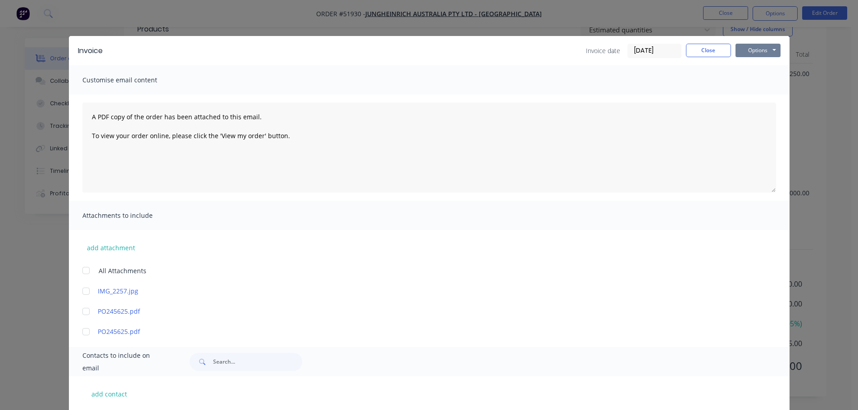
click at [770, 48] on button "Options" at bounding box center [758, 51] width 45 height 14
click at [762, 95] on button "Email" at bounding box center [765, 96] width 58 height 15
click at [704, 51] on button "Close" at bounding box center [708, 51] width 45 height 14
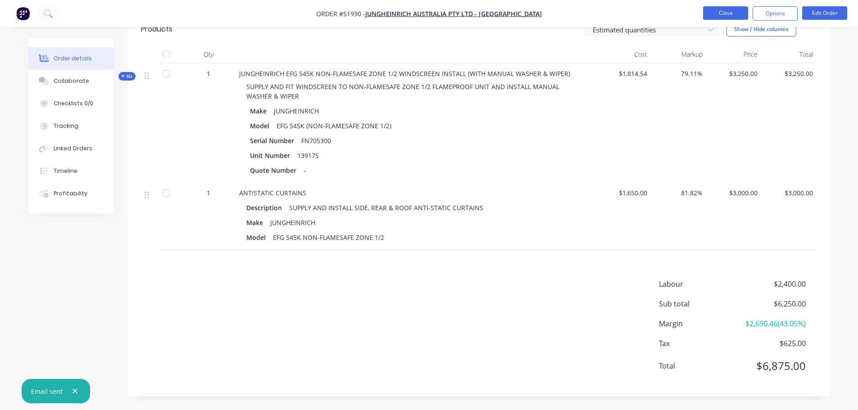
click at [732, 14] on button "Close" at bounding box center [725, 13] width 45 height 14
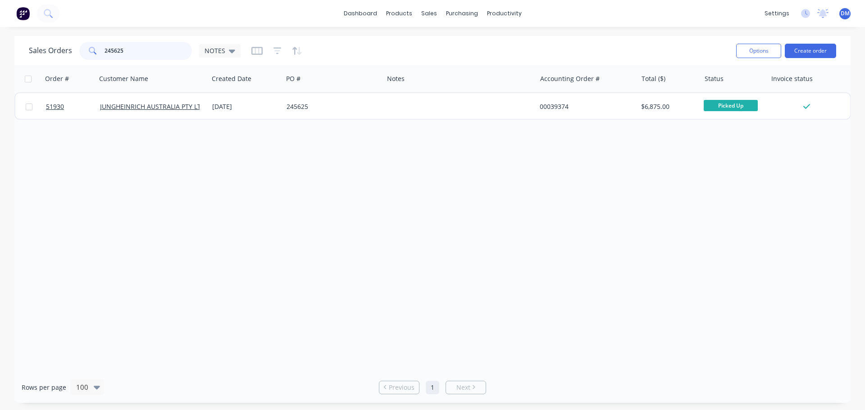
drag, startPoint x: 124, startPoint y: 50, endPoint x: 46, endPoint y: 39, distance: 79.2
click at [46, 39] on div "Sales Orders 245625 NOTES Options Create order" at bounding box center [432, 50] width 836 height 29
type input "245627"
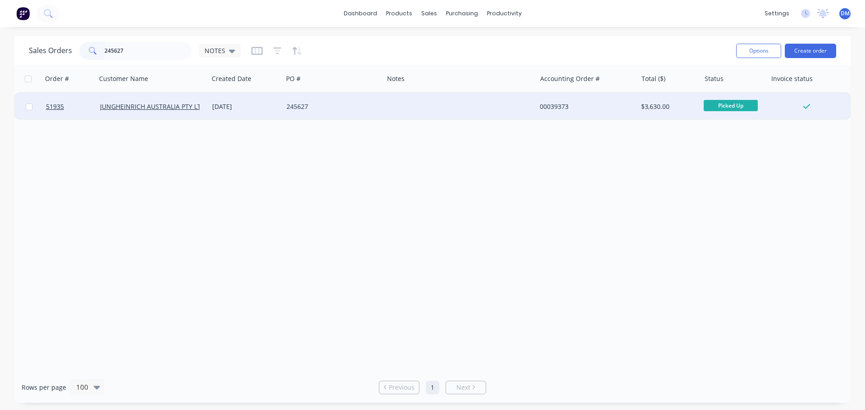
click at [266, 113] on div "[DATE]" at bounding box center [246, 106] width 74 height 27
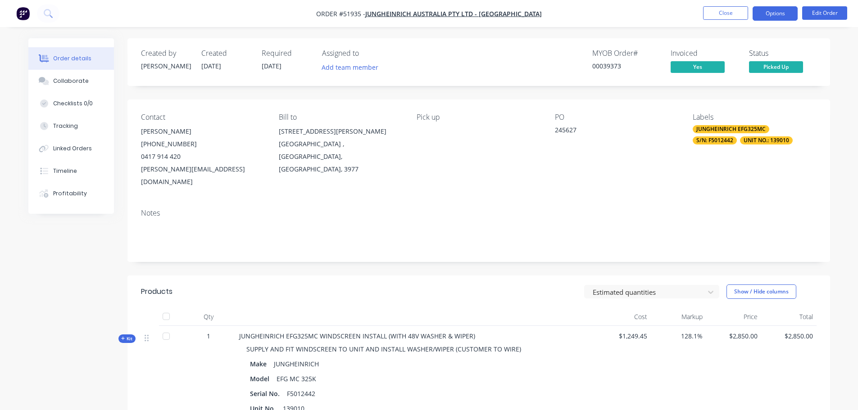
click at [769, 16] on button "Options" at bounding box center [775, 13] width 45 height 14
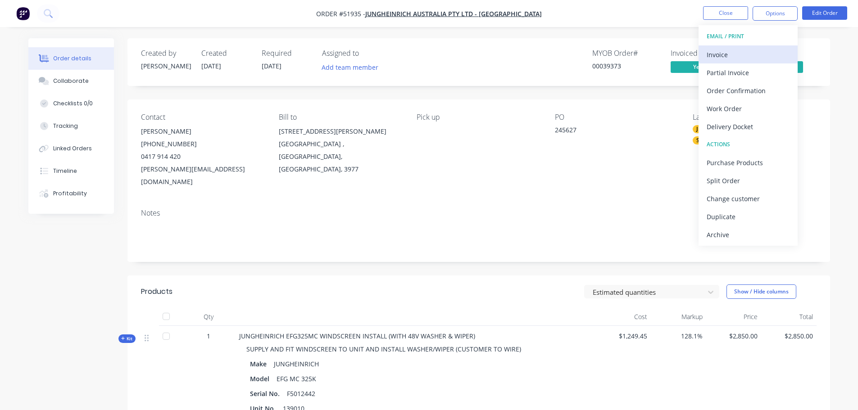
click at [740, 52] on div "Invoice" at bounding box center [748, 54] width 83 height 13
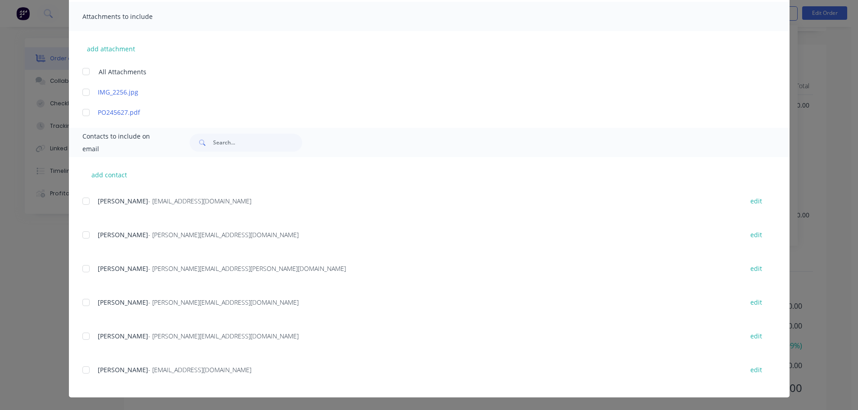
scroll to position [241, 0]
click at [81, 370] on div at bounding box center [86, 370] width 18 height 18
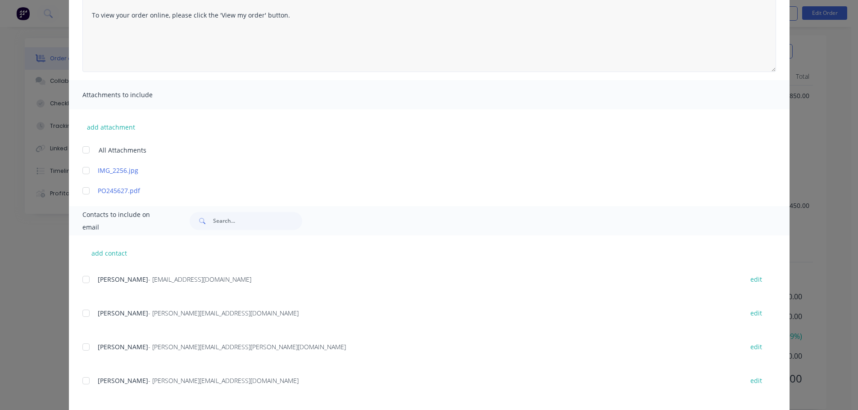
scroll to position [0, 0]
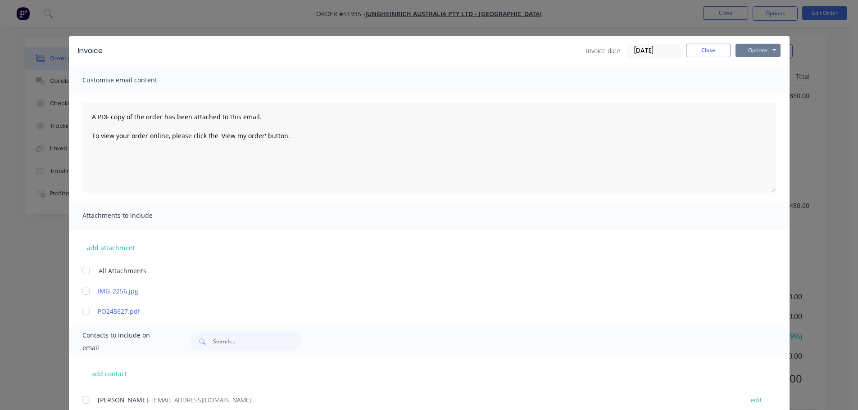
click at [743, 54] on button "Options" at bounding box center [758, 51] width 45 height 14
click at [748, 96] on button "Email" at bounding box center [765, 96] width 58 height 15
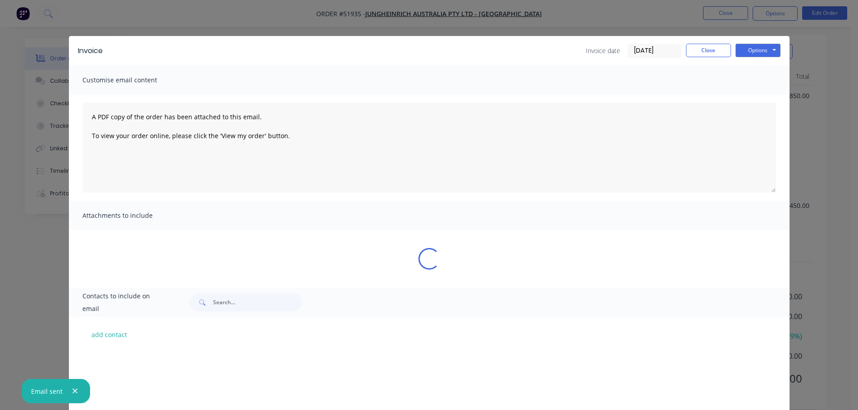
scroll to position [268, 0]
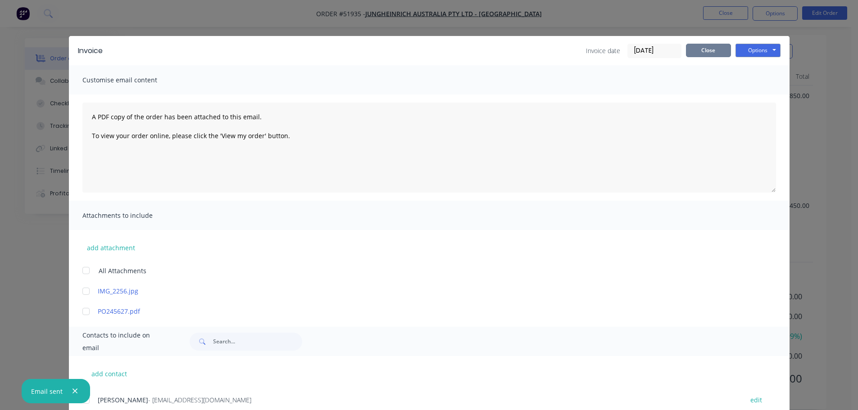
click at [688, 49] on button "Close" at bounding box center [708, 51] width 45 height 14
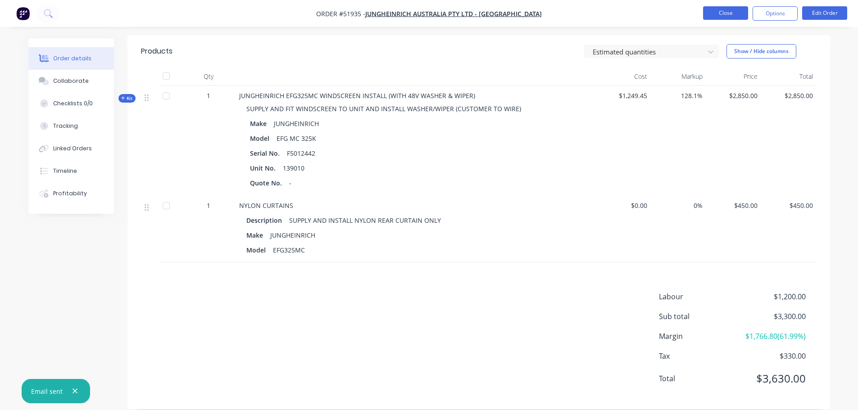
click at [719, 12] on button "Close" at bounding box center [725, 13] width 45 height 14
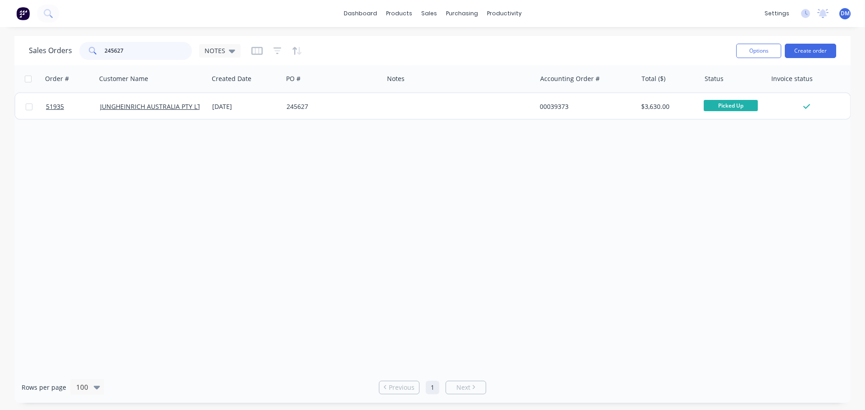
drag, startPoint x: 127, startPoint y: 49, endPoint x: 30, endPoint y: 57, distance: 97.2
click at [33, 56] on div "Sales Orders 245627 NOTES" at bounding box center [135, 51] width 212 height 18
drag, startPoint x: 129, startPoint y: 45, endPoint x: 45, endPoint y: 54, distance: 84.3
click at [48, 54] on div "Sales Orders 245627 NOTES" at bounding box center [135, 51] width 212 height 18
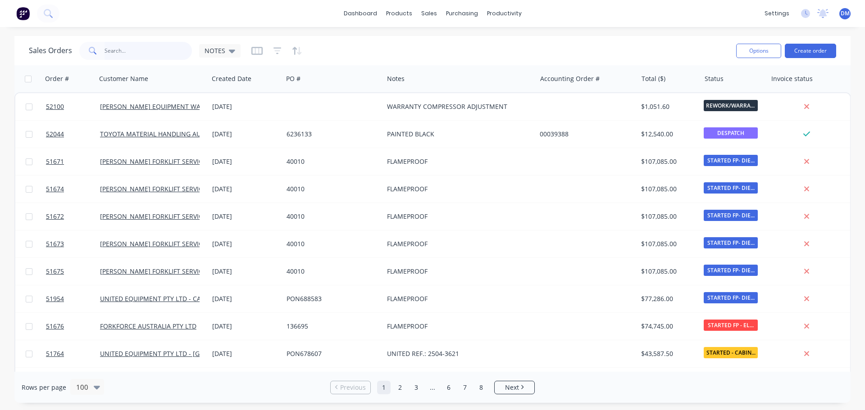
click at [112, 50] on input "text" at bounding box center [148, 51] width 88 height 18
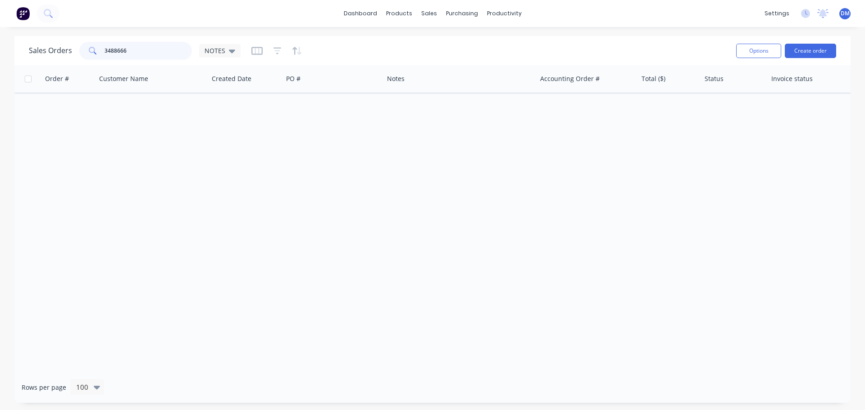
drag, startPoint x: 106, startPoint y: 47, endPoint x: 67, endPoint y: 53, distance: 39.7
click at [69, 52] on div "Sales Orders 3488666 NOTES" at bounding box center [135, 51] width 212 height 18
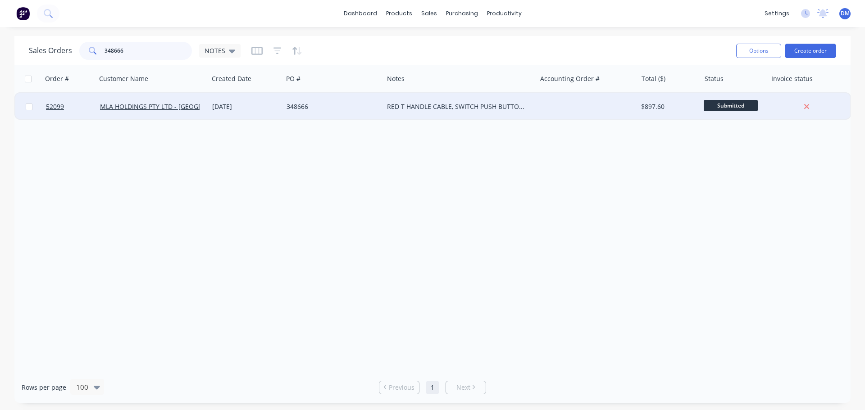
type input "348666"
click at [281, 105] on div "[DATE]" at bounding box center [246, 106] width 74 height 27
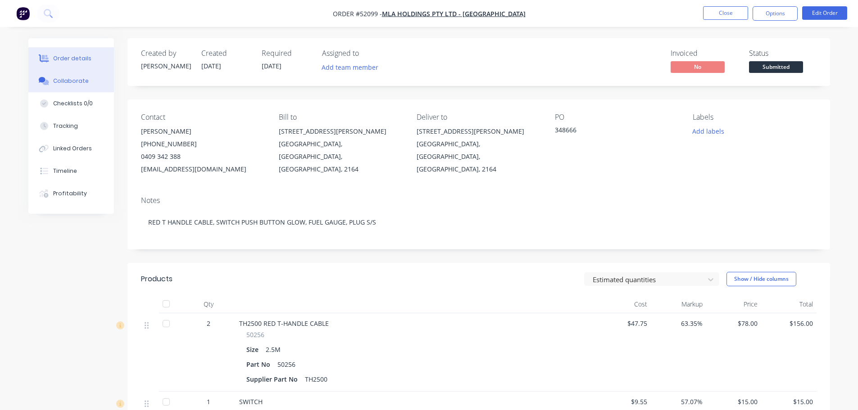
click at [64, 81] on div "Collaborate" at bounding box center [71, 81] width 36 height 8
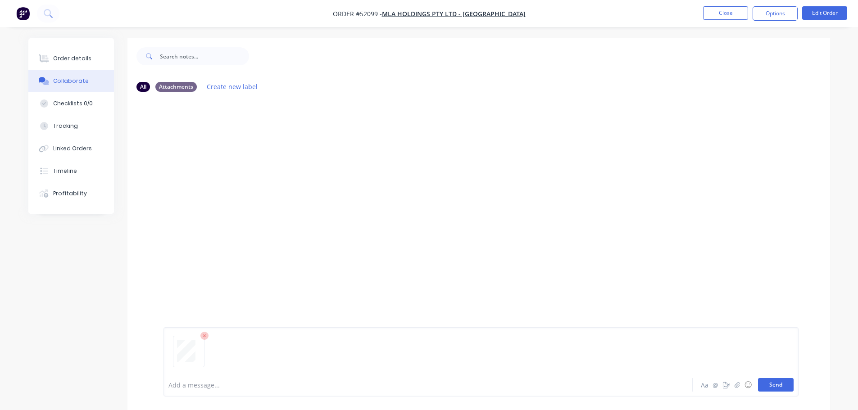
drag, startPoint x: 780, startPoint y: 384, endPoint x: 773, endPoint y: 385, distance: 6.8
click at [780, 385] on button "Send" at bounding box center [776, 385] width 36 height 14
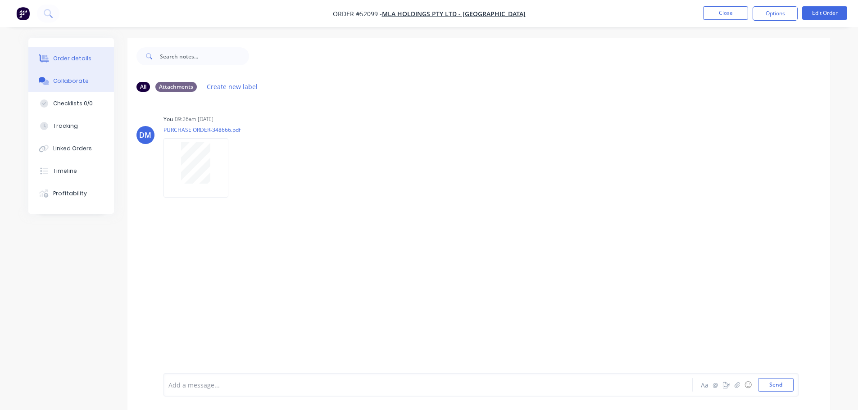
click at [78, 56] on div "Order details" at bounding box center [72, 58] width 38 height 8
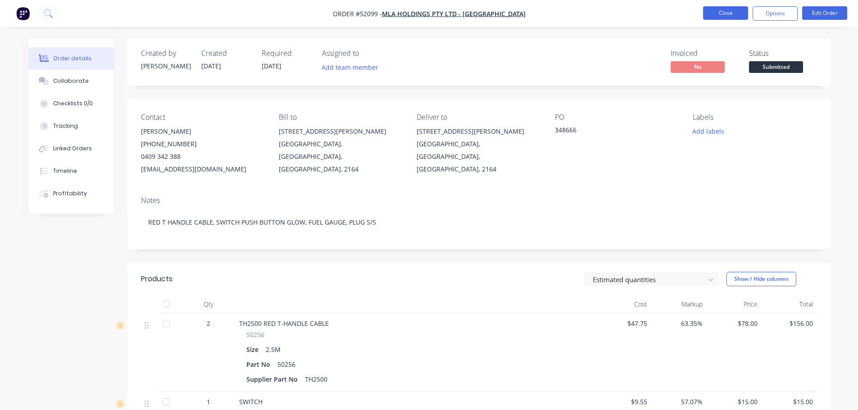
click at [726, 11] on button "Close" at bounding box center [725, 13] width 45 height 14
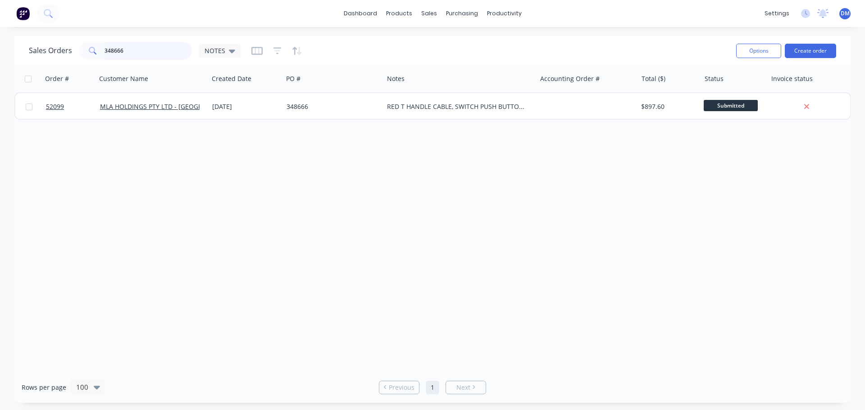
drag, startPoint x: 68, startPoint y: 52, endPoint x: 38, endPoint y: 54, distance: 30.2
click at [40, 54] on div "Sales Orders 348666 NOTES" at bounding box center [135, 51] width 212 height 18
click at [326, 50] on div "Sales Orders NOTES" at bounding box center [379, 51] width 700 height 22
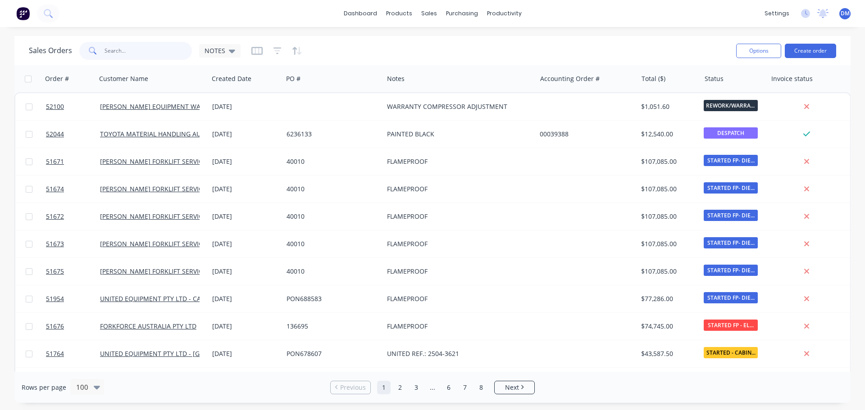
click at [124, 58] on input "text" at bounding box center [148, 51] width 88 height 18
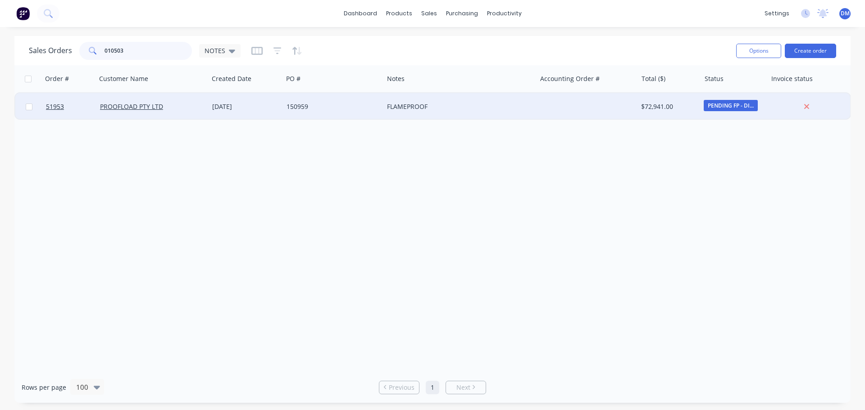
type input "010503"
click at [232, 108] on div "[DATE]" at bounding box center [245, 106] width 67 height 9
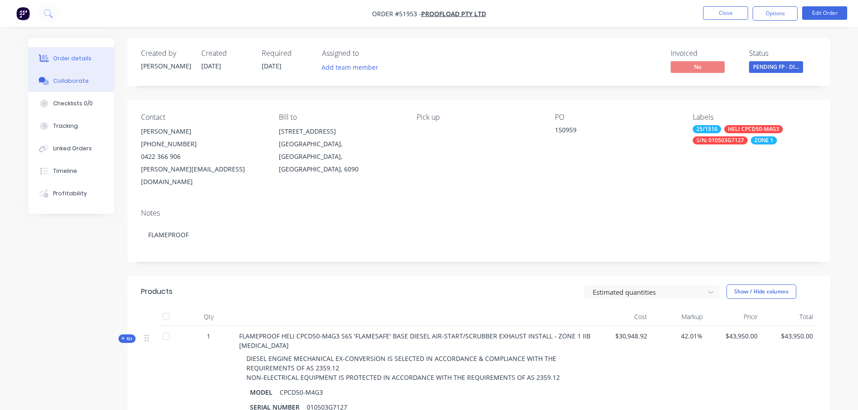
click at [57, 81] on div "Collaborate" at bounding box center [71, 81] width 36 height 8
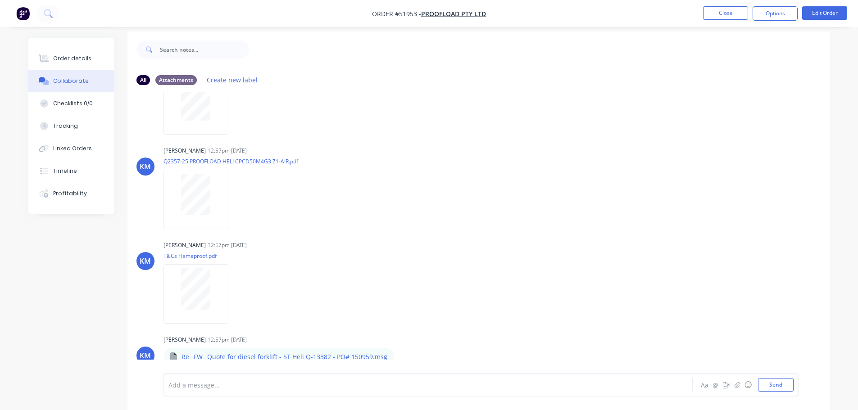
scroll to position [14, 0]
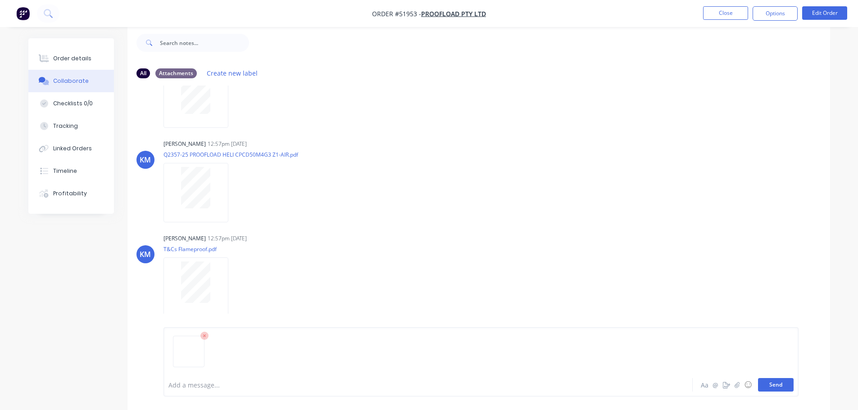
click at [770, 386] on button "Send" at bounding box center [776, 385] width 36 height 14
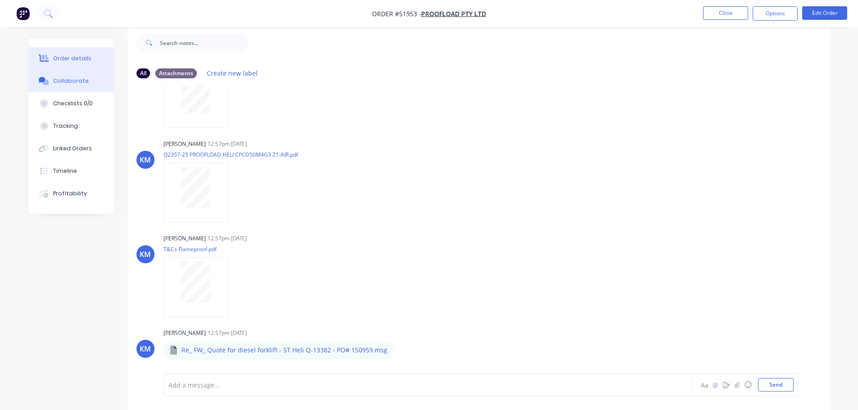
click at [79, 60] on div "Order details" at bounding box center [72, 58] width 38 height 8
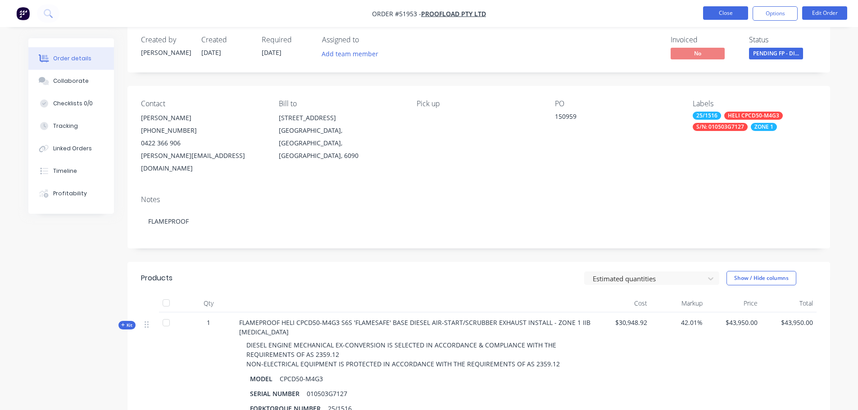
click at [740, 11] on button "Close" at bounding box center [725, 13] width 45 height 14
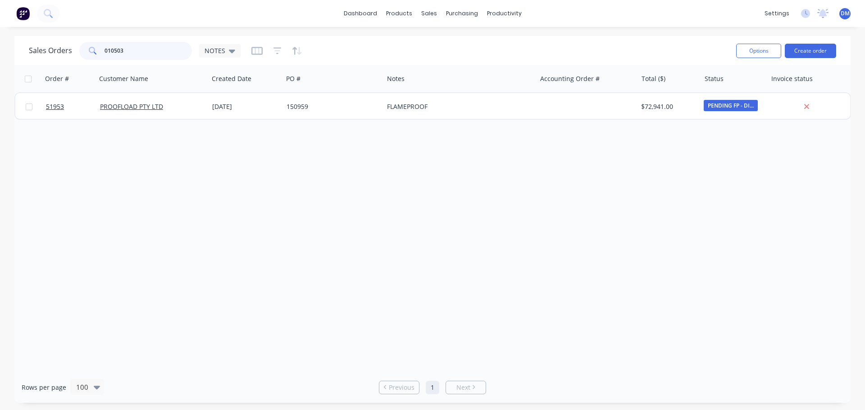
drag, startPoint x: 131, startPoint y: 49, endPoint x: 27, endPoint y: 46, distance: 104.5
click at [28, 46] on div "Sales Orders 010503 NOTES Options Create order" at bounding box center [432, 50] width 836 height 29
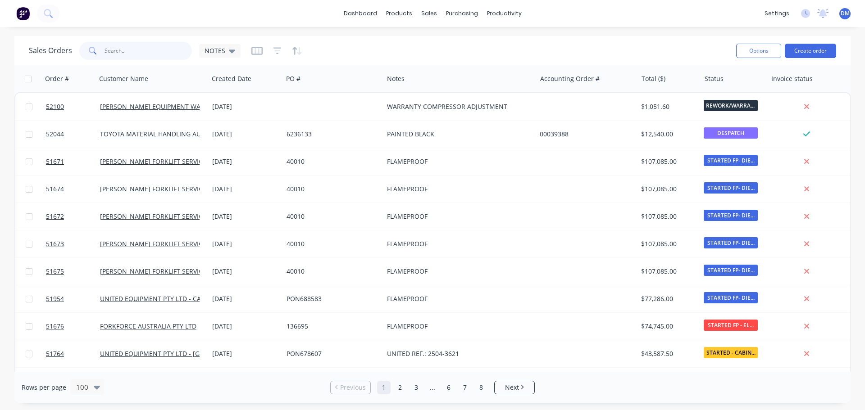
click at [128, 45] on input "text" at bounding box center [148, 51] width 88 height 18
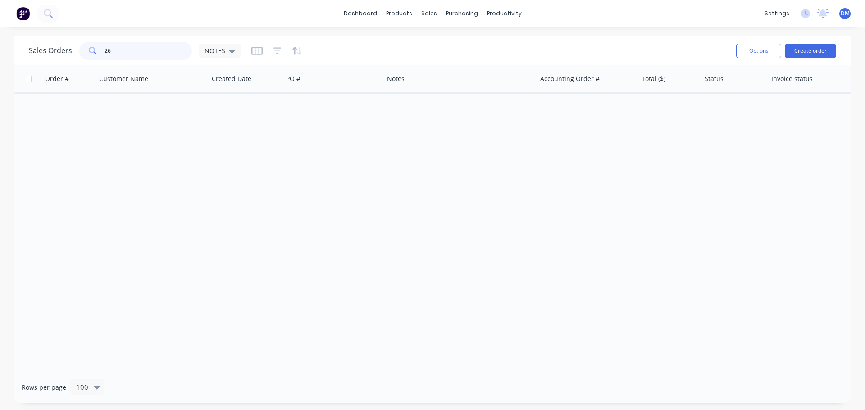
type input "2"
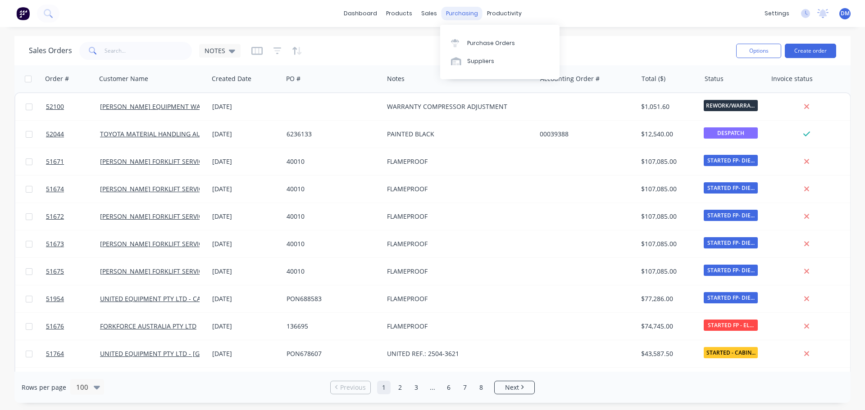
click at [455, 9] on div "purchasing" at bounding box center [461, 14] width 41 height 14
click at [481, 39] on div "Purchase Orders" at bounding box center [491, 43] width 48 height 8
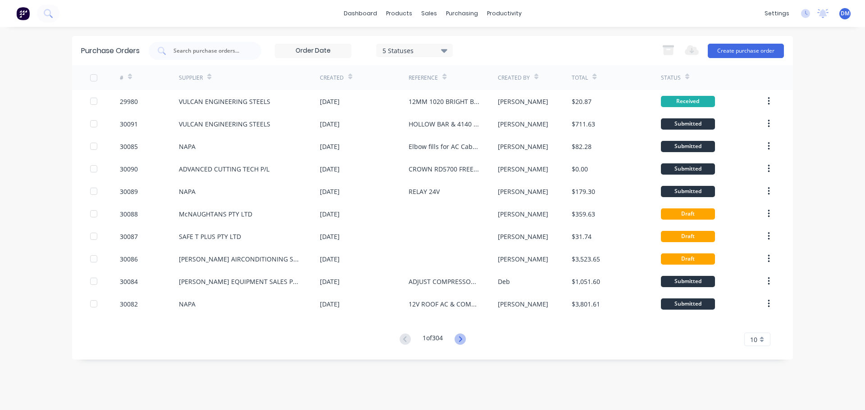
click at [464, 340] on icon at bounding box center [459, 339] width 11 height 11
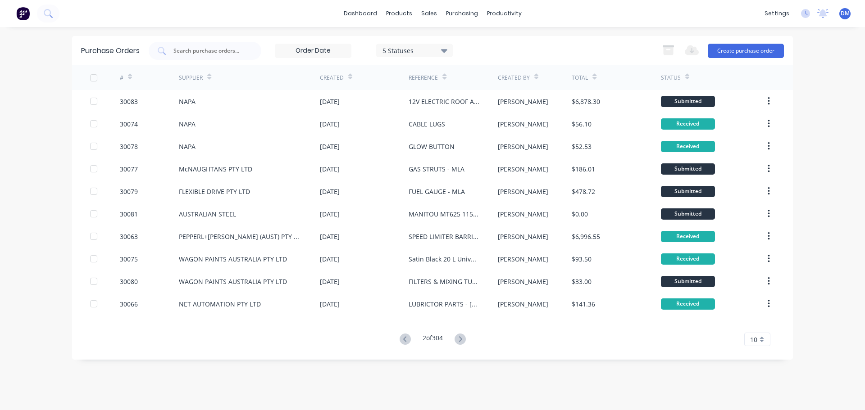
click at [464, 340] on icon at bounding box center [459, 339] width 11 height 11
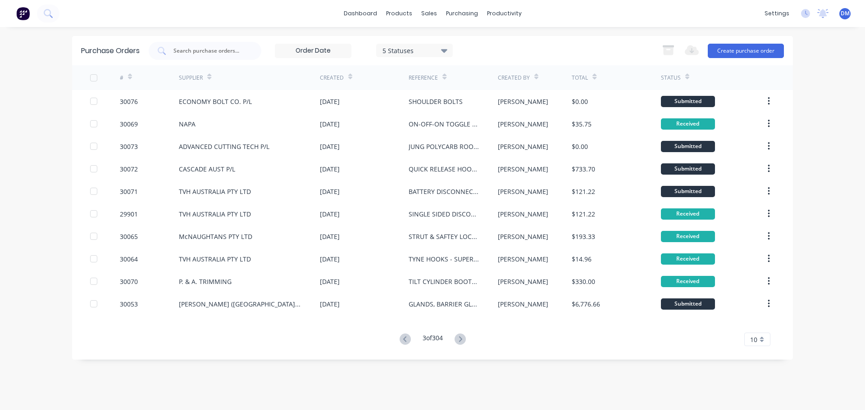
click at [464, 340] on icon at bounding box center [459, 339] width 11 height 11
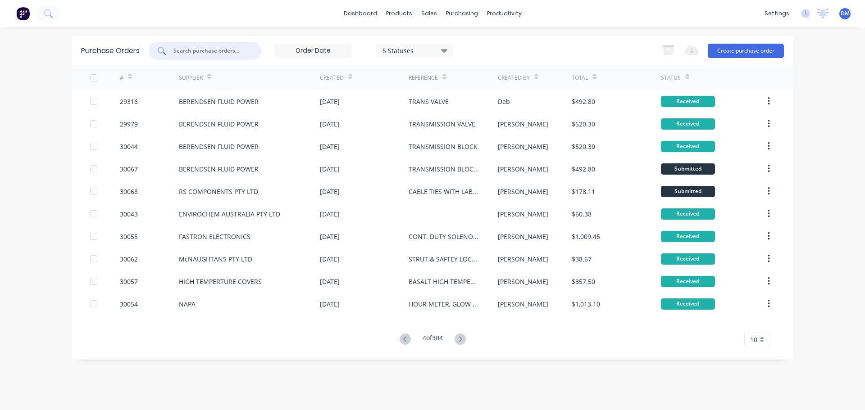
click at [230, 48] on input "text" at bounding box center [210, 50] width 75 height 9
type input "camera"
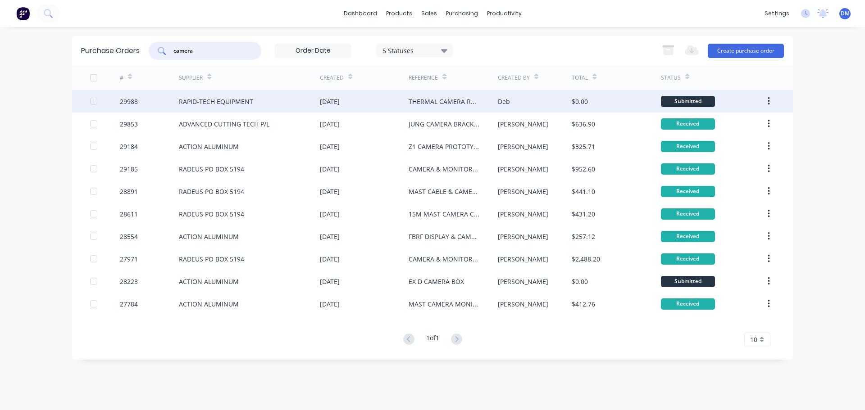
click at [331, 104] on div "[DATE]" at bounding box center [330, 101] width 20 height 9
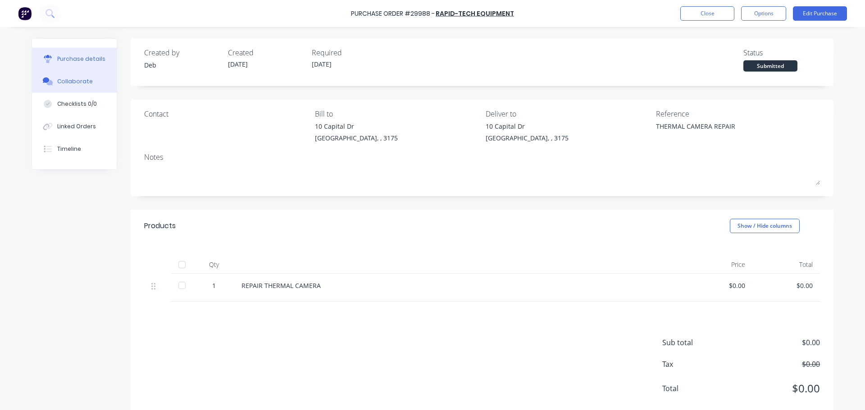
click at [73, 81] on div "Collaborate" at bounding box center [75, 81] width 36 height 8
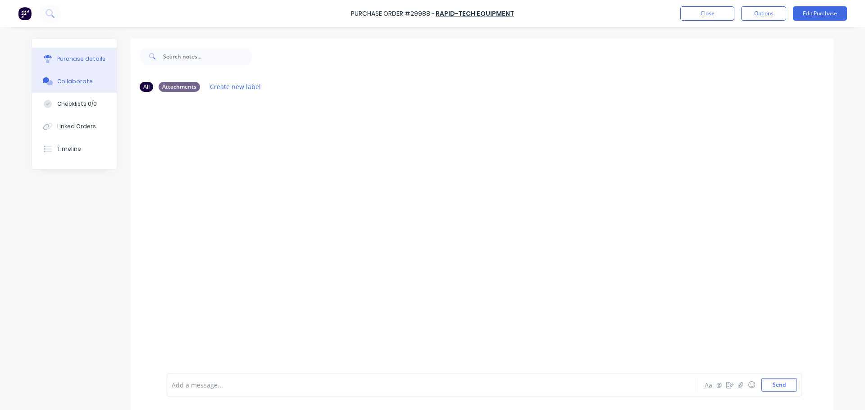
click at [73, 58] on div "Purchase details" at bounding box center [81, 59] width 48 height 8
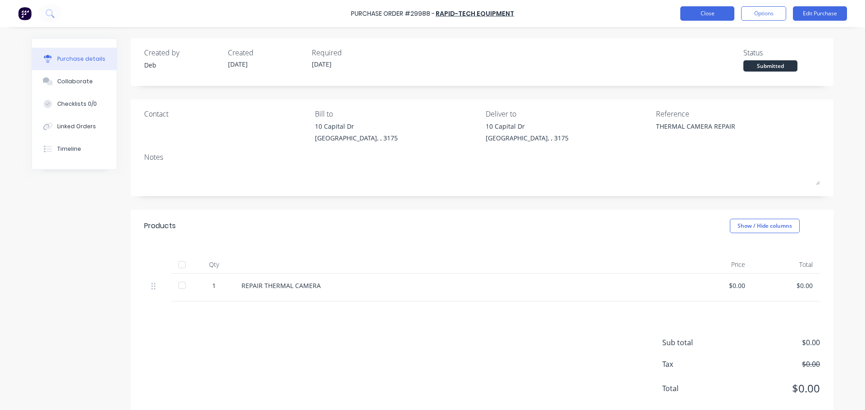
click at [695, 9] on button "Close" at bounding box center [707, 13] width 54 height 14
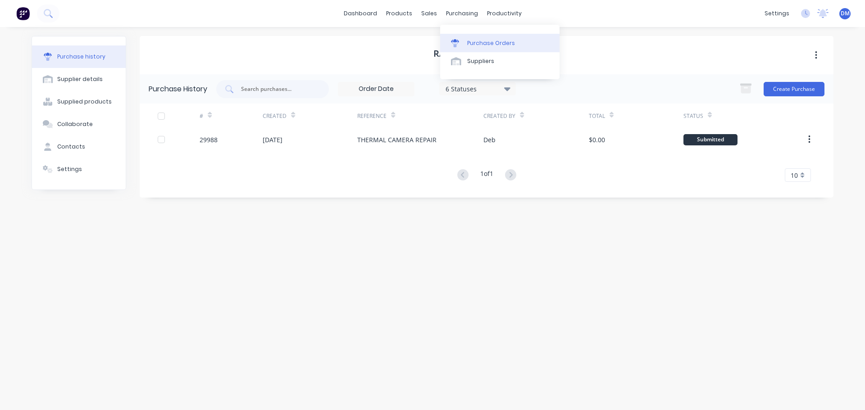
click at [477, 42] on div "Purchase Orders" at bounding box center [491, 43] width 48 height 8
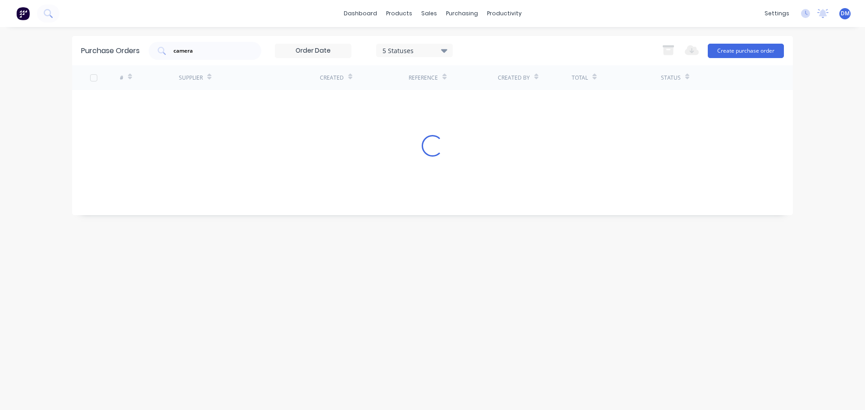
drag, startPoint x: 170, startPoint y: 53, endPoint x: -57, endPoint y: 94, distance: 230.2
click at [0, 94] on html "dashboard products sales purchasing productivity dashboard products Product Cat…" at bounding box center [432, 205] width 865 height 410
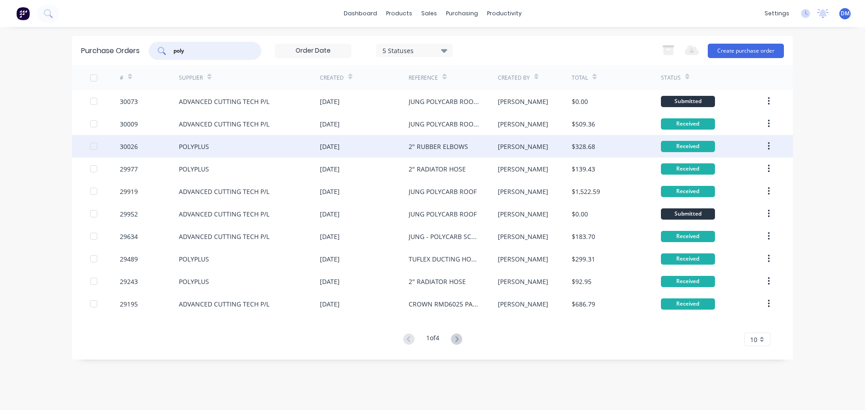
type input "poly"
click at [201, 145] on div "POLYPLUS" at bounding box center [194, 146] width 30 height 9
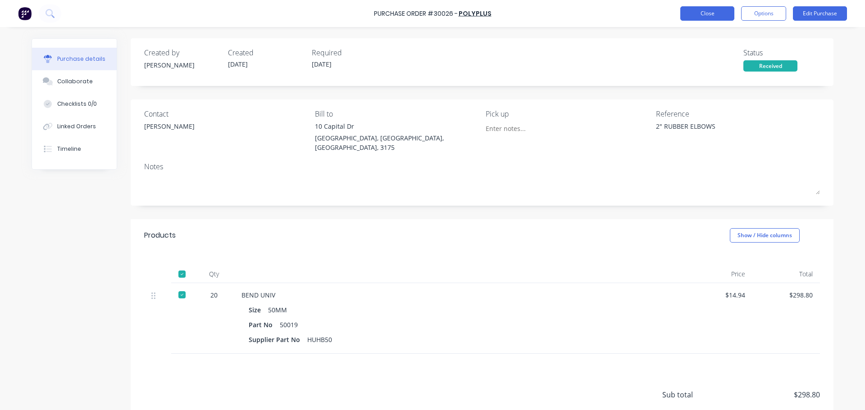
click at [699, 15] on button "Close" at bounding box center [707, 13] width 54 height 14
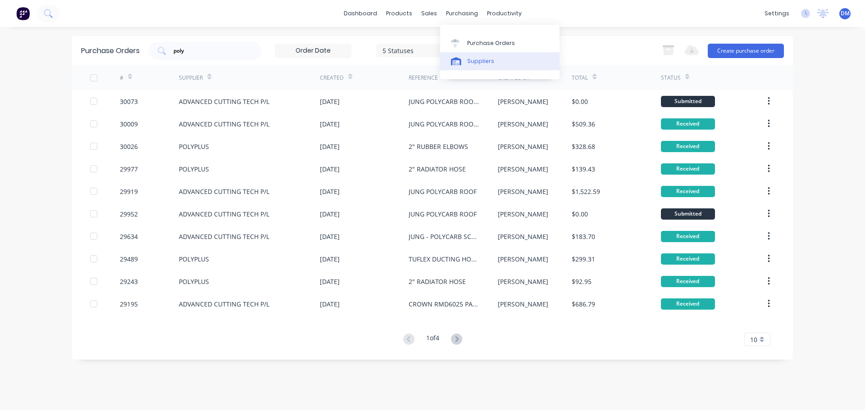
click at [486, 63] on div "Suppliers" at bounding box center [480, 61] width 27 height 8
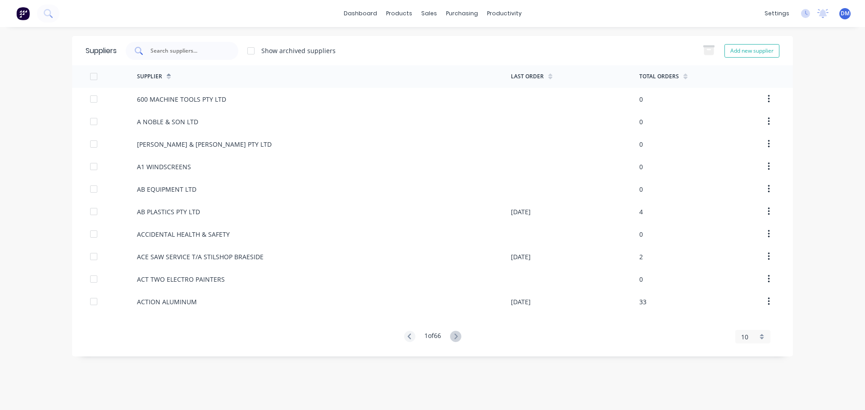
drag, startPoint x: 177, startPoint y: 51, endPoint x: 180, endPoint y: 55, distance: 5.5
click at [177, 52] on input "text" at bounding box center [187, 50] width 75 height 9
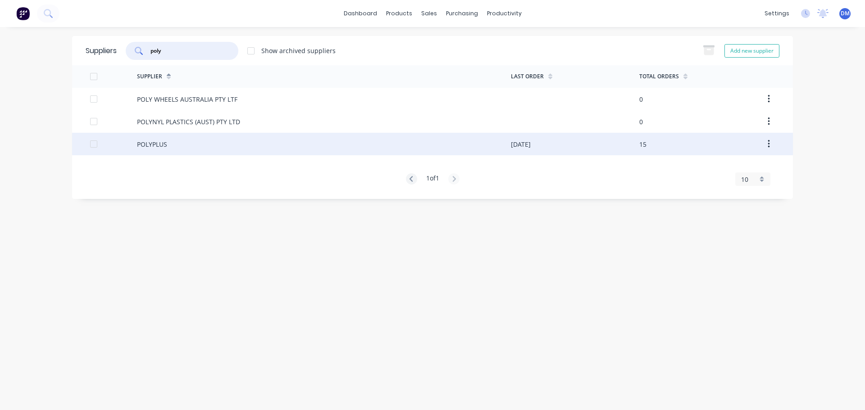
type input "poly"
click at [159, 145] on div "POLYPLUS" at bounding box center [152, 144] width 30 height 9
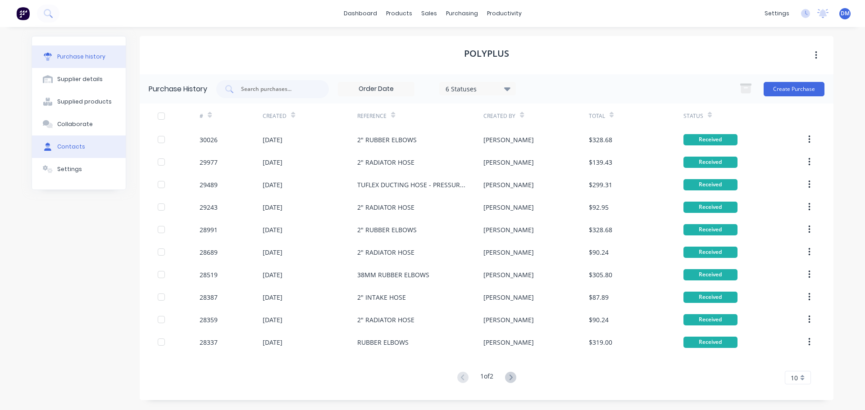
click at [84, 143] on button "Contacts" at bounding box center [79, 147] width 94 height 23
select select "AU"
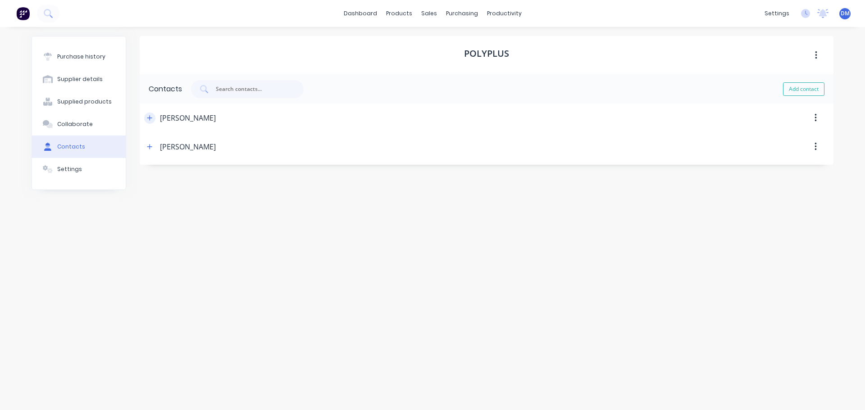
click at [149, 120] on icon "button" at bounding box center [149, 118] width 5 height 6
click at [148, 118] on icon "button" at bounding box center [149, 118] width 5 height 0
click at [150, 145] on icon "button" at bounding box center [149, 146] width 5 height 5
click at [150, 145] on icon "button" at bounding box center [149, 147] width 5 height 6
click at [354, 14] on link "dashboard" at bounding box center [360, 14] width 42 height 14
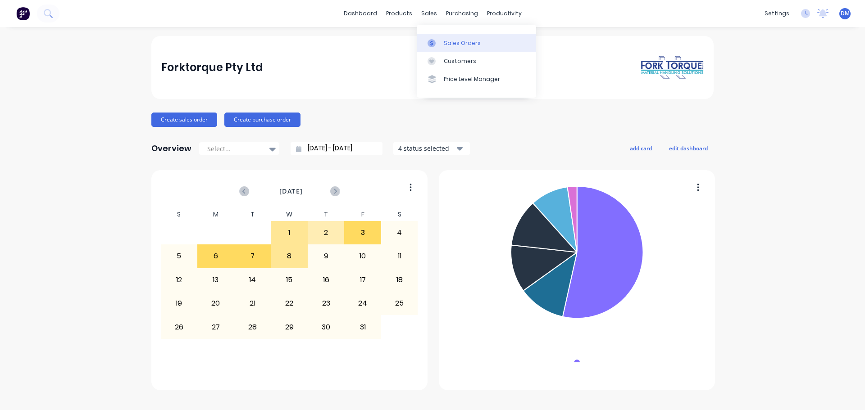
click at [449, 42] on div "Sales Orders" at bounding box center [462, 43] width 37 height 8
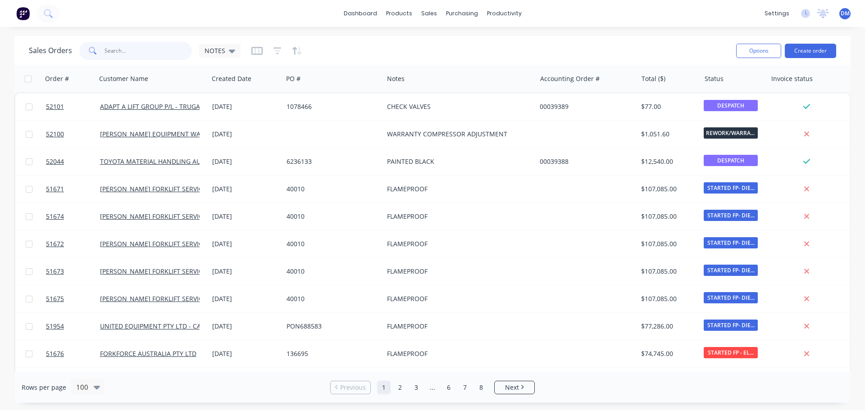
click at [162, 52] on input "text" at bounding box center [148, 51] width 88 height 18
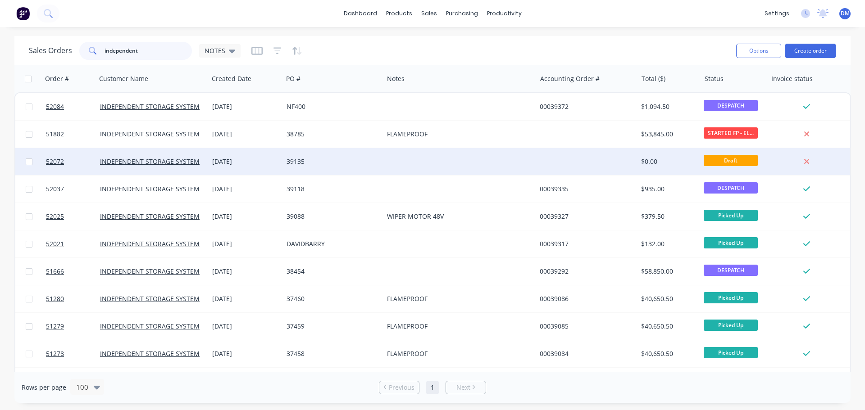
type input "independent"
click at [291, 166] on div "39135" at bounding box center [333, 161] width 100 height 27
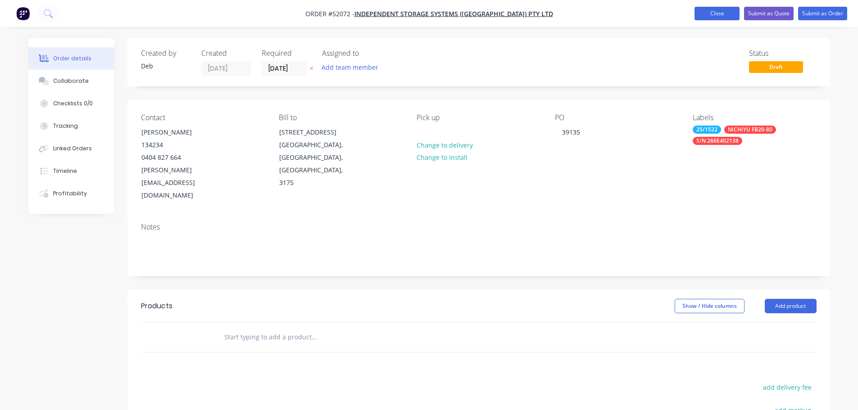
click at [699, 14] on button "Close" at bounding box center [717, 14] width 45 height 14
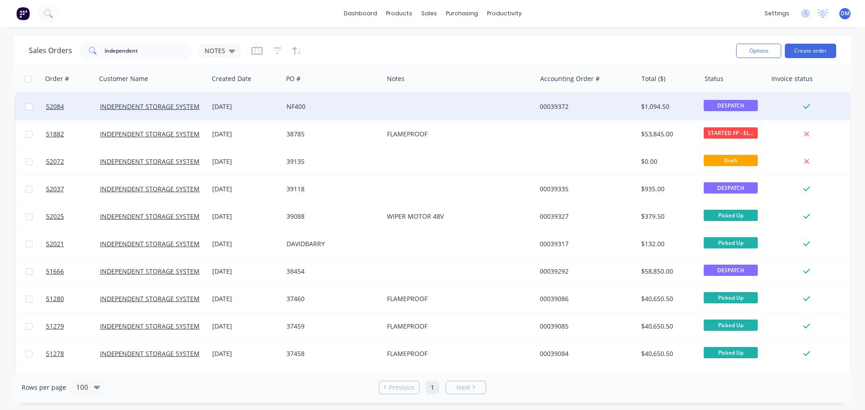
click at [292, 107] on div "NF400" at bounding box center [330, 106] width 89 height 9
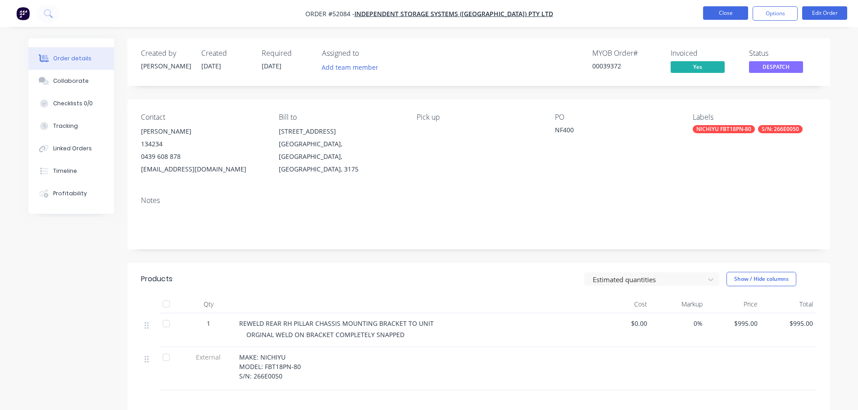
click at [718, 18] on button "Close" at bounding box center [725, 13] width 45 height 14
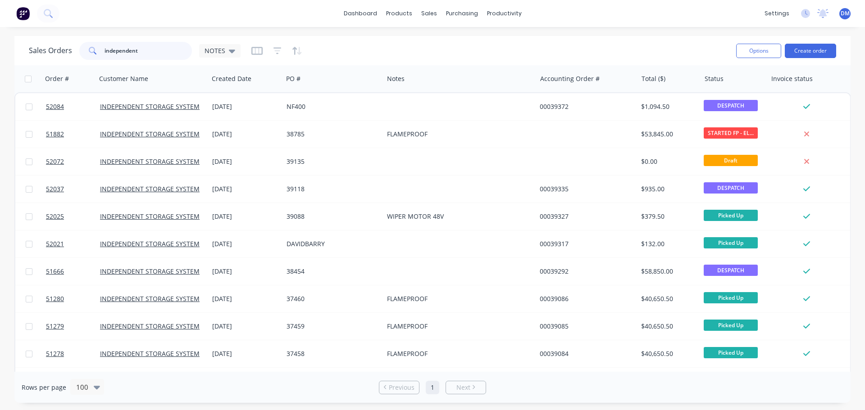
drag, startPoint x: 141, startPoint y: 46, endPoint x: 47, endPoint y: 38, distance: 93.6
click at [48, 38] on div "Sales Orders independent NOTES Options Create order" at bounding box center [432, 50] width 836 height 29
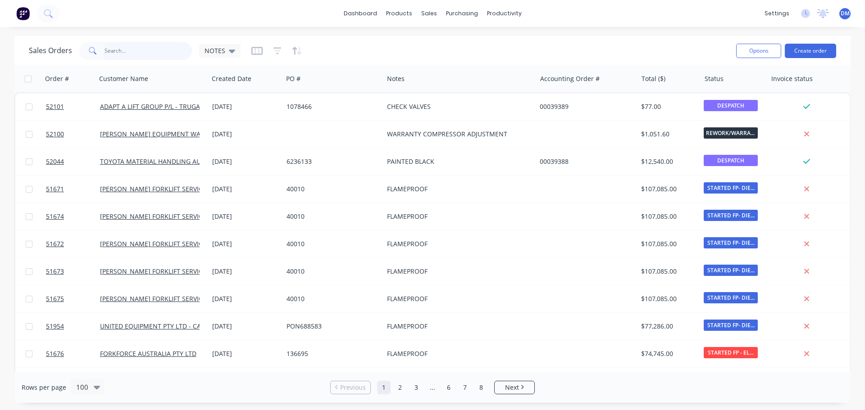
click at [113, 50] on input "text" at bounding box center [148, 51] width 88 height 18
type input "finer"
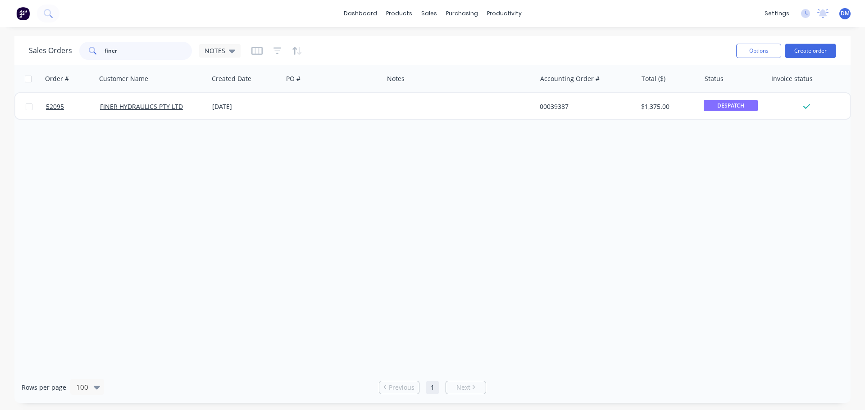
drag, startPoint x: 116, startPoint y: 51, endPoint x: 60, endPoint y: 41, distance: 56.7
click at [61, 42] on div "Sales Orders finer NOTES" at bounding box center [135, 51] width 212 height 18
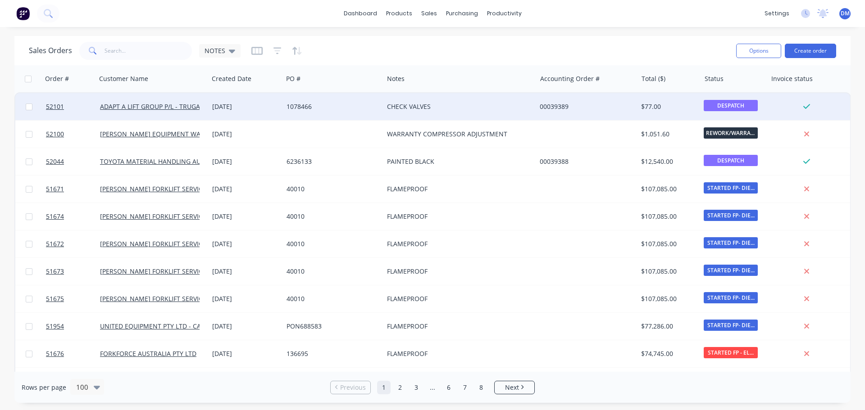
click at [291, 111] on div "1078466" at bounding box center [333, 106] width 100 height 27
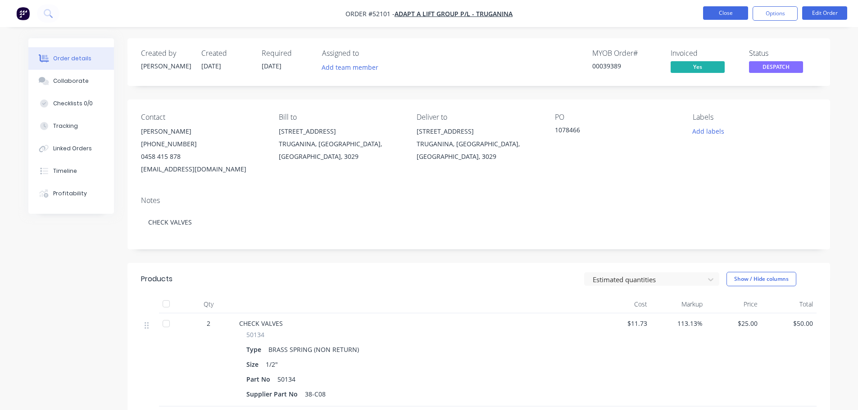
click at [726, 11] on button "Close" at bounding box center [725, 13] width 45 height 14
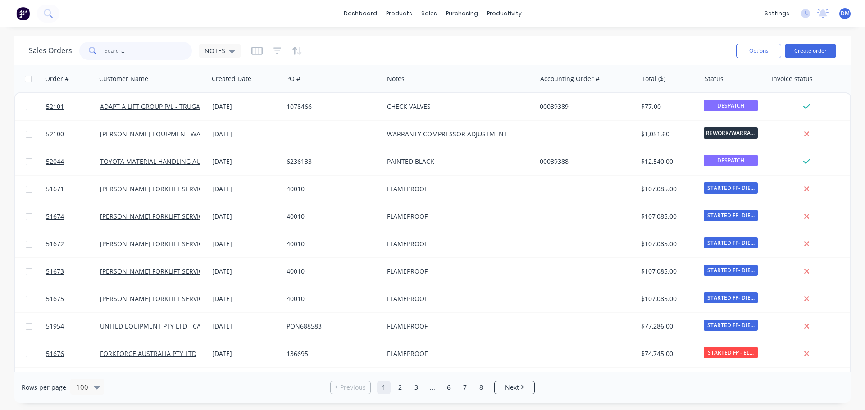
click at [111, 46] on input "text" at bounding box center [148, 51] width 88 height 18
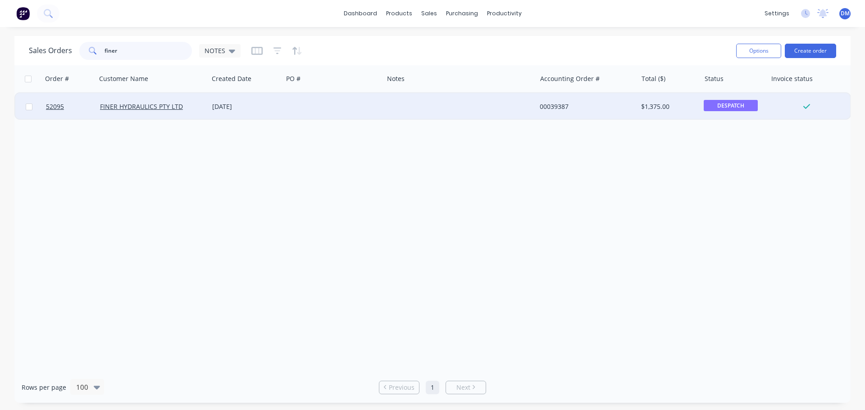
type input "finer"
click at [244, 108] on div "[DATE]" at bounding box center [245, 106] width 67 height 9
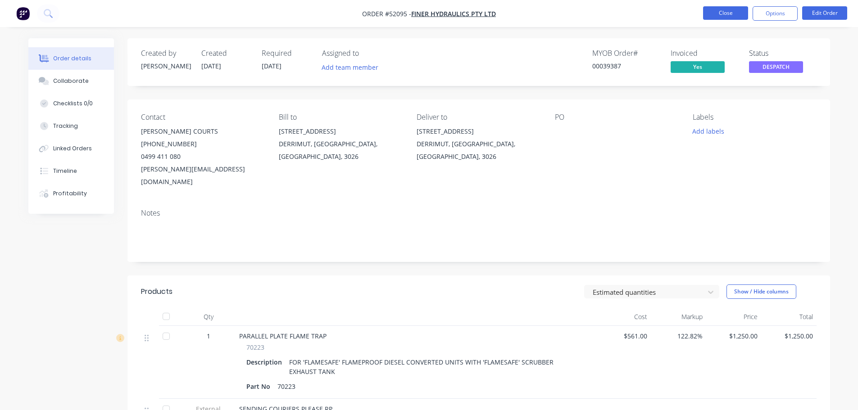
click at [720, 14] on button "Close" at bounding box center [725, 13] width 45 height 14
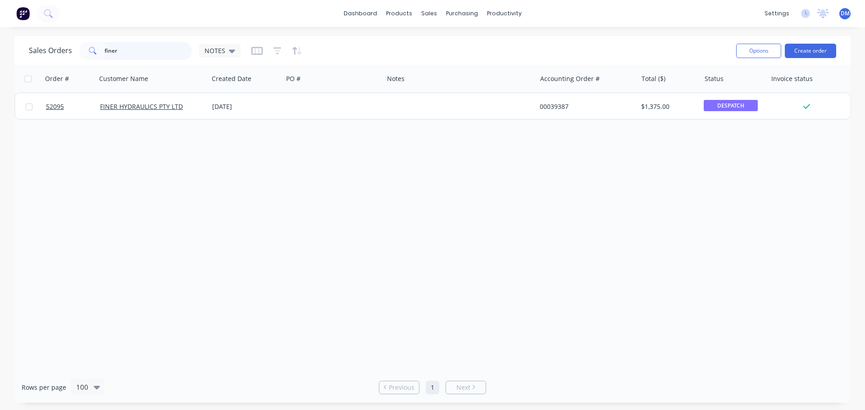
drag, startPoint x: 117, startPoint y: 50, endPoint x: 50, endPoint y: 34, distance: 69.3
click at [50, 34] on div "dashboard products sales purchasing productivity dashboard products Product Cat…" at bounding box center [432, 205] width 865 height 410
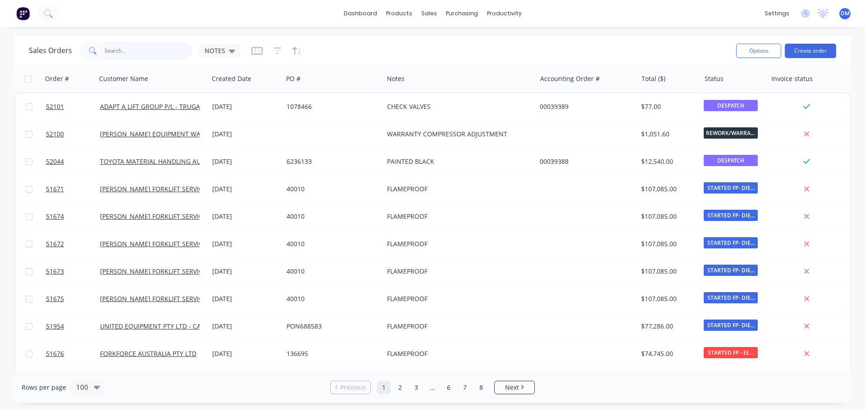
click at [131, 52] on input "text" at bounding box center [148, 51] width 88 height 18
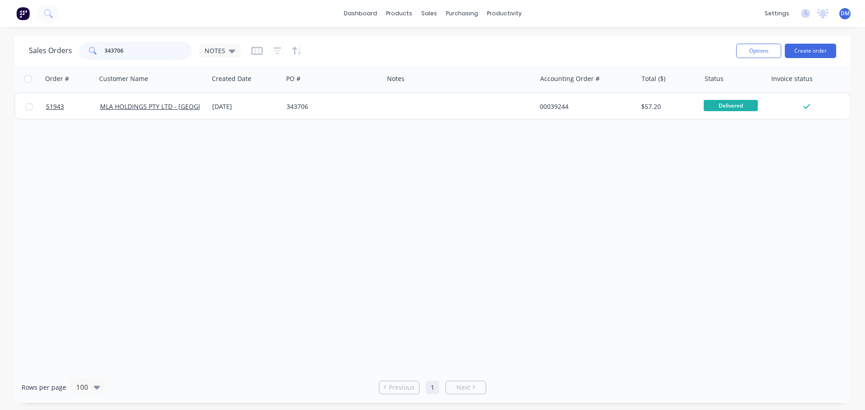
type input "343706"
drag, startPoint x: 119, startPoint y: 59, endPoint x: 130, endPoint y: 52, distance: 13.4
click at [106, 53] on input "343706" at bounding box center [148, 51] width 88 height 18
drag, startPoint x: 135, startPoint y: 52, endPoint x: 79, endPoint y: 54, distance: 55.4
click at [78, 50] on div "Sales Orders 343706 NOTES" at bounding box center [135, 51] width 212 height 18
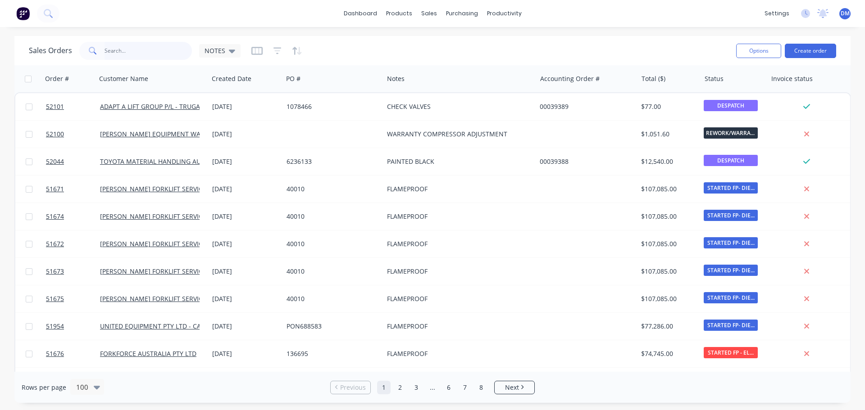
click at [134, 50] on input "text" at bounding box center [148, 51] width 88 height 18
type input "51910"
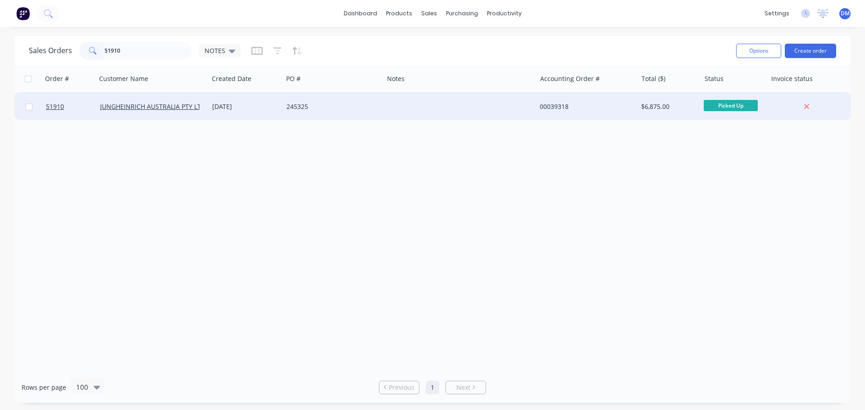
click at [228, 109] on div "[DATE]" at bounding box center [245, 106] width 67 height 9
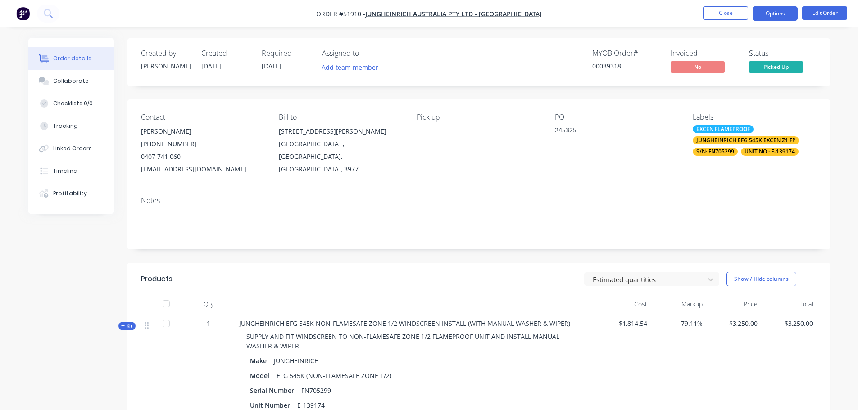
click at [776, 14] on button "Options" at bounding box center [775, 13] width 45 height 14
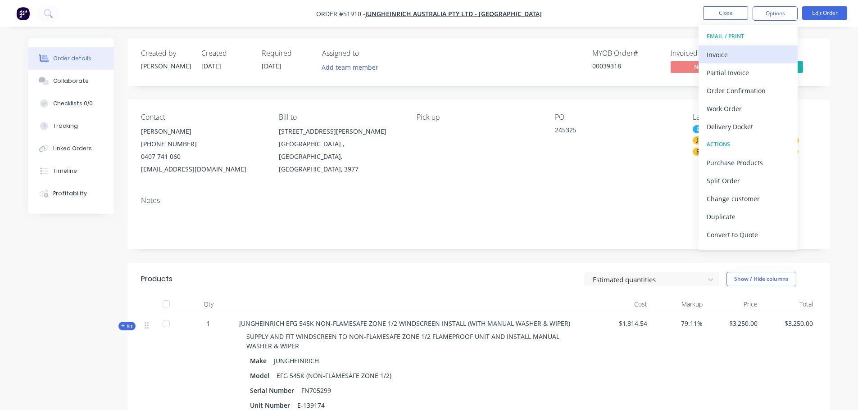
click at [742, 54] on div "Invoice" at bounding box center [748, 54] width 83 height 13
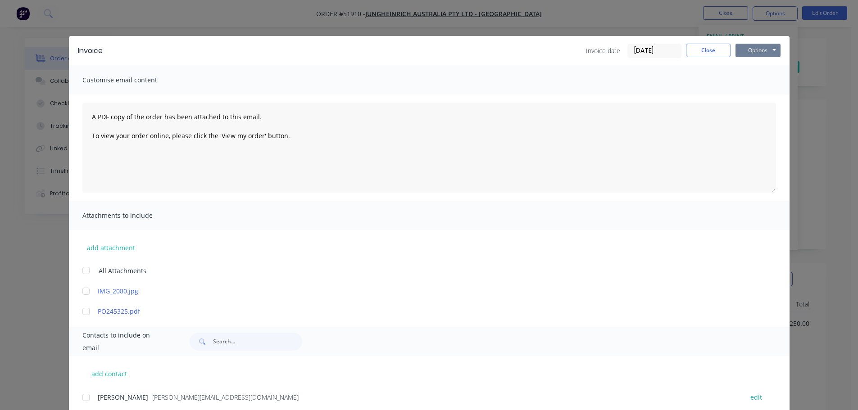
click at [759, 51] on button "Options" at bounding box center [758, 51] width 45 height 14
click at [760, 66] on button "Preview" at bounding box center [765, 66] width 58 height 15
click at [715, 48] on button "Close" at bounding box center [708, 51] width 45 height 14
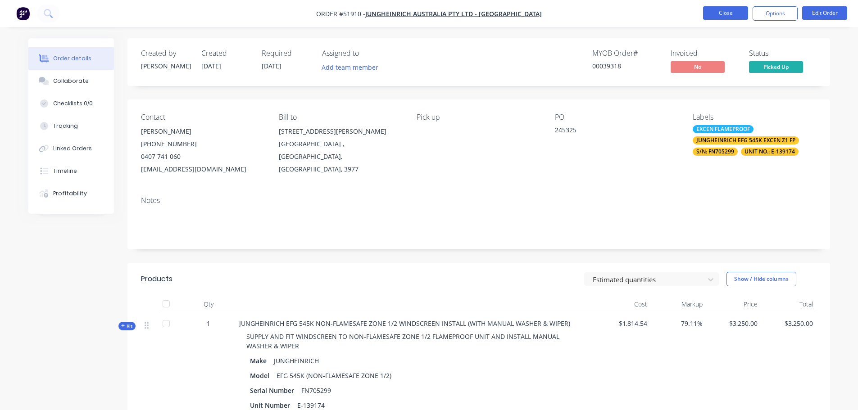
click at [728, 16] on button "Close" at bounding box center [725, 13] width 45 height 14
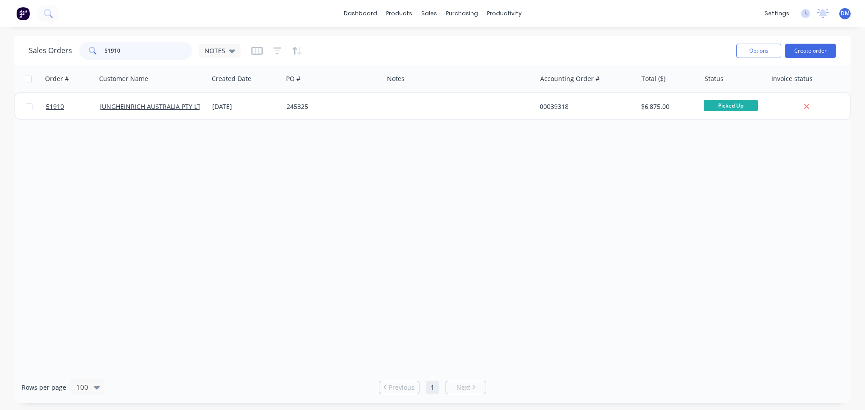
drag, startPoint x: 126, startPoint y: 49, endPoint x: 32, endPoint y: 40, distance: 94.2
click at [55, 42] on div "Sales Orders 51910 NOTES" at bounding box center [135, 51] width 212 height 18
